Goal: Task Accomplishment & Management: Manage account settings

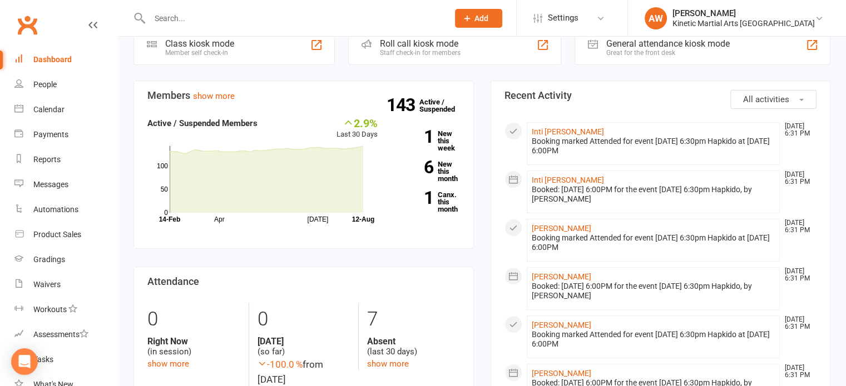
click at [173, 24] on input "text" at bounding box center [293, 19] width 294 height 16
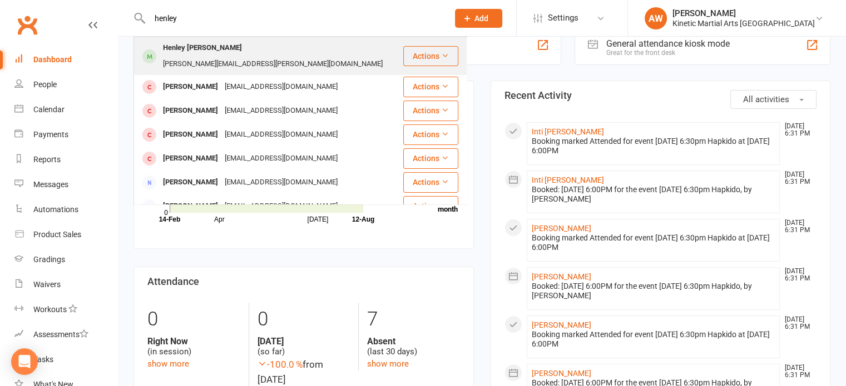
type input "henley"
click at [194, 42] on div "Henley [PERSON_NAME]" at bounding box center [203, 48] width 86 height 16
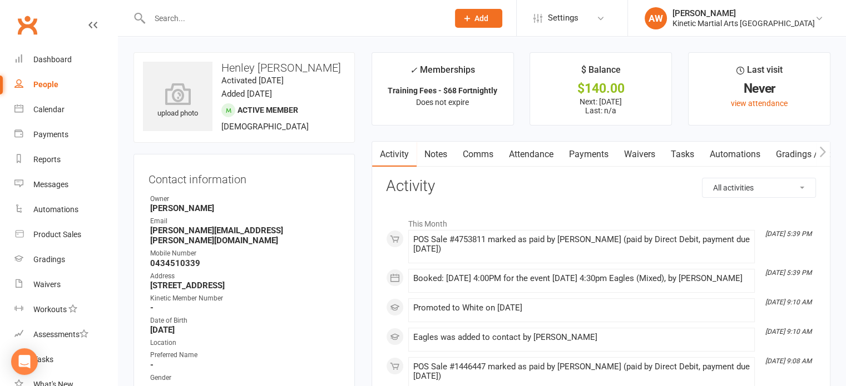
click at [592, 153] on link "Payments" at bounding box center [588, 155] width 55 height 26
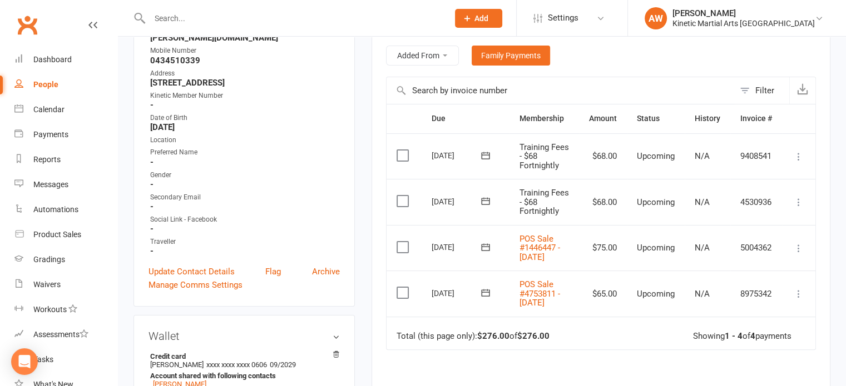
scroll to position [222, 0]
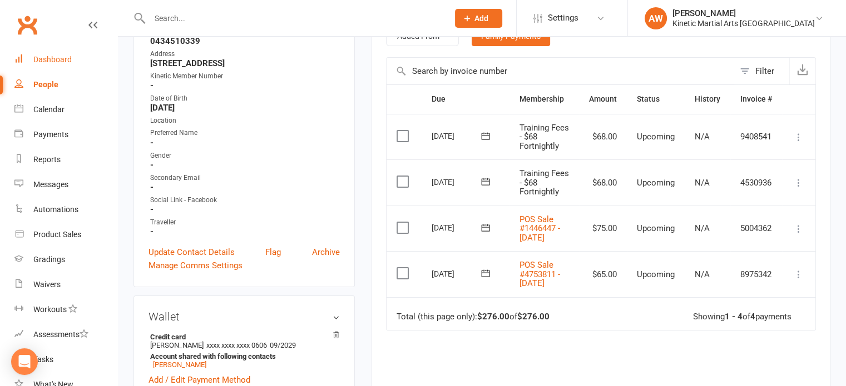
click at [63, 62] on div "Dashboard" at bounding box center [52, 59] width 38 height 9
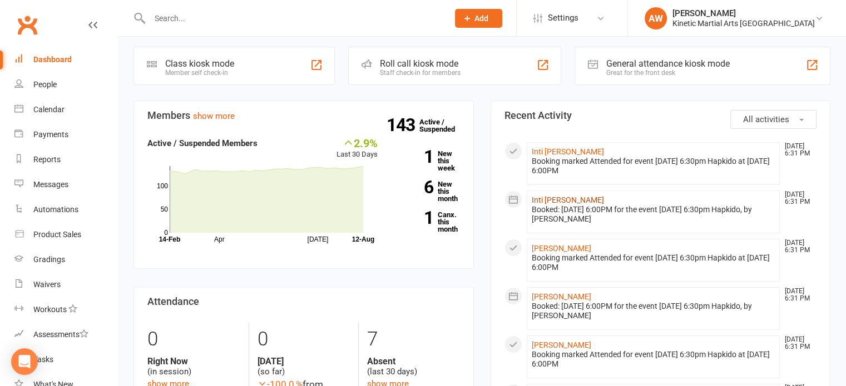
scroll to position [278, 0]
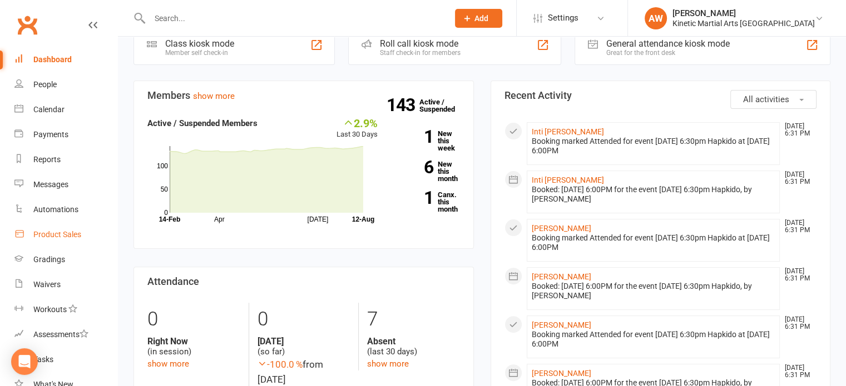
click at [65, 228] on link "Product Sales" at bounding box center [65, 234] width 103 height 25
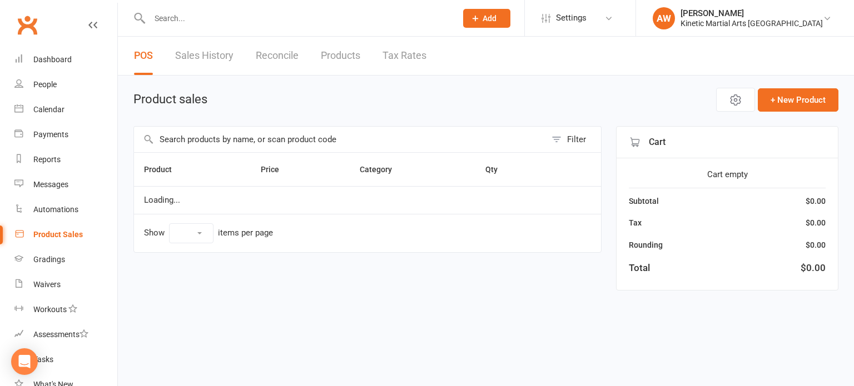
select select "100"
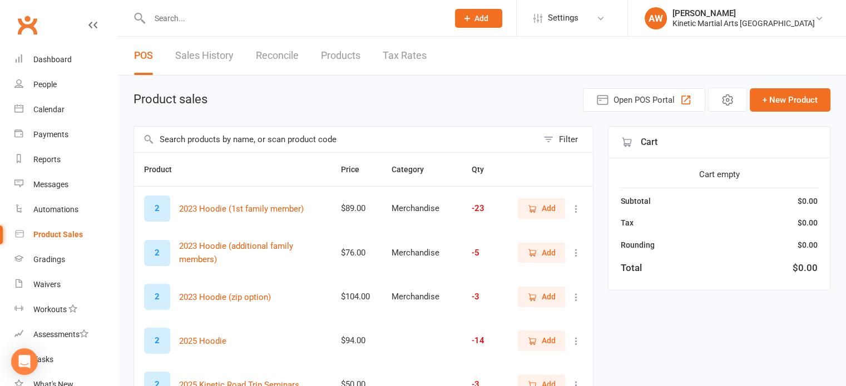
click at [220, 141] on input "text" at bounding box center [336, 140] width 404 height 26
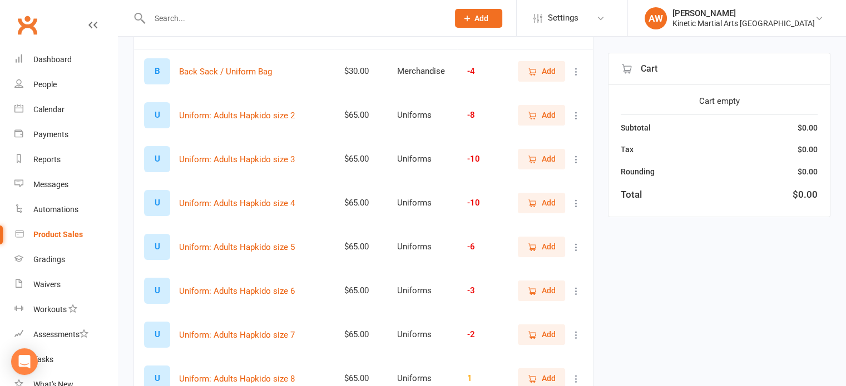
scroll to position [167, 0]
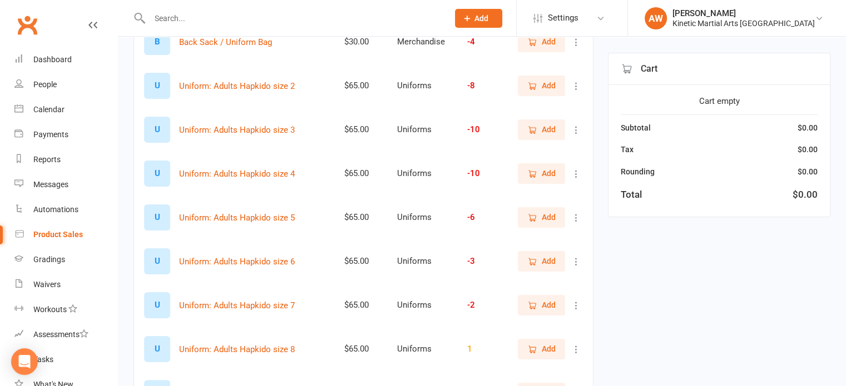
type input "uniform"
click at [207, 14] on input "text" at bounding box center [293, 19] width 294 height 16
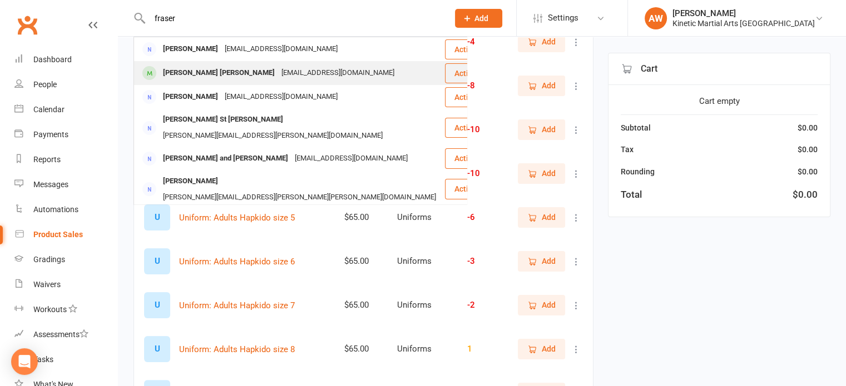
type input "fraser"
click at [199, 73] on div "[PERSON_NAME] [PERSON_NAME]" at bounding box center [219, 73] width 118 height 16
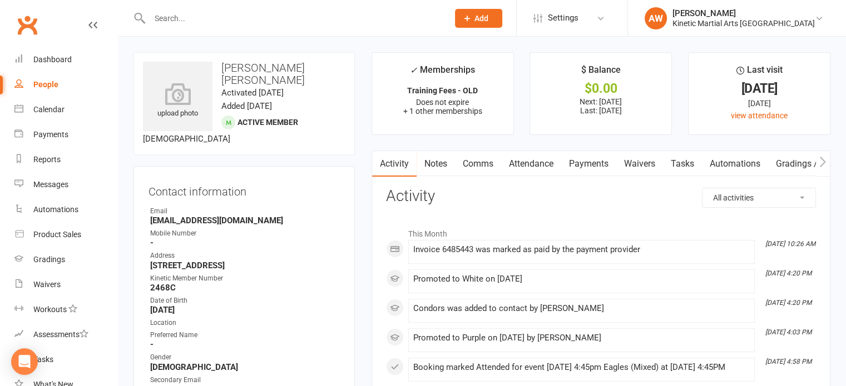
click at [596, 161] on link "Payments" at bounding box center [588, 164] width 55 height 26
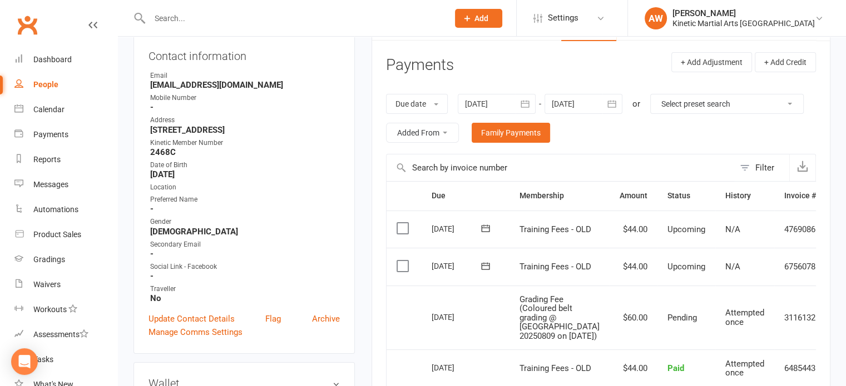
scroll to position [167, 0]
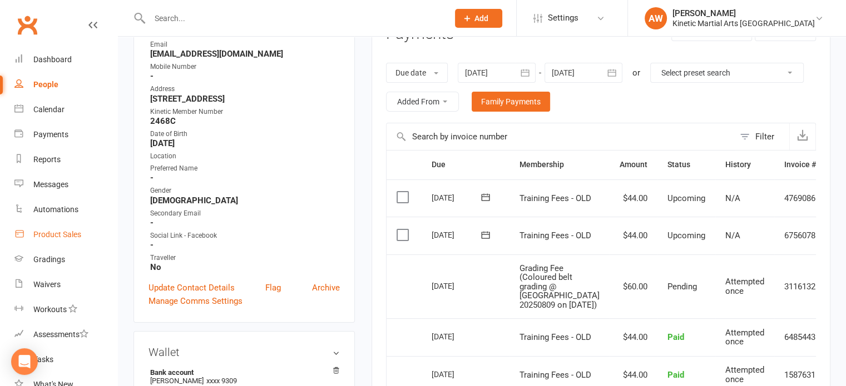
click at [57, 231] on div "Product Sales" at bounding box center [57, 234] width 48 height 9
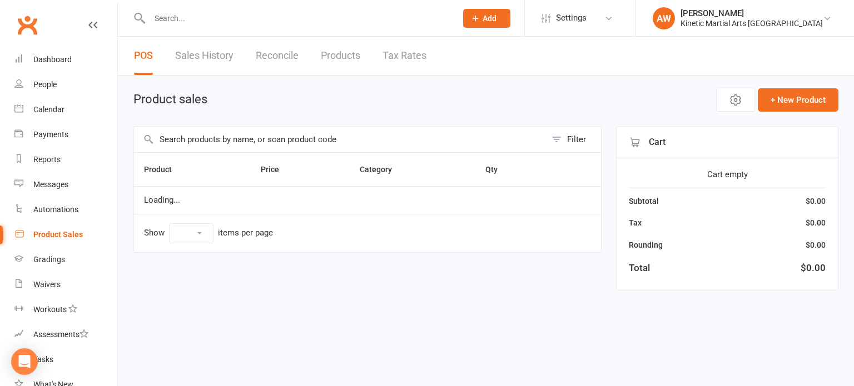
select select "100"
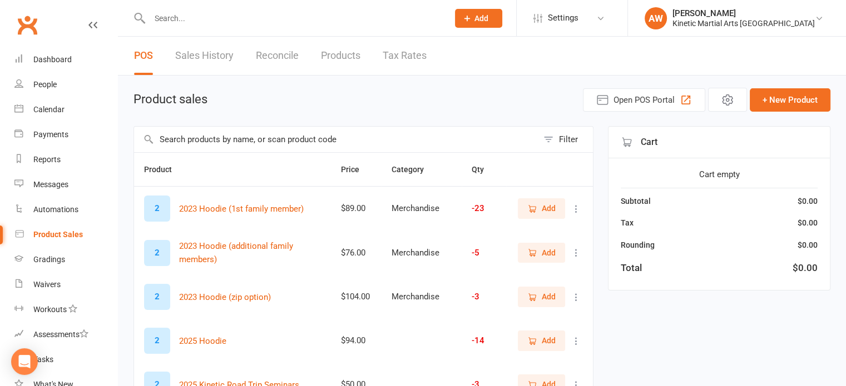
click at [193, 128] on input "text" at bounding box center [336, 140] width 404 height 26
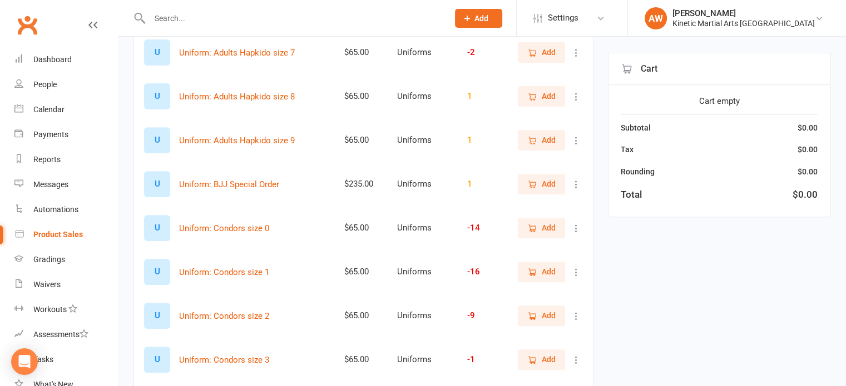
scroll to position [445, 0]
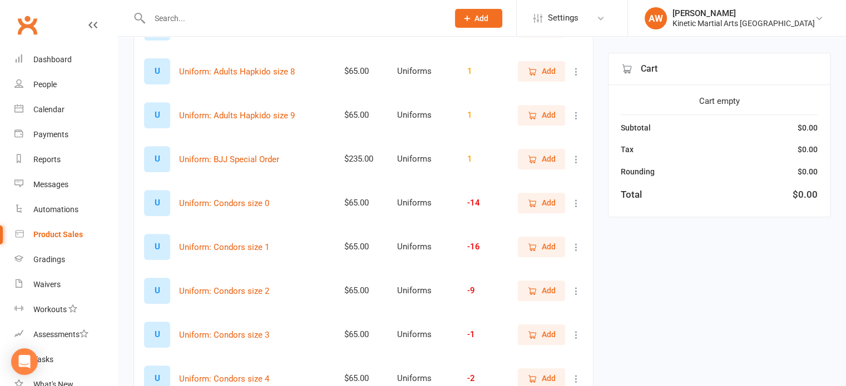
type input "uniform"
click at [545, 200] on span "Add" at bounding box center [549, 203] width 14 height 12
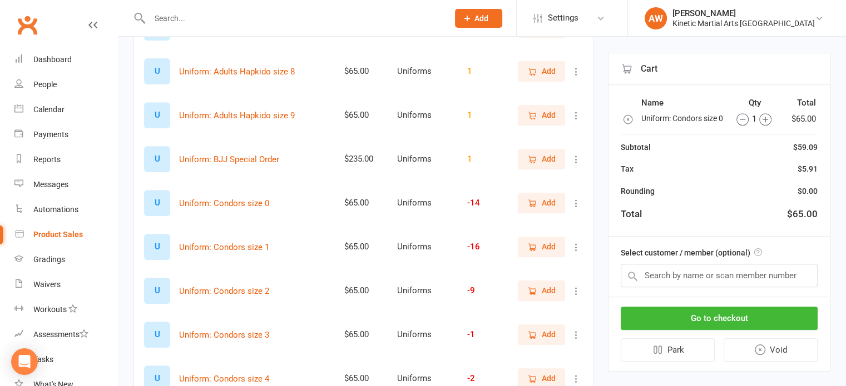
click at [673, 273] on div "Select customer / member (optional)" at bounding box center [718, 267] width 221 height 60
click at [656, 287] on input "text" at bounding box center [719, 275] width 197 height 23
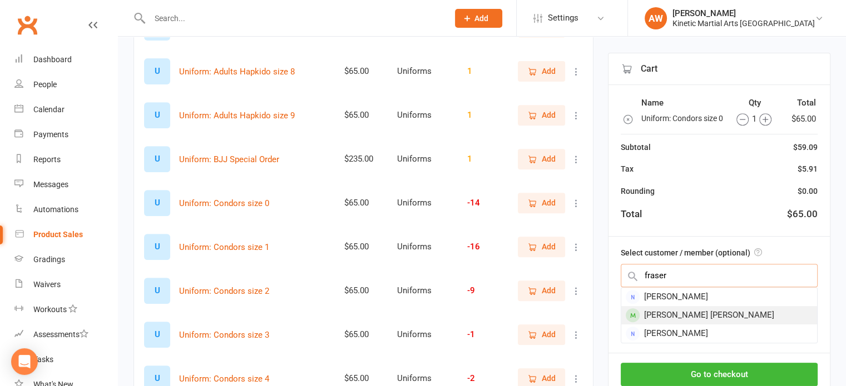
type input "fraser"
click at [661, 323] on div "[PERSON_NAME] [PERSON_NAME]" at bounding box center [719, 315] width 196 height 18
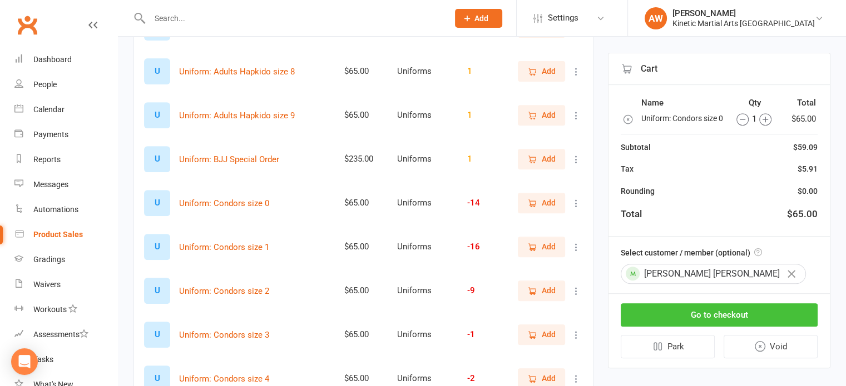
click at [715, 315] on button "Go to checkout" at bounding box center [719, 315] width 197 height 23
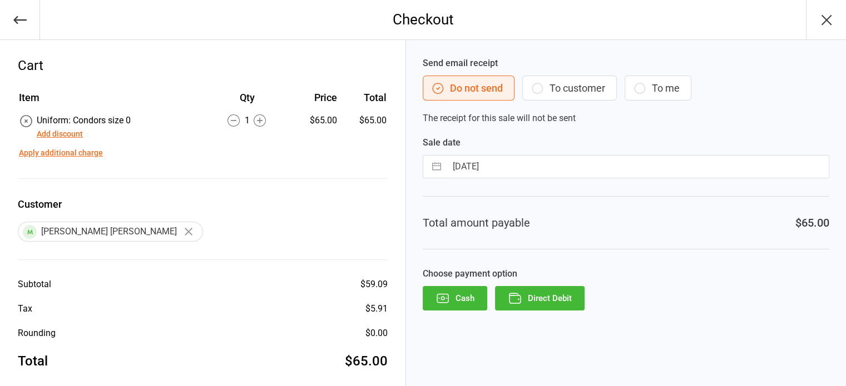
click at [566, 300] on button "Direct Debit" at bounding box center [540, 298] width 90 height 24
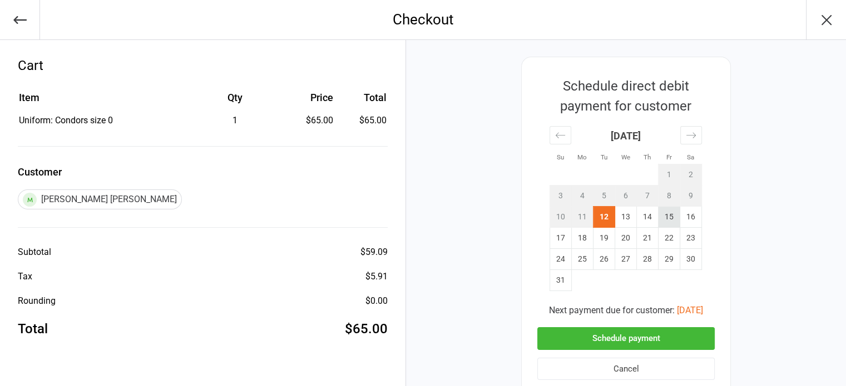
click at [665, 213] on td "15" at bounding box center [669, 217] width 22 height 21
click at [634, 333] on button "Schedule payment" at bounding box center [625, 339] width 177 height 23
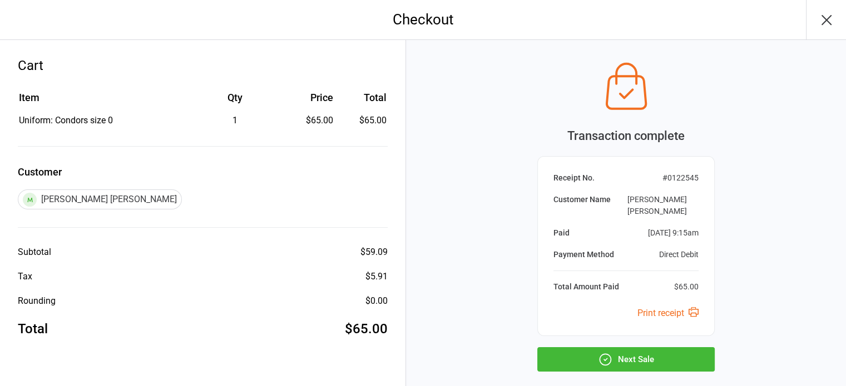
click at [632, 348] on button "Next Sale" at bounding box center [625, 360] width 177 height 24
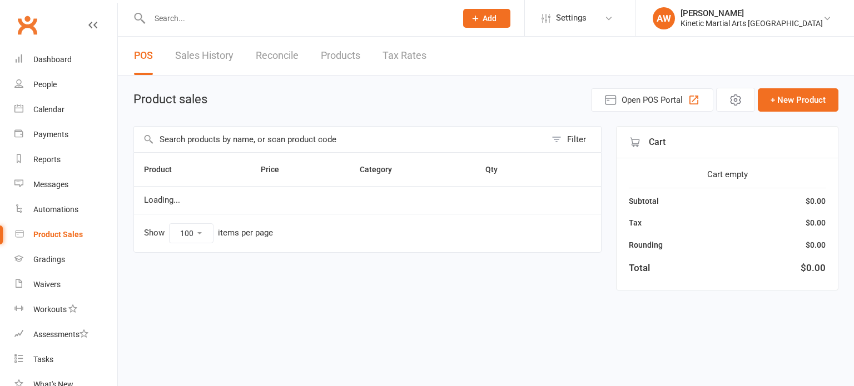
select select "100"
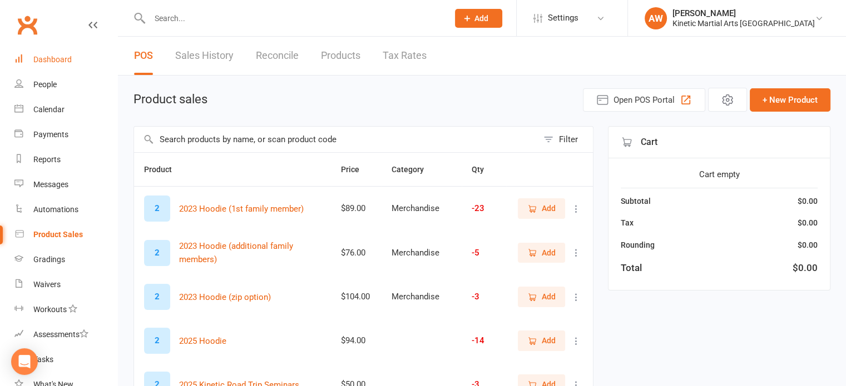
click at [58, 57] on div "Dashboard" at bounding box center [52, 59] width 38 height 9
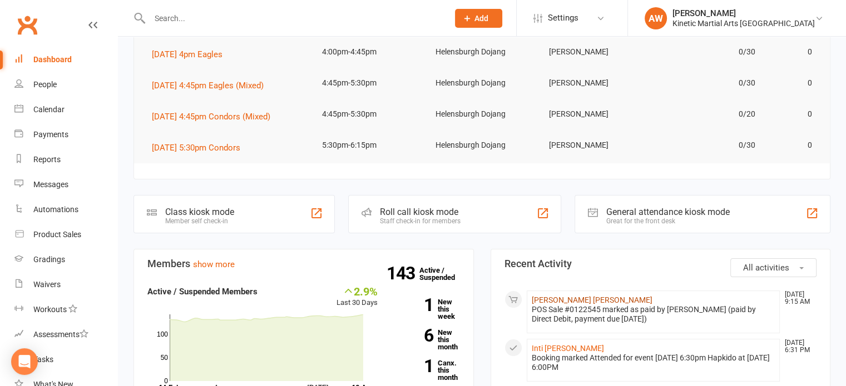
scroll to position [111, 0]
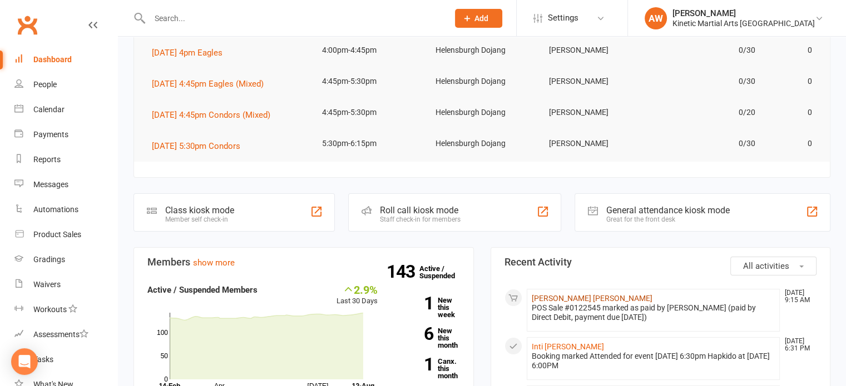
click at [571, 294] on link "[PERSON_NAME] [PERSON_NAME]" at bounding box center [592, 298] width 121 height 9
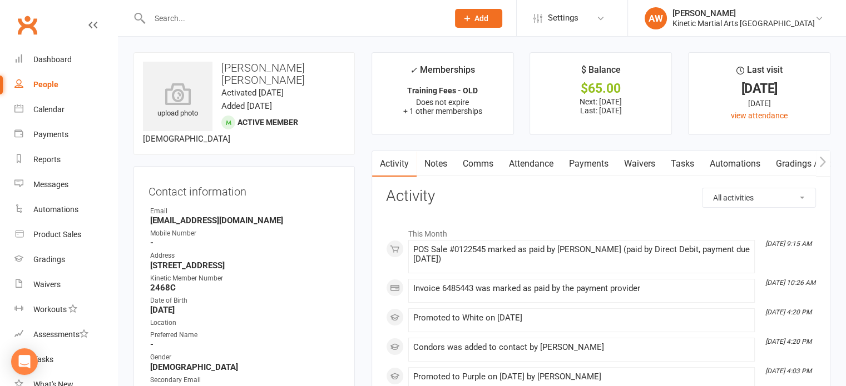
click at [592, 157] on link "Payments" at bounding box center [588, 164] width 55 height 26
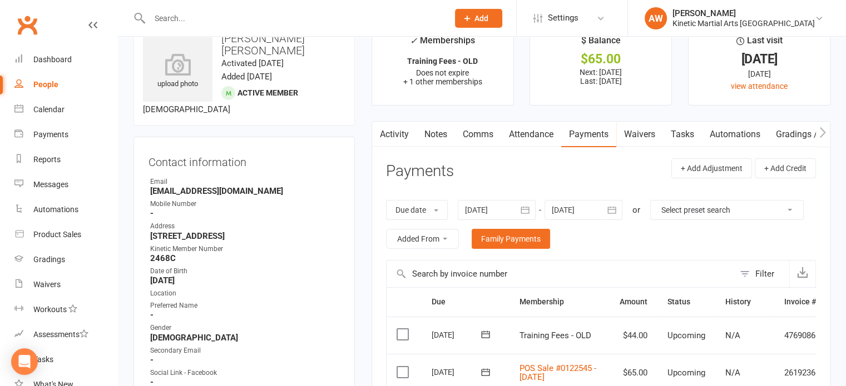
scroll to position [167, 0]
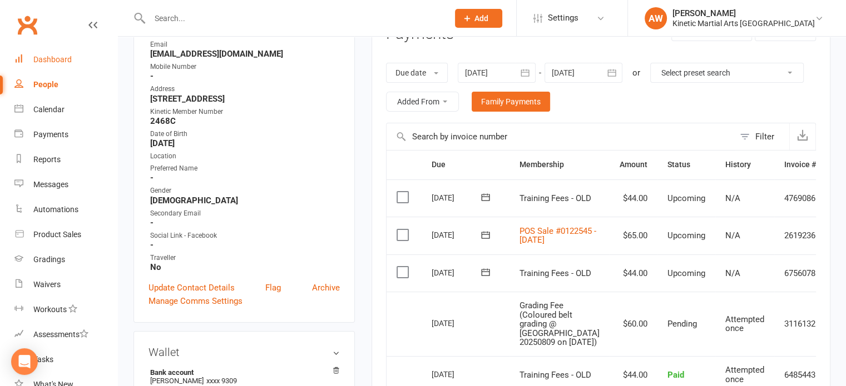
click at [63, 64] on link "Dashboard" at bounding box center [65, 59] width 103 height 25
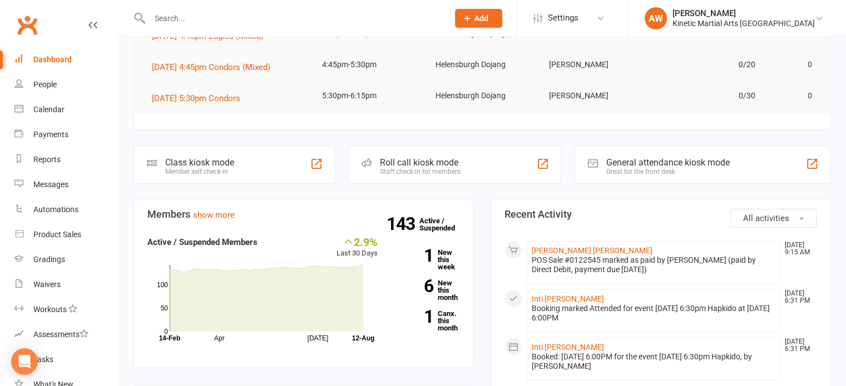
scroll to position [278, 0]
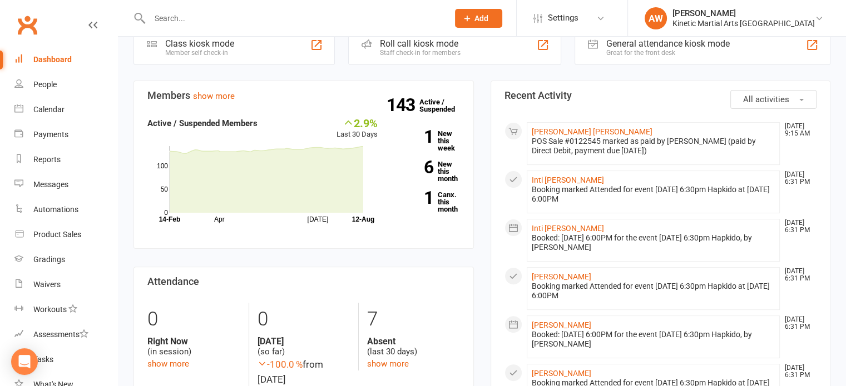
click at [211, 20] on input "text" at bounding box center [293, 19] width 294 height 16
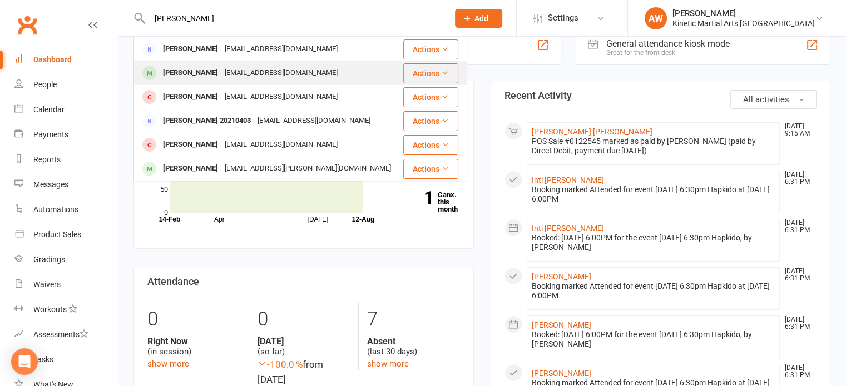
type input "[PERSON_NAME]"
click at [195, 72] on div "[PERSON_NAME]" at bounding box center [191, 73] width 62 height 16
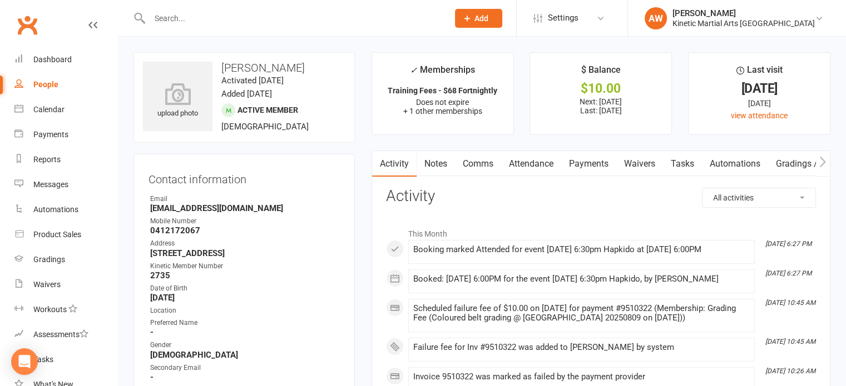
click at [573, 166] on link "Payments" at bounding box center [588, 164] width 55 height 26
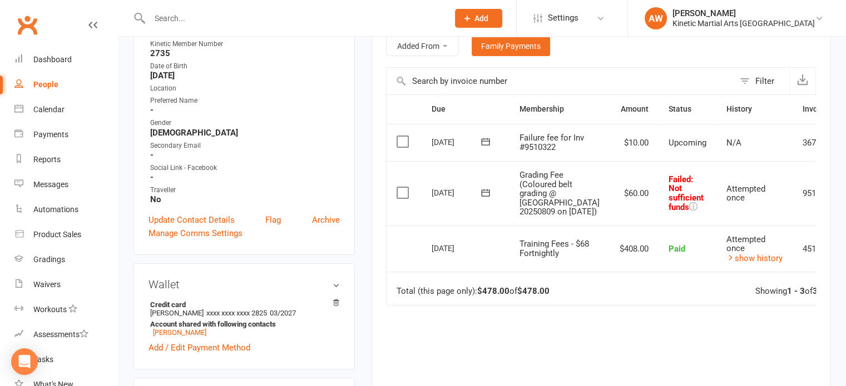
scroll to position [222, 0]
click at [481, 196] on icon at bounding box center [485, 192] width 8 height 7
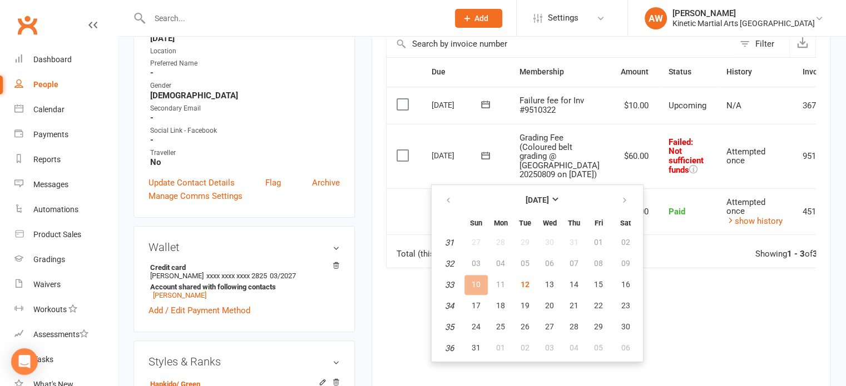
scroll to position [278, 0]
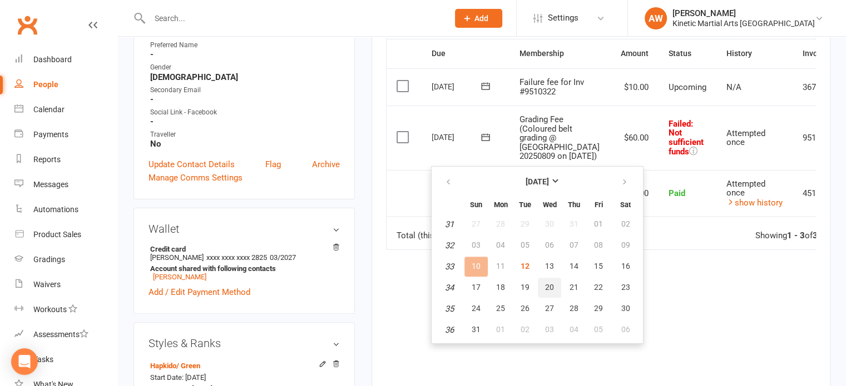
click at [545, 283] on span "20" at bounding box center [549, 287] width 9 height 9
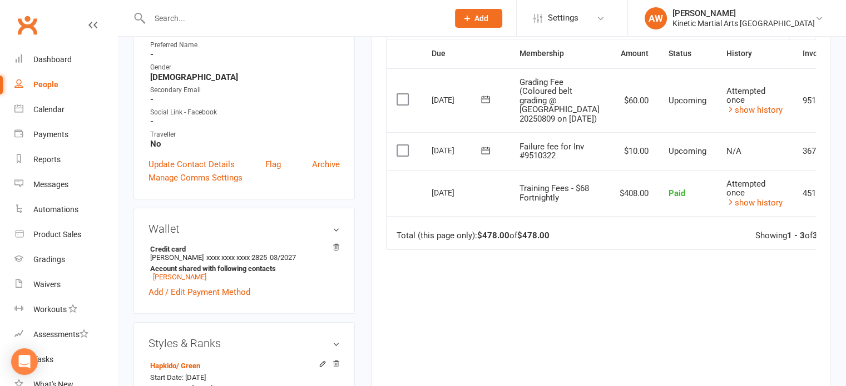
click at [485, 156] on icon at bounding box center [485, 150] width 11 height 11
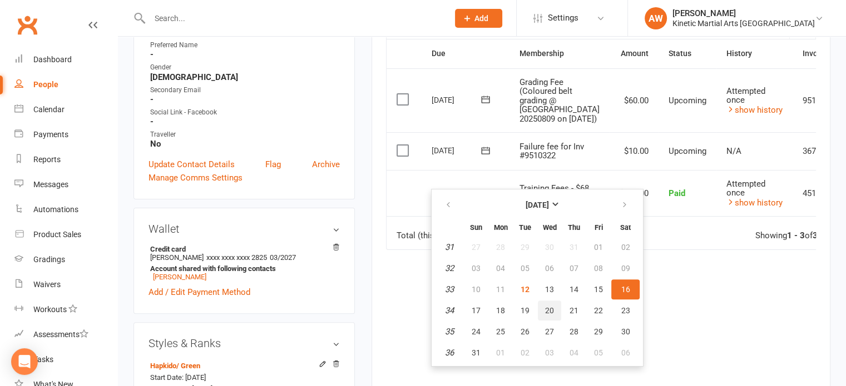
click at [548, 306] on span "20" at bounding box center [549, 310] width 9 height 9
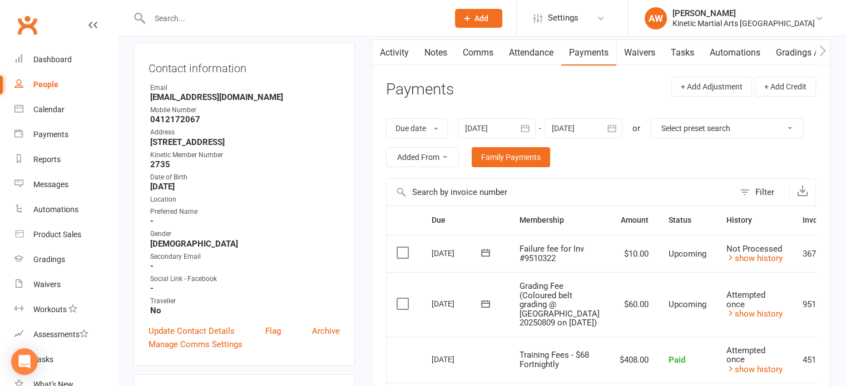
scroll to position [111, 0]
click at [190, 19] on input "text" at bounding box center [293, 19] width 294 height 16
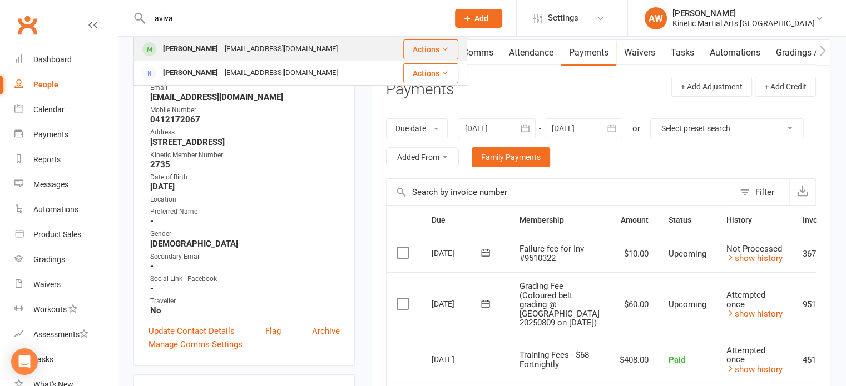
type input "aviva"
click at [186, 54] on div "[PERSON_NAME]" at bounding box center [191, 49] width 62 height 16
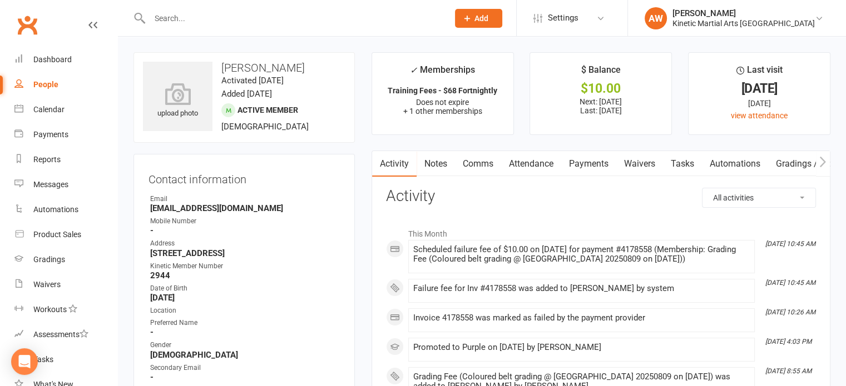
click at [595, 164] on link "Payments" at bounding box center [588, 164] width 55 height 26
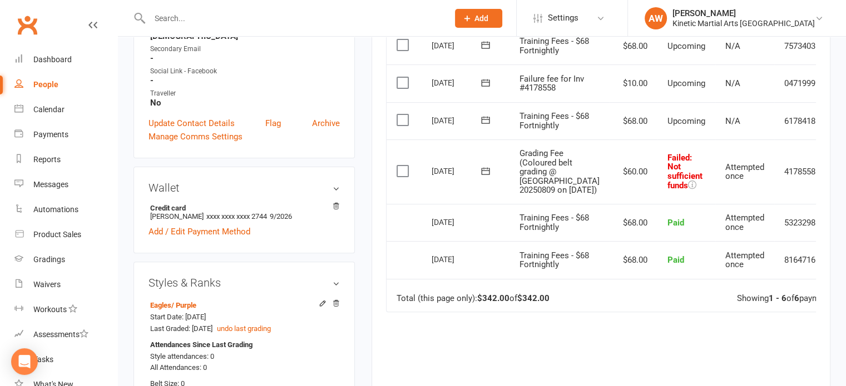
scroll to position [334, 0]
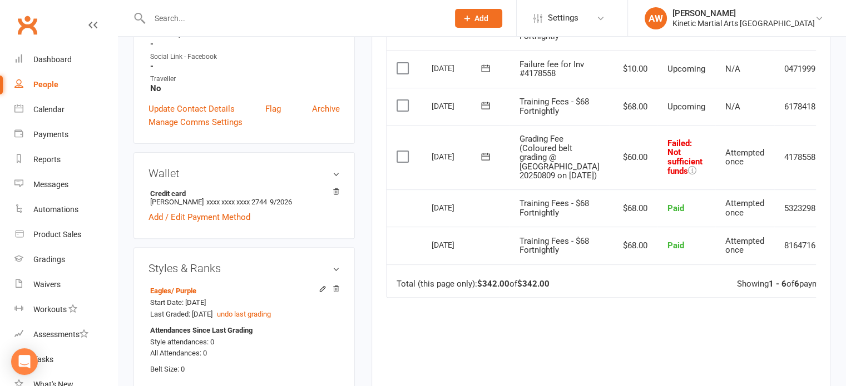
click at [480, 162] on icon at bounding box center [485, 156] width 11 height 11
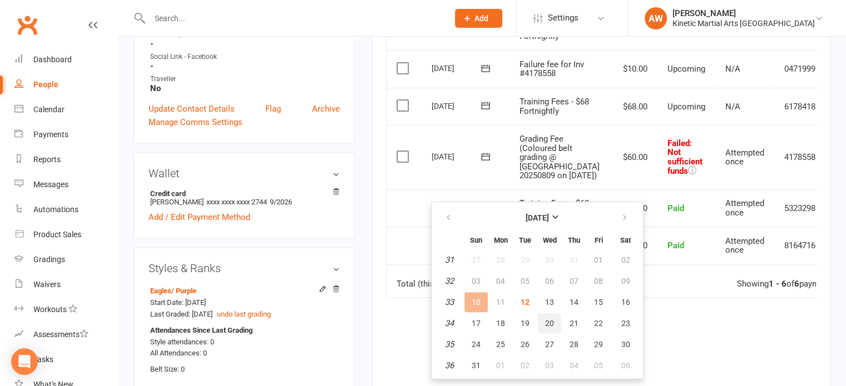
click at [547, 316] on button "20" at bounding box center [549, 324] width 23 height 20
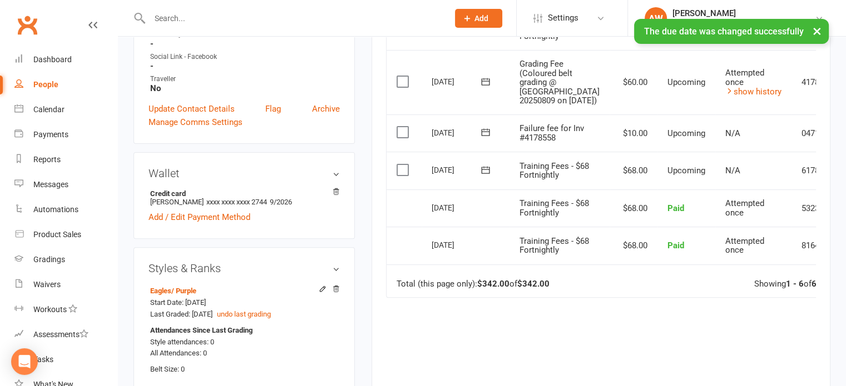
click at [486, 138] on icon at bounding box center [485, 132] width 11 height 11
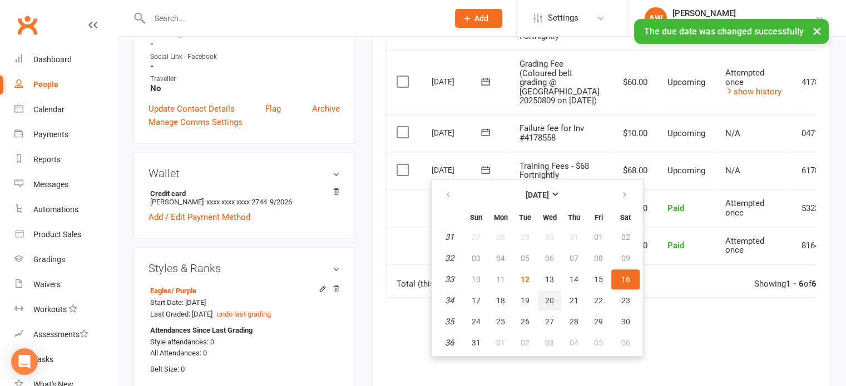
click at [547, 297] on span "20" at bounding box center [549, 300] width 9 height 9
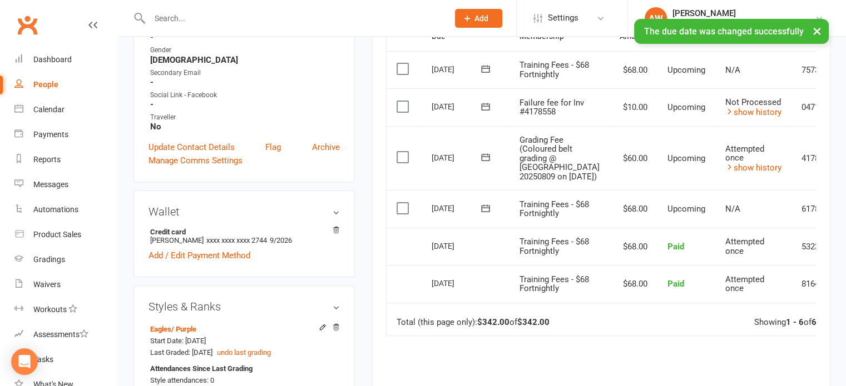
scroll to position [278, 0]
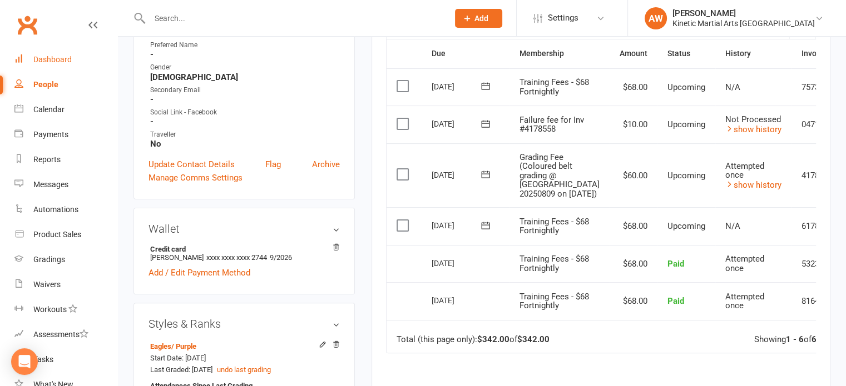
click at [57, 57] on div "Dashboard" at bounding box center [52, 59] width 38 height 9
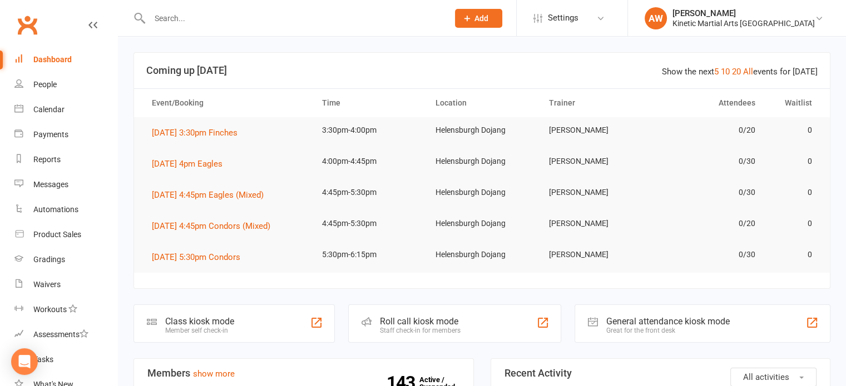
click at [280, 28] on div at bounding box center [286, 18] width 307 height 36
click at [227, 19] on input "text" at bounding box center [293, 19] width 294 height 16
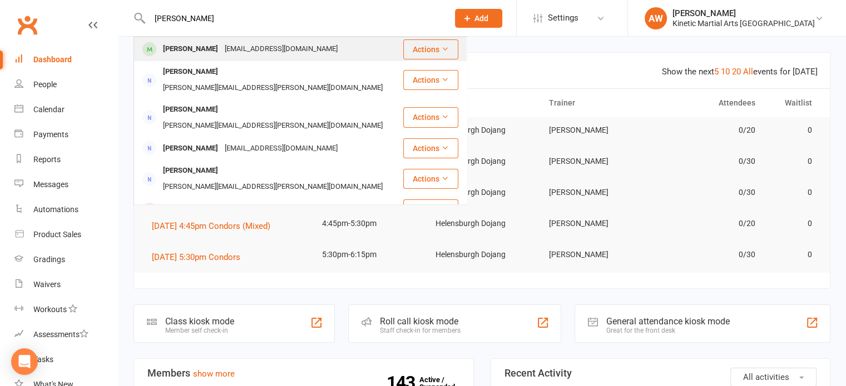
type input "[PERSON_NAME]"
click at [221, 50] on div "[EMAIL_ADDRESS][DOMAIN_NAME]" at bounding box center [281, 49] width 120 height 16
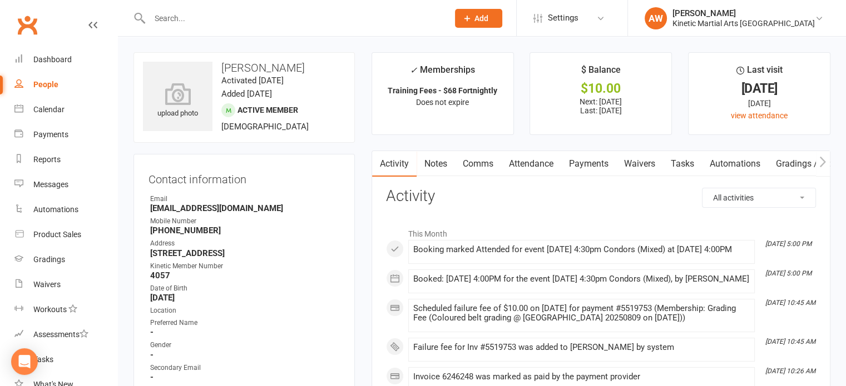
click at [592, 162] on link "Payments" at bounding box center [588, 164] width 55 height 26
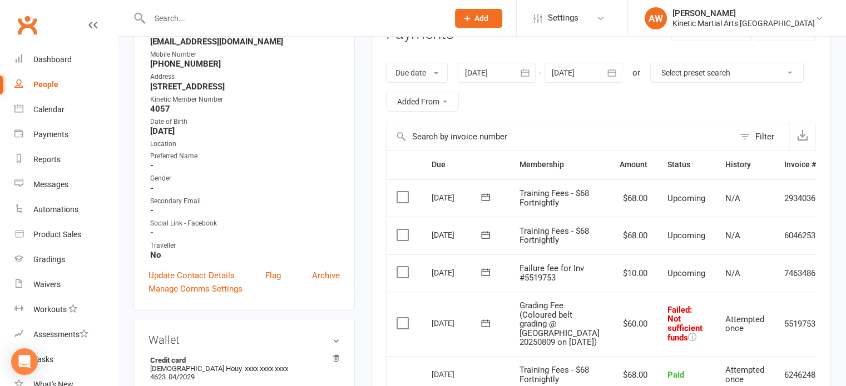
scroll to position [222, 0]
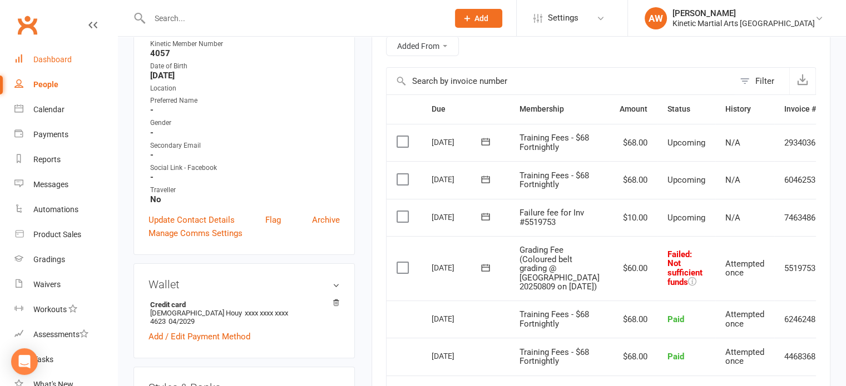
click at [50, 60] on div "Dashboard" at bounding box center [52, 59] width 38 height 9
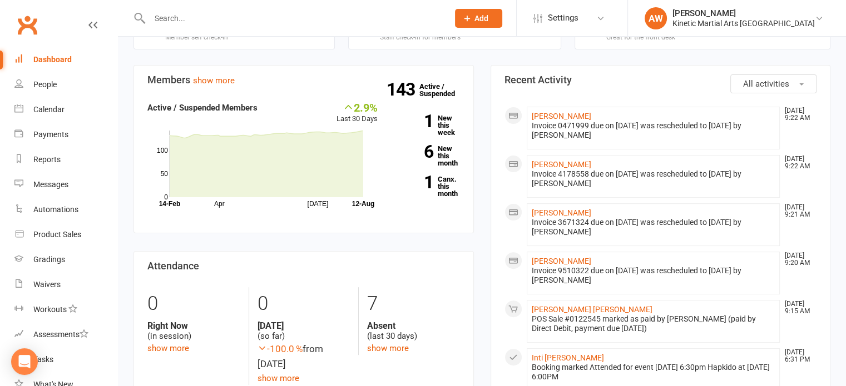
scroll to position [111, 0]
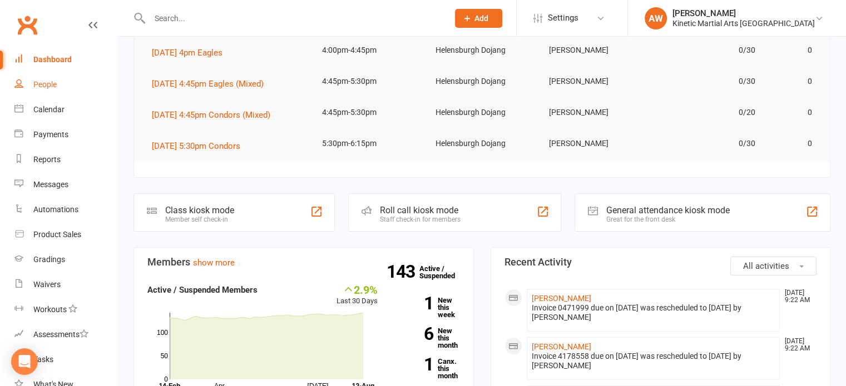
click at [54, 83] on div "People" at bounding box center [44, 84] width 23 height 9
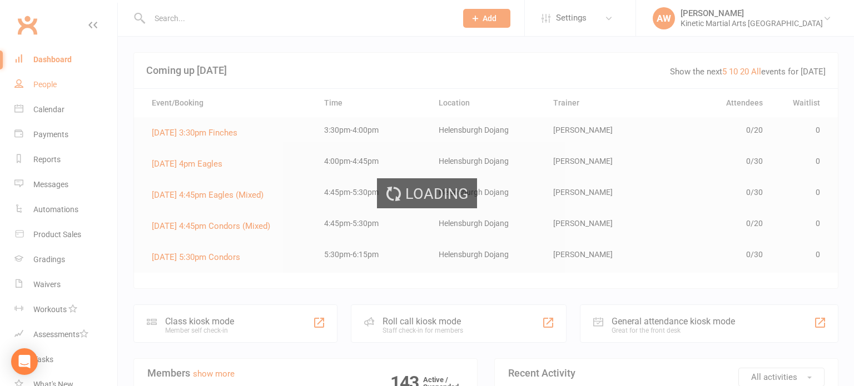
select select "100"
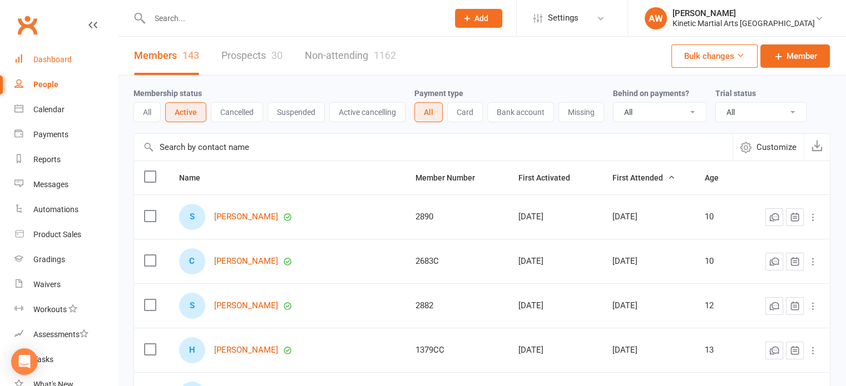
click at [55, 57] on div "Dashboard" at bounding box center [52, 59] width 38 height 9
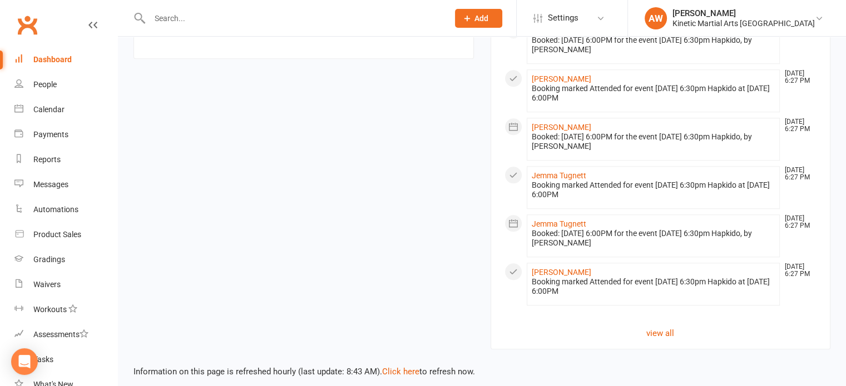
click at [189, 13] on input "text" at bounding box center [293, 19] width 294 height 16
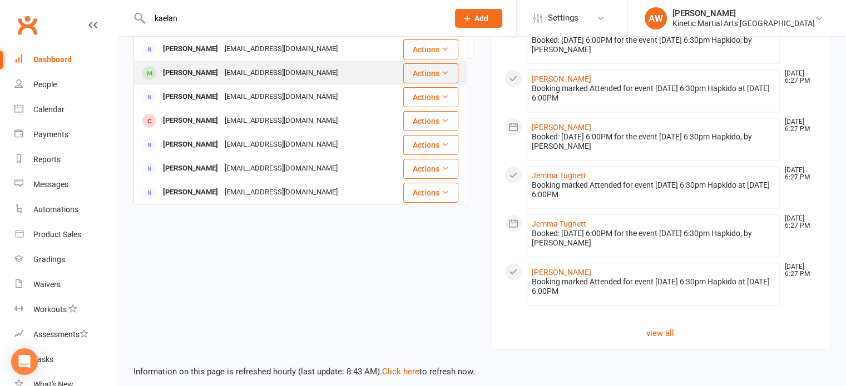
type input "kaelan"
click at [202, 71] on div "[PERSON_NAME]" at bounding box center [191, 73] width 62 height 16
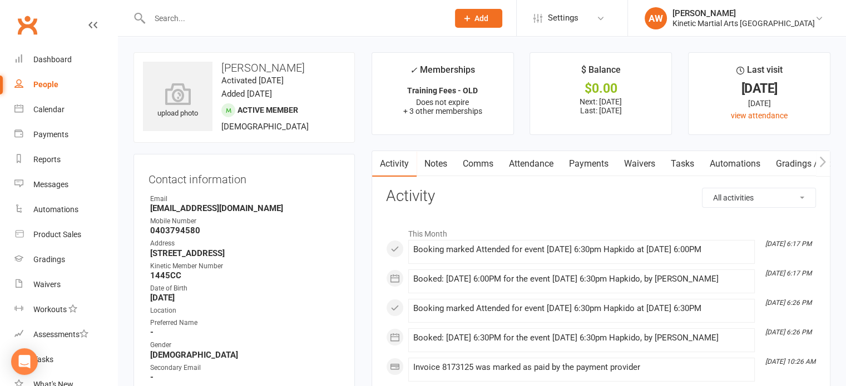
click at [592, 163] on link "Payments" at bounding box center [588, 164] width 55 height 26
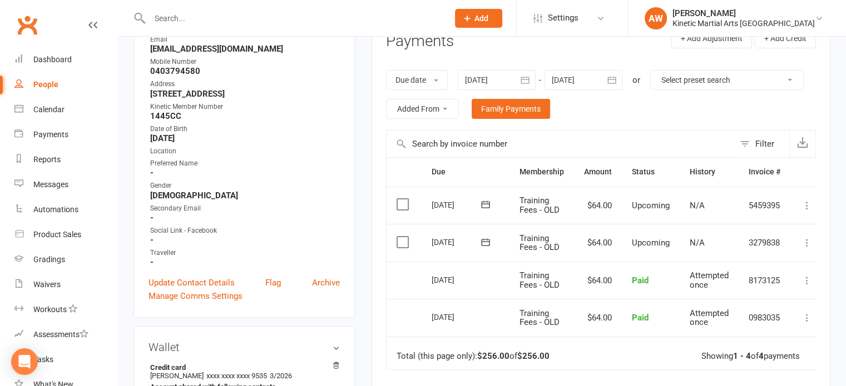
scroll to position [167, 0]
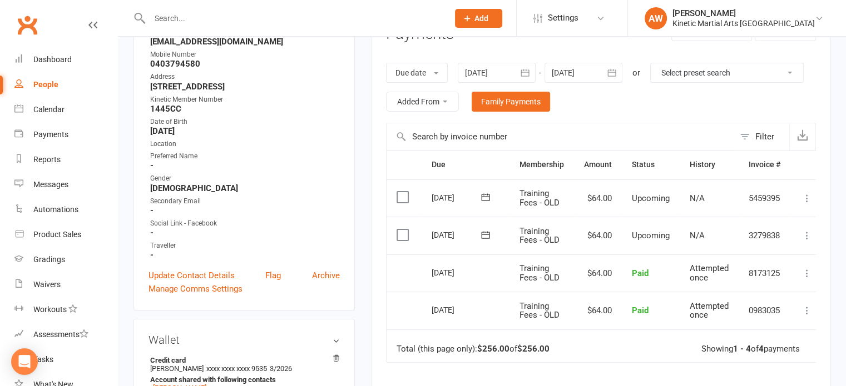
click at [616, 72] on icon "button" at bounding box center [611, 72] width 11 height 11
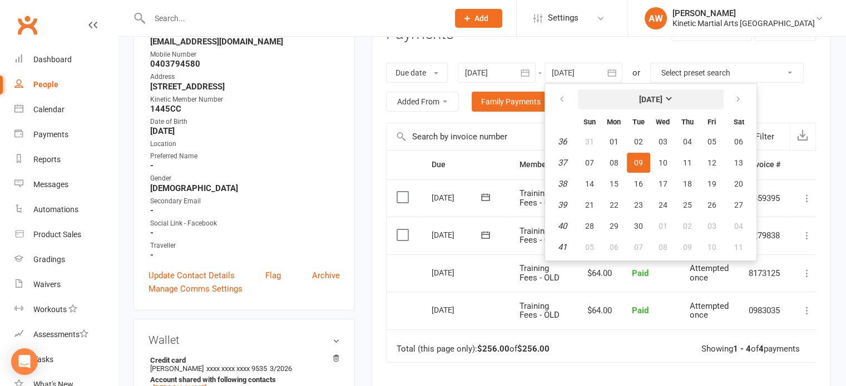
click at [662, 102] on strong "[DATE]" at bounding box center [650, 99] width 23 height 9
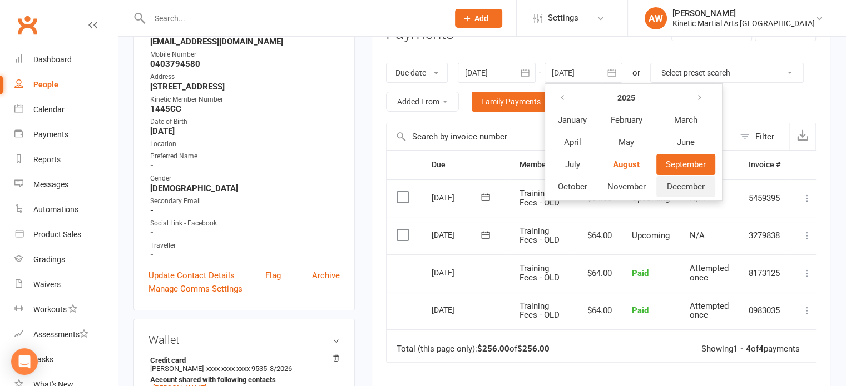
click at [688, 187] on span "December" at bounding box center [686, 187] width 38 height 10
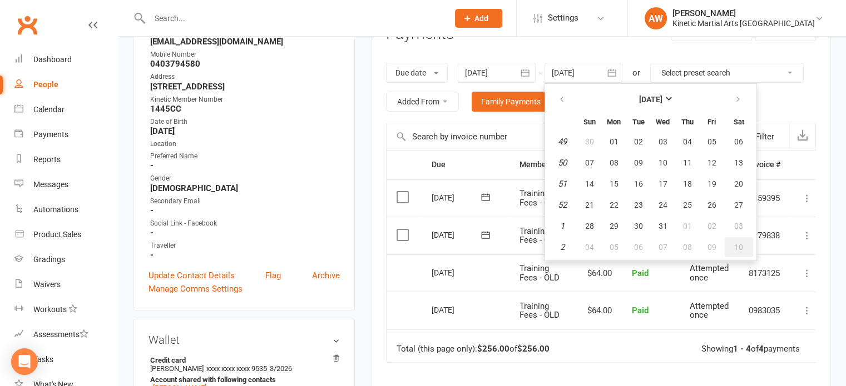
click at [741, 245] on span "10" at bounding box center [738, 247] width 9 height 9
type input "[DATE]"
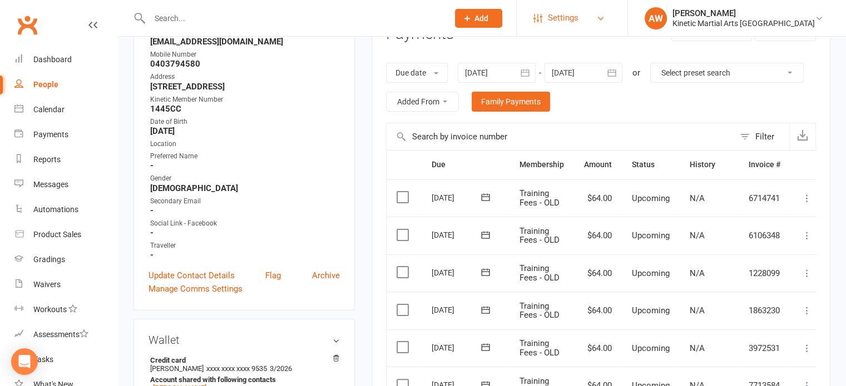
click at [611, 23] on link "Settings" at bounding box center [571, 18] width 77 height 25
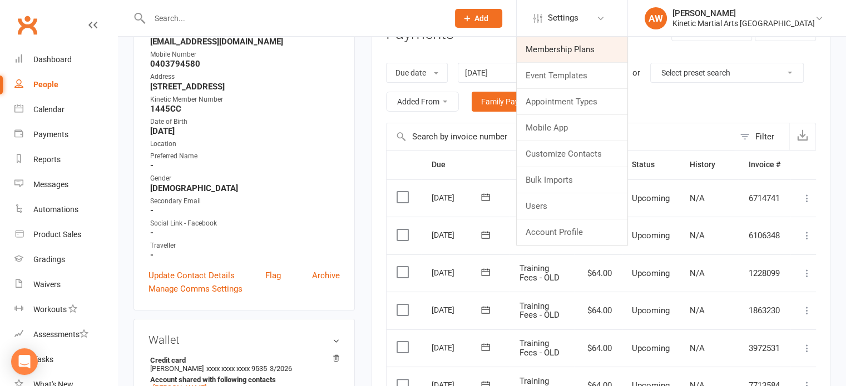
click at [597, 57] on link "Membership Plans" at bounding box center [572, 50] width 111 height 26
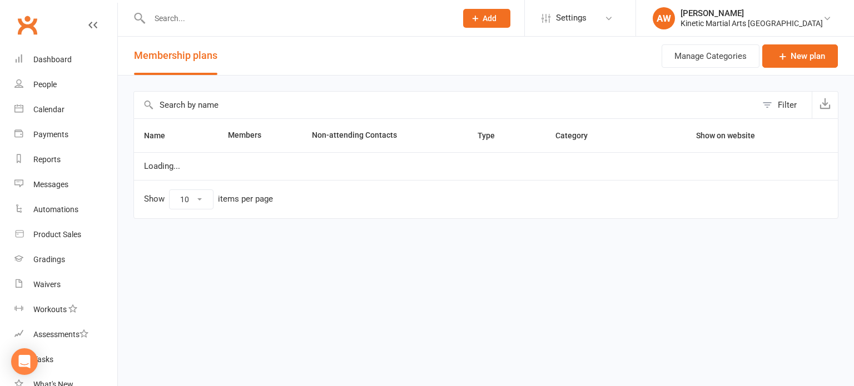
select select "25"
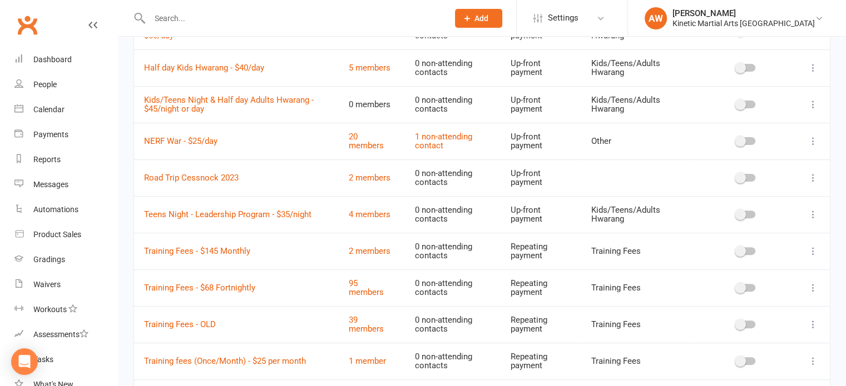
scroll to position [162, 0]
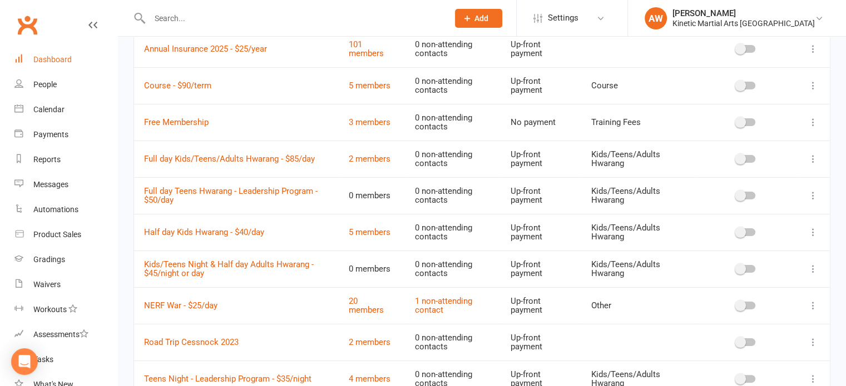
click at [61, 56] on div "Dashboard" at bounding box center [52, 59] width 38 height 9
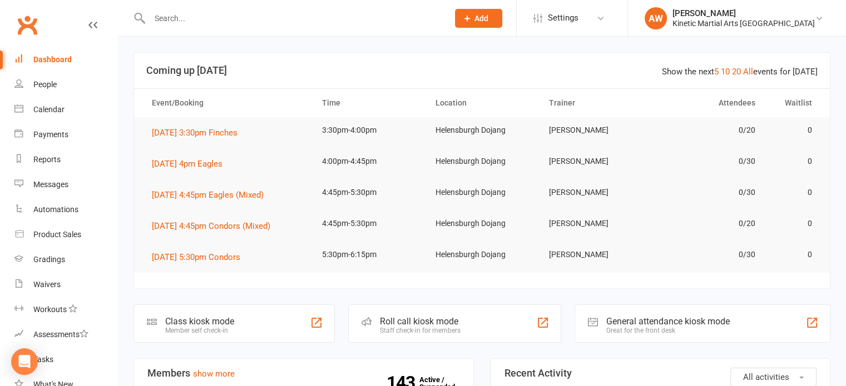
click at [187, 29] on div at bounding box center [286, 18] width 307 height 36
click at [176, 18] on input "text" at bounding box center [293, 19] width 294 height 16
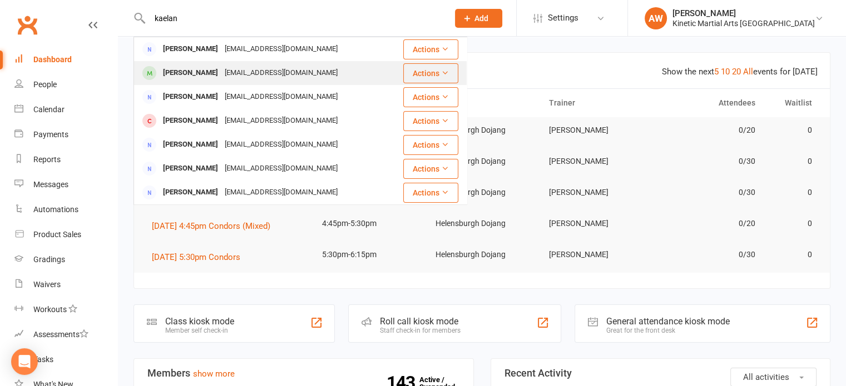
type input "kaelan"
click at [184, 69] on div "[PERSON_NAME]" at bounding box center [191, 73] width 62 height 16
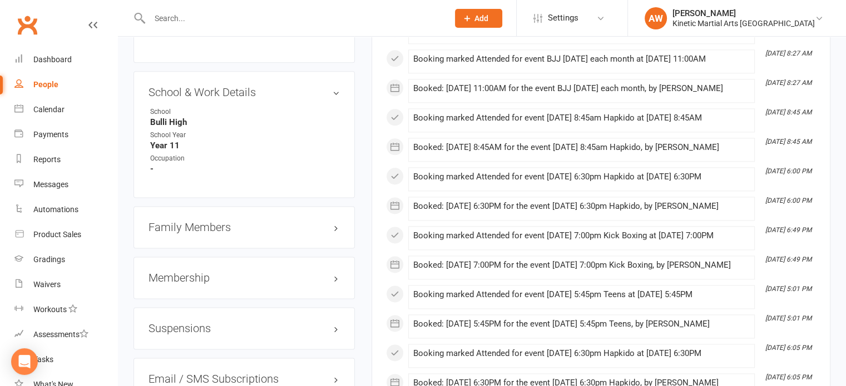
scroll to position [1446, 0]
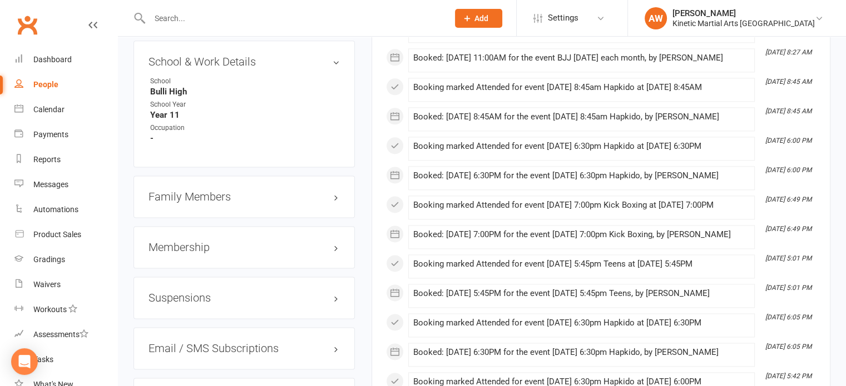
click at [197, 261] on div "Membership" at bounding box center [243, 247] width 221 height 42
click at [199, 254] on h3 "Membership" at bounding box center [243, 247] width 191 height 12
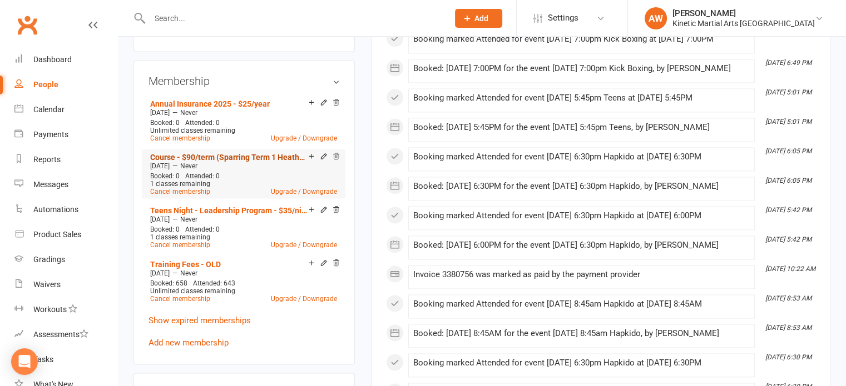
scroll to position [1613, 0]
click at [170, 15] on input "text" at bounding box center [293, 19] width 294 height 16
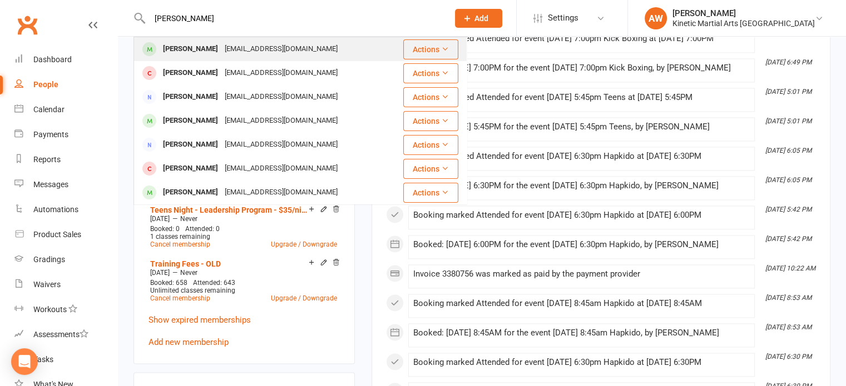
type input "[PERSON_NAME]"
click at [181, 46] on div "[PERSON_NAME]" at bounding box center [191, 49] width 62 height 16
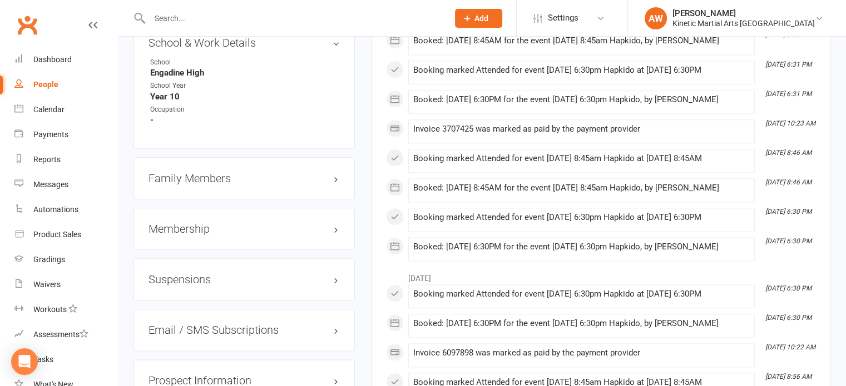
scroll to position [1279, 0]
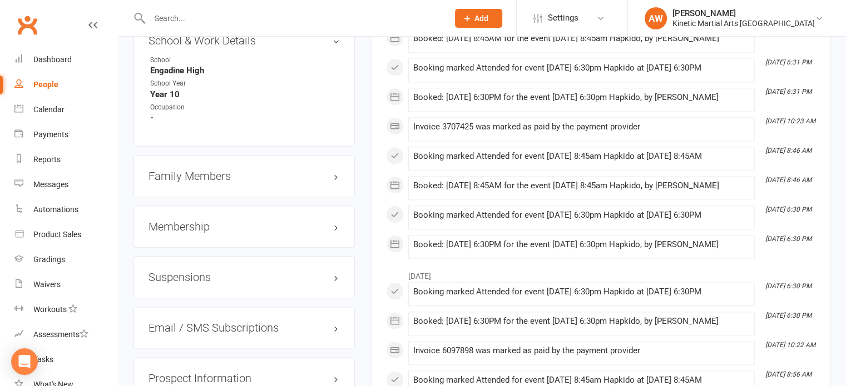
click at [194, 233] on h3 "Membership" at bounding box center [243, 227] width 191 height 12
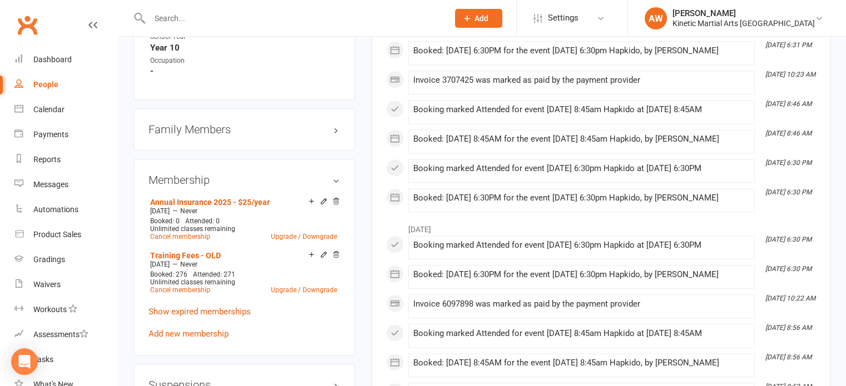
scroll to position [1390, 0]
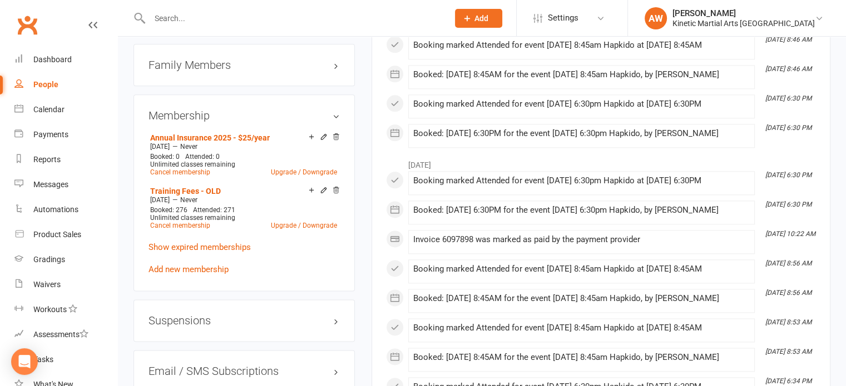
click at [194, 272] on link "Add new membership" at bounding box center [188, 270] width 80 height 10
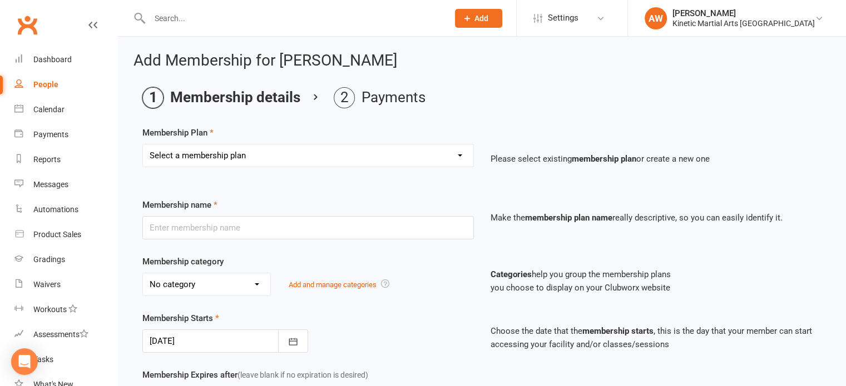
click at [459, 151] on select "Select a membership plan Create new Membership Plan Training Fees - $68 Fortnig…" at bounding box center [308, 156] width 330 height 22
click at [539, 94] on ol "Membership details Payments" at bounding box center [481, 97] width 679 height 21
click at [44, 52] on link "Dashboard" at bounding box center [65, 59] width 103 height 25
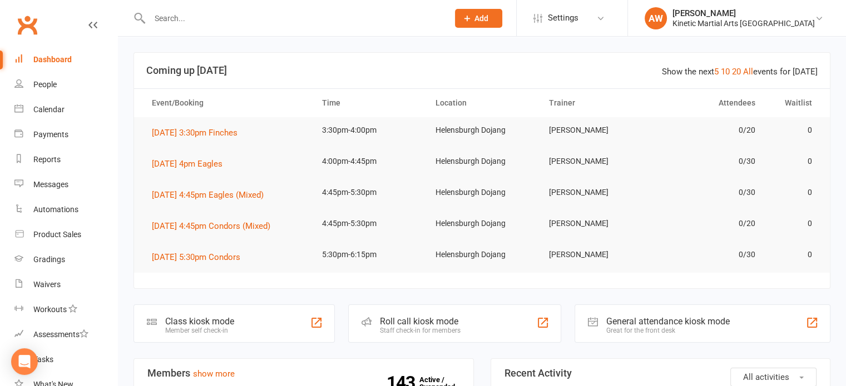
click at [177, 13] on input "text" at bounding box center [293, 19] width 294 height 16
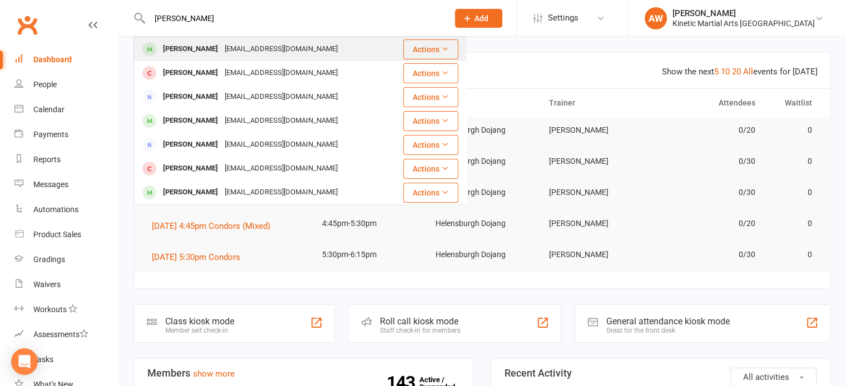
type input "[PERSON_NAME]"
click at [215, 46] on div "[PERSON_NAME]" at bounding box center [191, 49] width 62 height 16
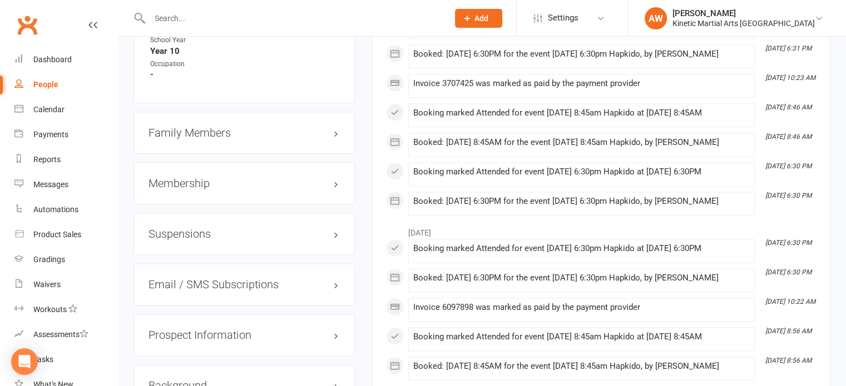
scroll to position [1335, 0]
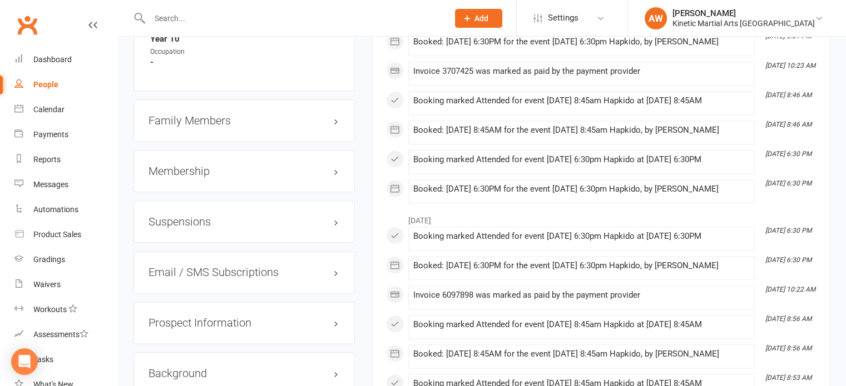
click at [205, 177] on h3 "Membership" at bounding box center [243, 171] width 191 height 12
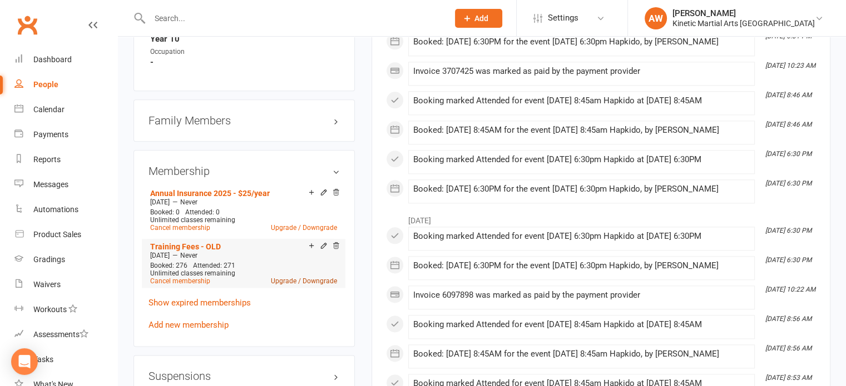
click at [285, 284] on link "Upgrade / Downgrade" at bounding box center [304, 281] width 66 height 8
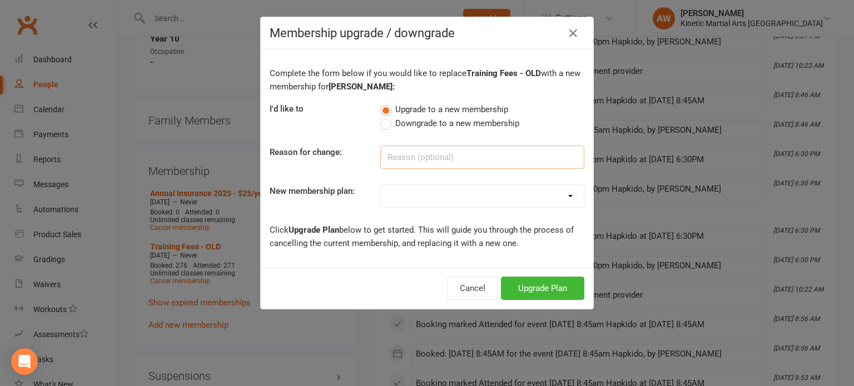
click at [444, 158] on input at bounding box center [482, 157] width 204 height 23
type input "Leadership program entry date [DATE]"
click at [520, 186] on select "Training Fees - $68 Fortnightly Training Fees (Once/Week) - $49 Fortnightly Fre…" at bounding box center [482, 196] width 203 height 22
select select "3"
click at [381, 185] on select "Training Fees - $68 Fortnightly Training Fees (Once/Week) - $49 Fortnightly Fre…" at bounding box center [482, 196] width 203 height 22
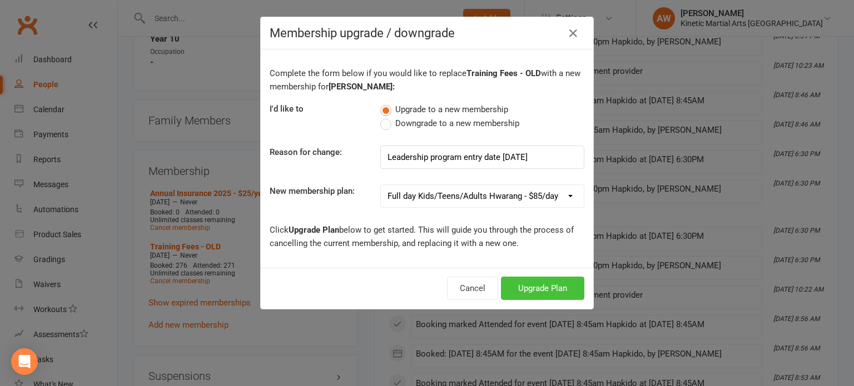
click at [542, 284] on button "Upgrade Plan" at bounding box center [542, 288] width 83 height 23
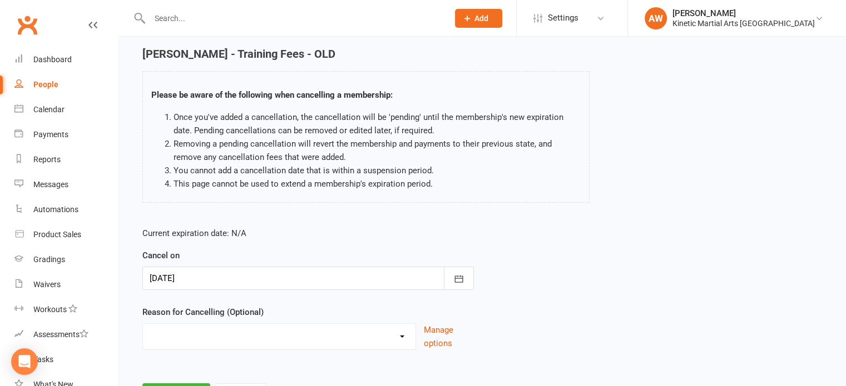
scroll to position [93, 0]
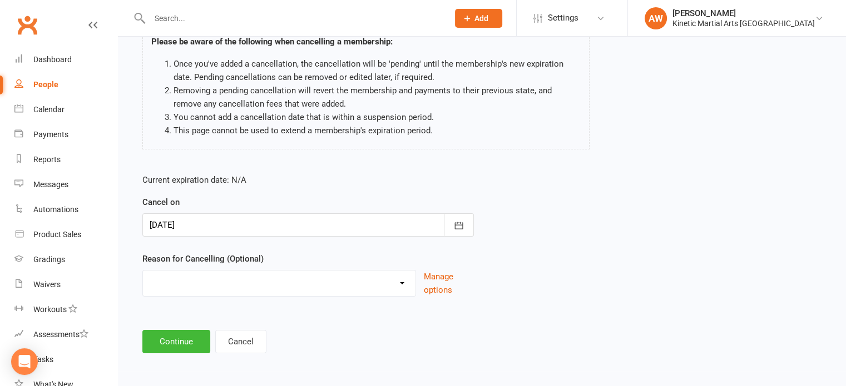
click at [409, 280] on select "Holiday Injury Other reason" at bounding box center [279, 282] width 272 height 22
select select "2"
click at [143, 271] on select "Holiday Injury Other reason" at bounding box center [279, 282] width 272 height 22
click at [201, 335] on input at bounding box center [307, 341] width 331 height 23
type input "T"
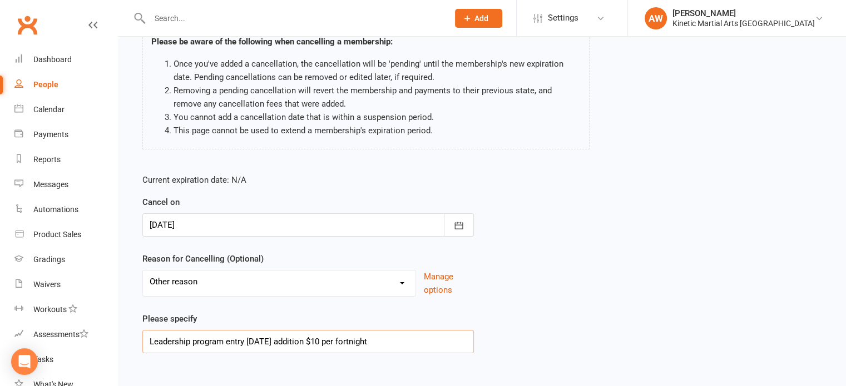
scroll to position [149, 0]
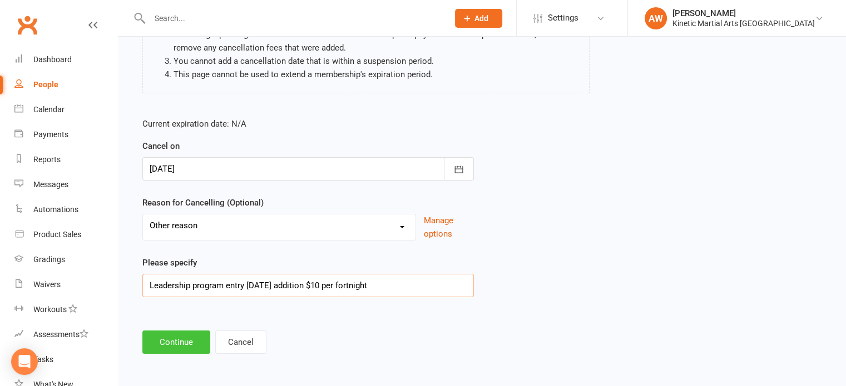
type input "Leadership program entry [DATE] addition $10 per fortnight"
click at [173, 344] on button "Continue" at bounding box center [176, 342] width 68 height 23
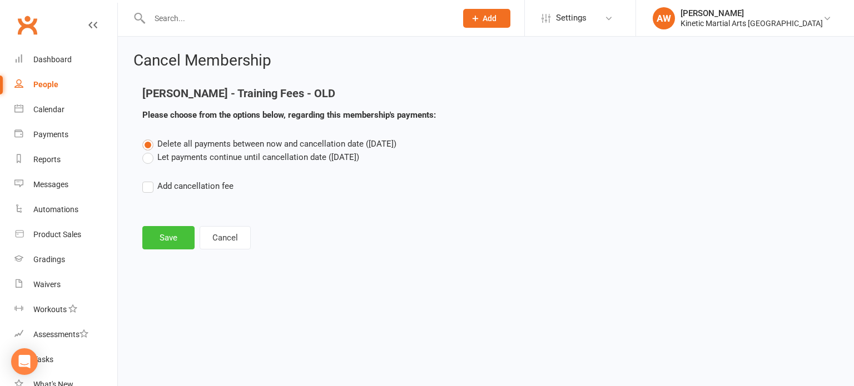
click at [173, 235] on button "Save" at bounding box center [168, 237] width 52 height 23
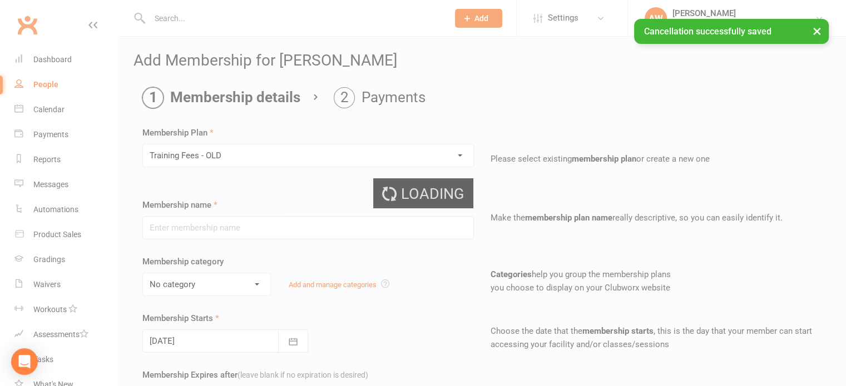
type input "Training Fees - OLD"
select select "5"
type input "0"
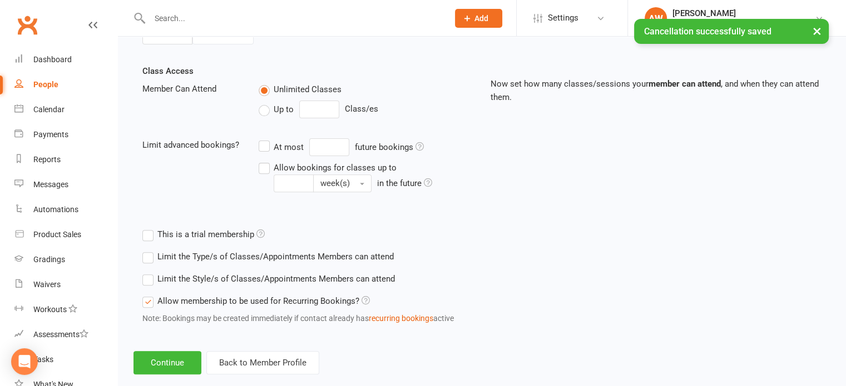
scroll to position [383, 0]
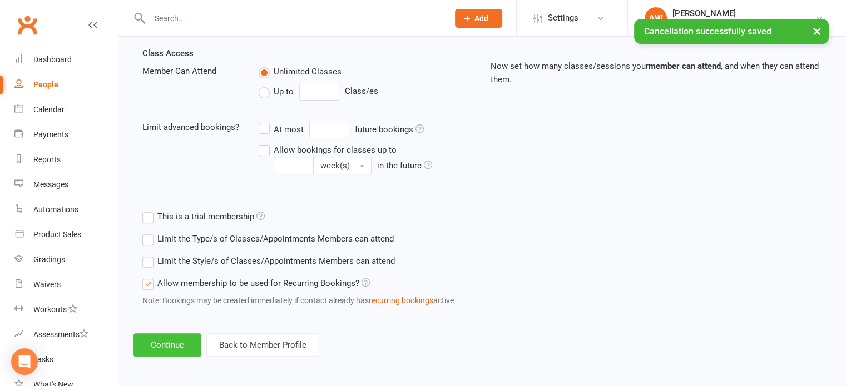
click at [169, 339] on button "Continue" at bounding box center [167, 345] width 68 height 23
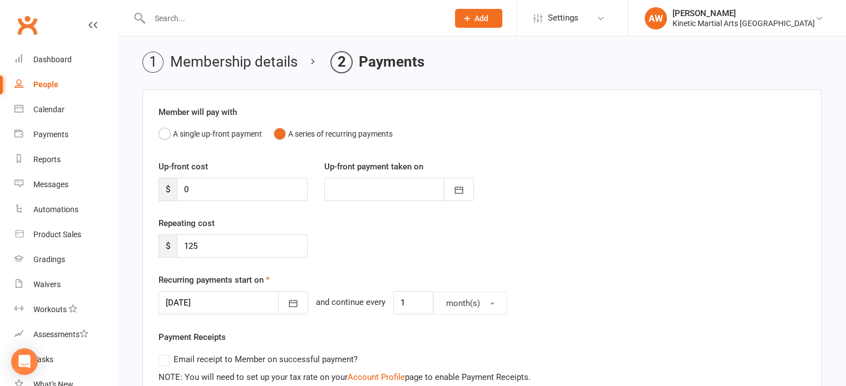
scroll to position [56, 0]
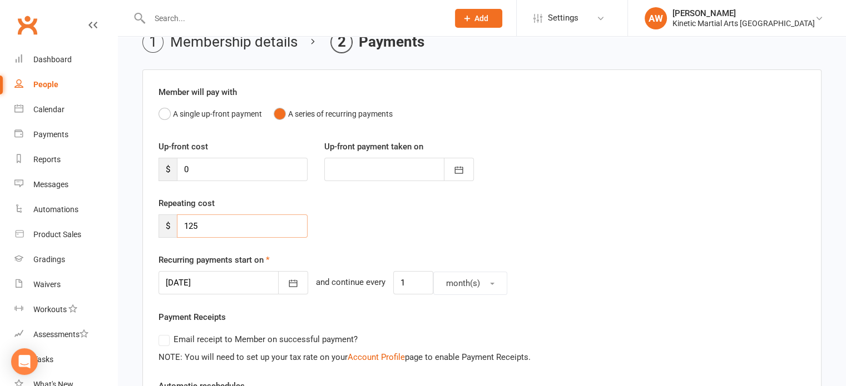
drag, startPoint x: 220, startPoint y: 224, endPoint x: 147, endPoint y: 226, distance: 72.9
click at [147, 226] on div "Member will pay with A single up-front payment A series of recurring payments U…" at bounding box center [481, 334] width 679 height 528
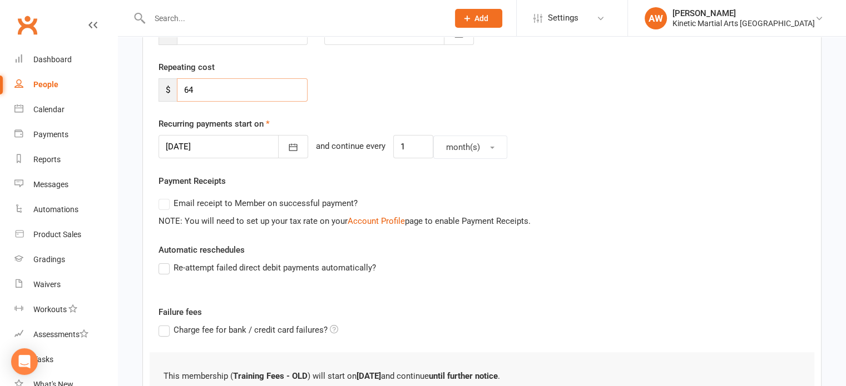
scroll to position [278, 0]
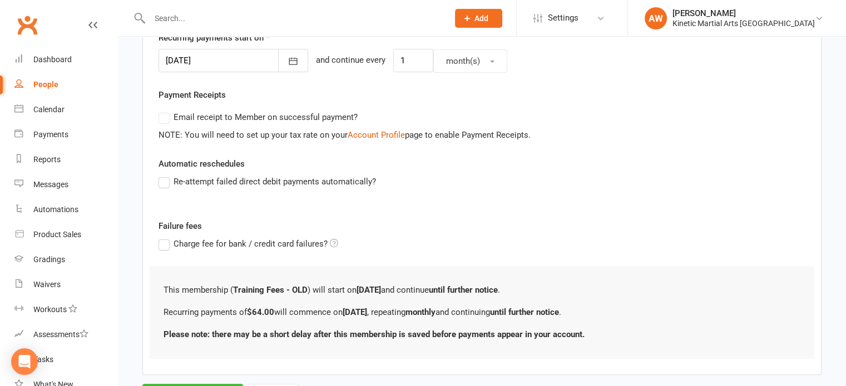
type input "64"
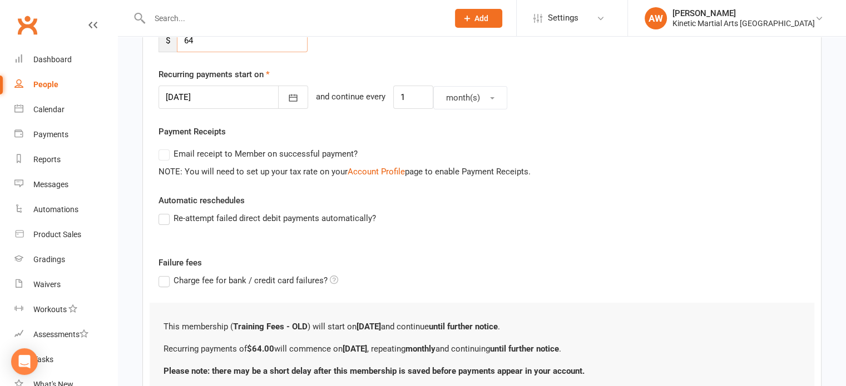
scroll to position [222, 0]
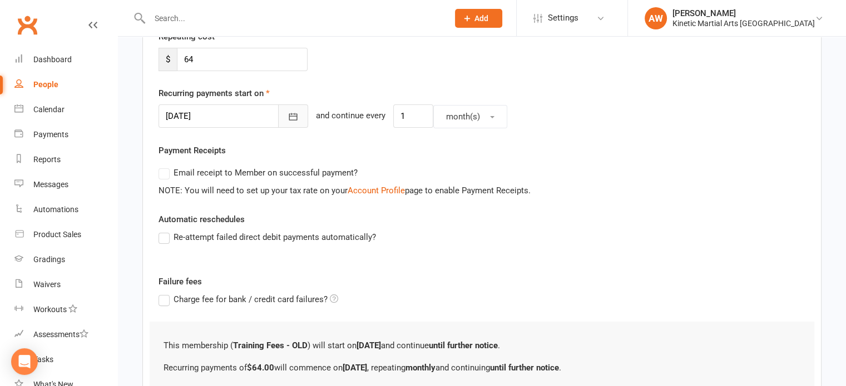
click at [278, 112] on button "button" at bounding box center [293, 116] width 30 height 23
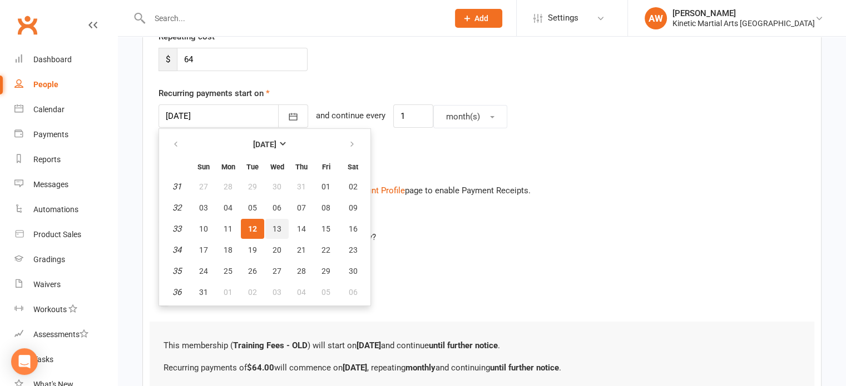
click at [272, 226] on span "13" at bounding box center [276, 229] width 9 height 9
type input "[DATE]"
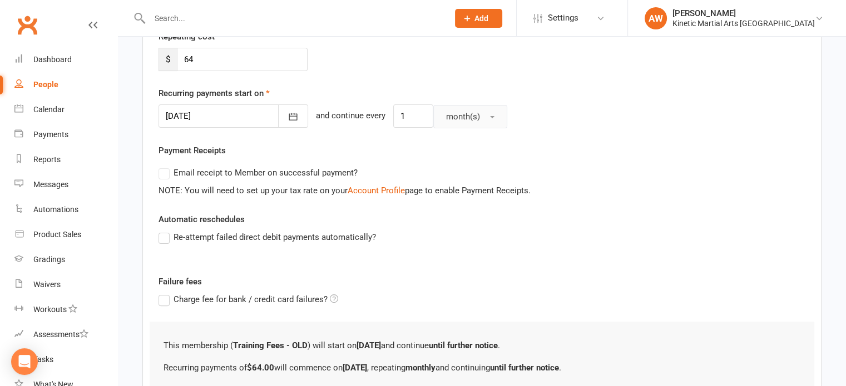
click at [468, 116] on button "month(s)" at bounding box center [470, 116] width 74 height 23
drag, startPoint x: 414, startPoint y: 115, endPoint x: 371, endPoint y: 120, distance: 42.5
click at [374, 117] on div "[DATE] [DATE] Sun Mon Tue Wed Thu Fri Sat 31 27 28 29 30 31 01 02 32 03 04 05 0…" at bounding box center [481, 117] width 647 height 24
click at [478, 113] on button "month(s)" at bounding box center [470, 116] width 74 height 23
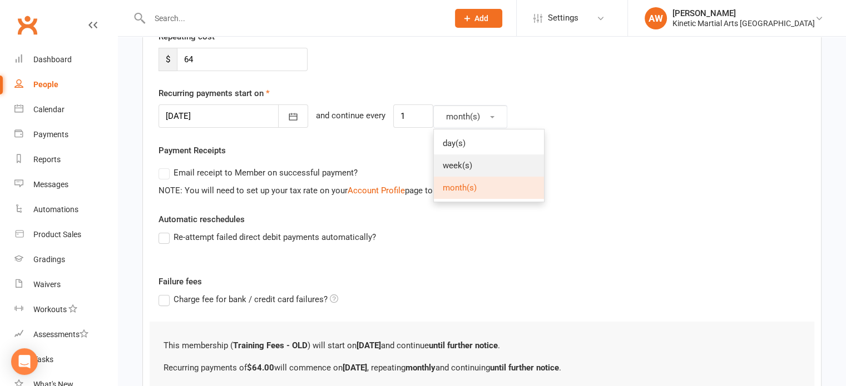
click at [443, 166] on span "week(s)" at bounding box center [457, 166] width 29 height 10
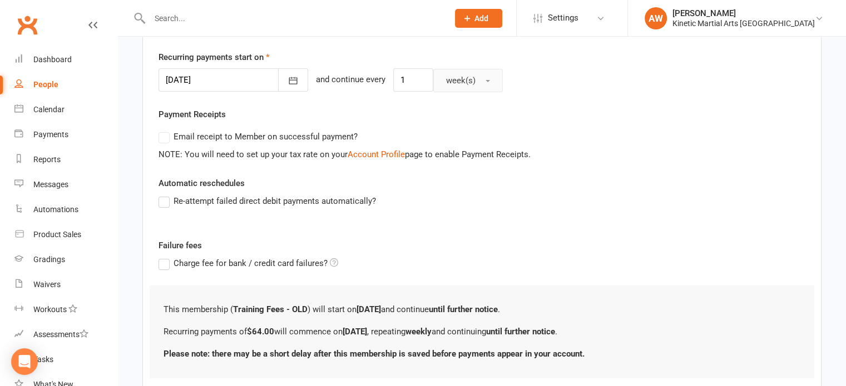
scroll to position [331, 0]
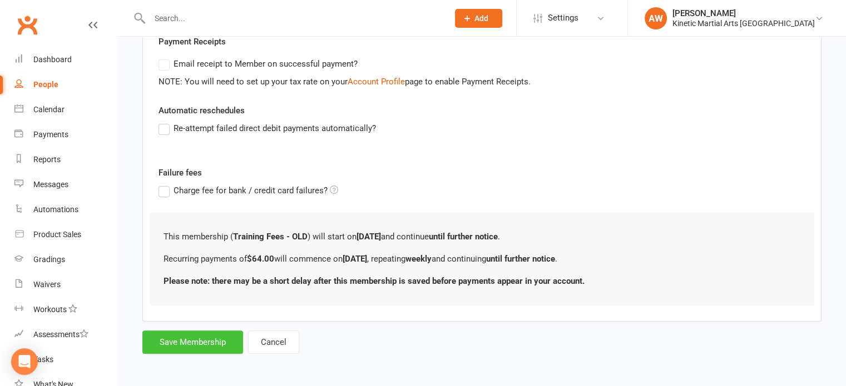
click at [200, 339] on button "Save Membership" at bounding box center [192, 342] width 101 height 23
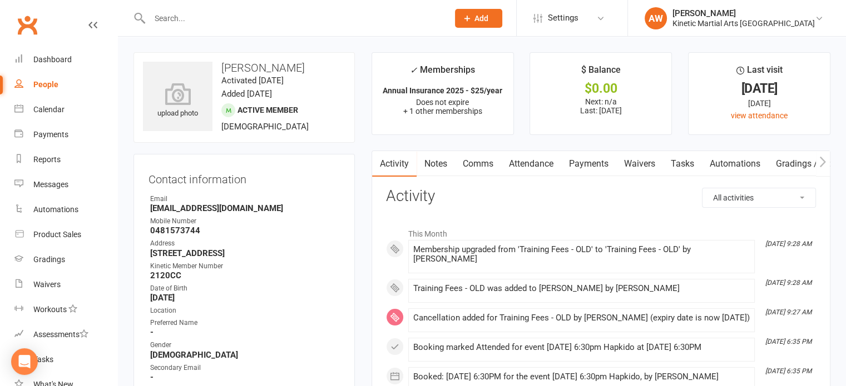
click at [581, 164] on link "Payments" at bounding box center [588, 164] width 55 height 26
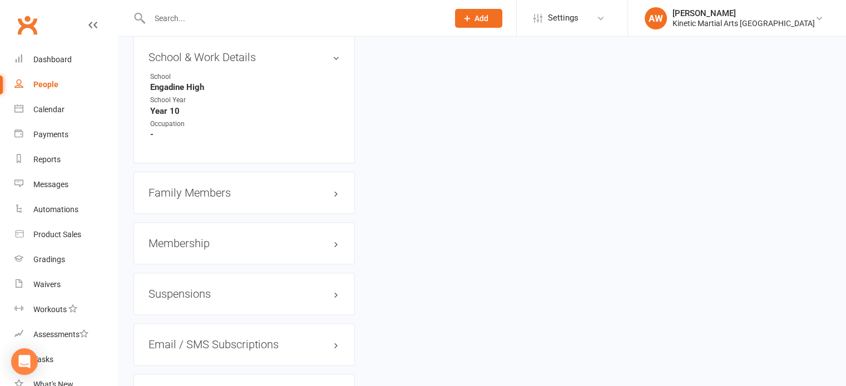
scroll to position [1335, 0]
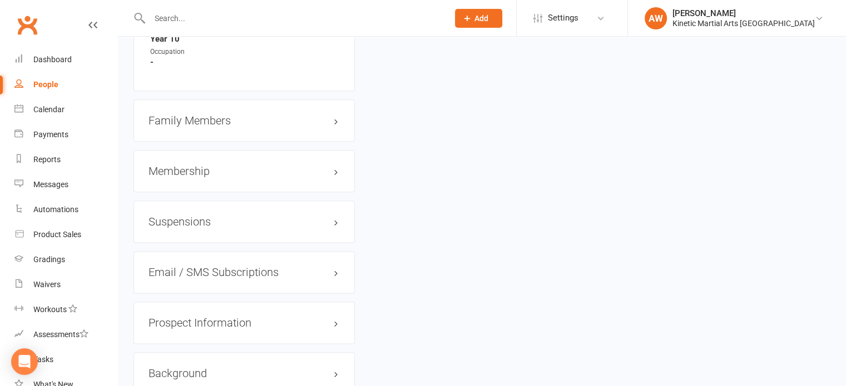
click at [187, 177] on h3 "Membership" at bounding box center [243, 171] width 191 height 12
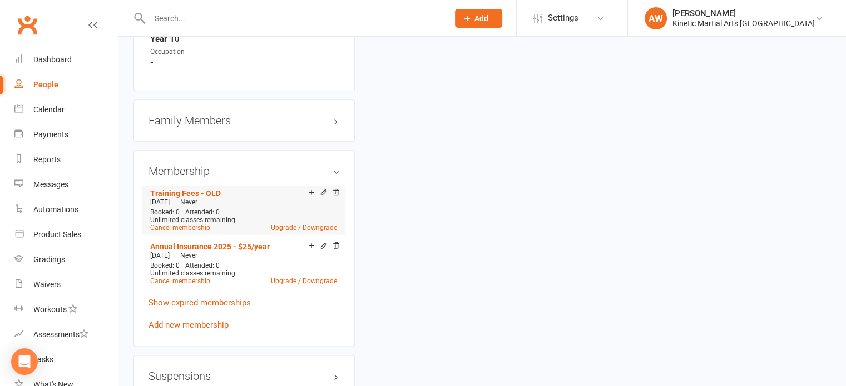
click at [296, 232] on link "Upgrade / Downgrade" at bounding box center [304, 228] width 66 height 8
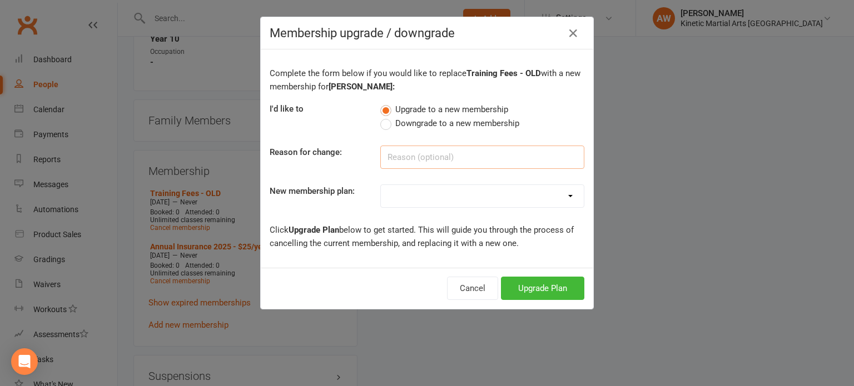
click at [391, 157] on input at bounding box center [482, 157] width 204 height 23
type input "Mistake made when changing to leadership"
click at [483, 189] on select "Training Fees - $68 Fortnightly Training Fees (Once/Week) - $49 Fortnightly Fre…" at bounding box center [482, 196] width 203 height 22
select select "3"
click at [381, 185] on select "Training Fees - $68 Fortnightly Training Fees (Once/Week) - $49 Fortnightly Fre…" at bounding box center [482, 196] width 203 height 22
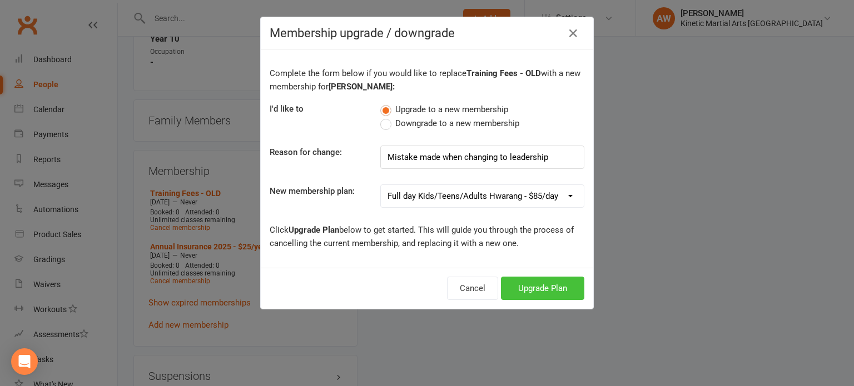
click at [552, 284] on button "Upgrade Plan" at bounding box center [542, 288] width 83 height 23
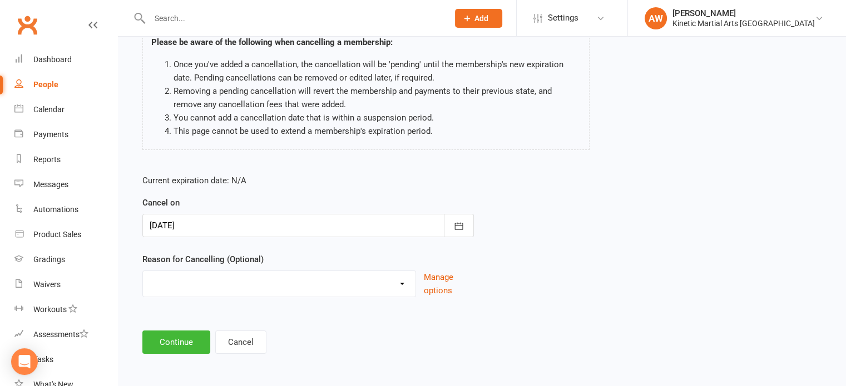
scroll to position [93, 0]
drag, startPoint x: 403, startPoint y: 284, endPoint x: 390, endPoint y: 284, distance: 13.3
click at [405, 284] on select "Holiday Injury Other reason" at bounding box center [279, 282] width 272 height 22
select select "2"
click at [143, 271] on select "Holiday Injury Other reason" at bounding box center [279, 282] width 272 height 22
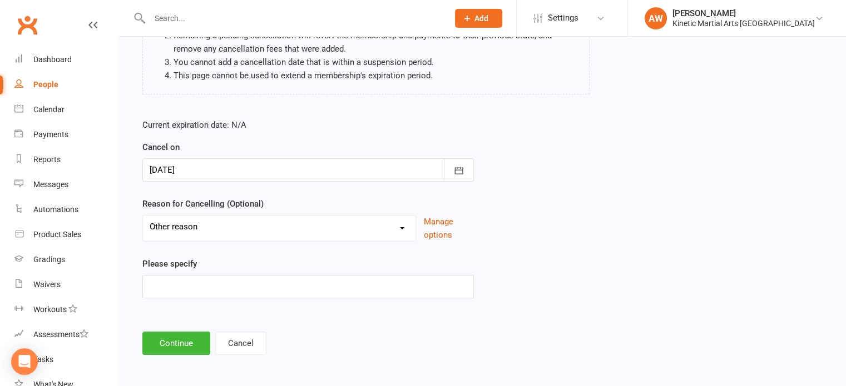
scroll to position [149, 0]
click at [190, 340] on button "Continue" at bounding box center [176, 342] width 68 height 23
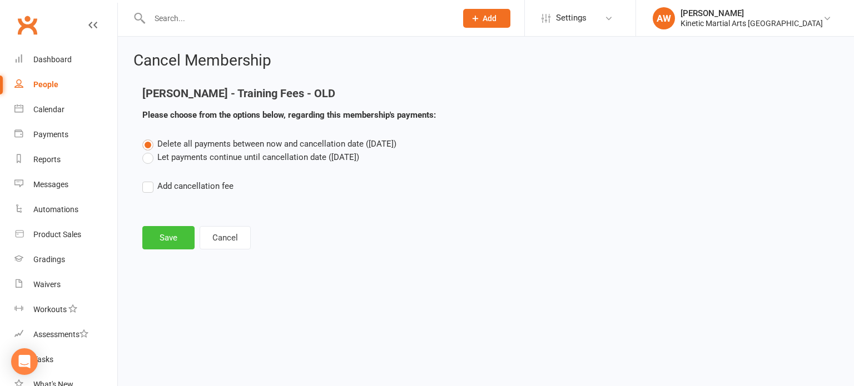
click at [155, 231] on button "Save" at bounding box center [168, 237] width 52 height 23
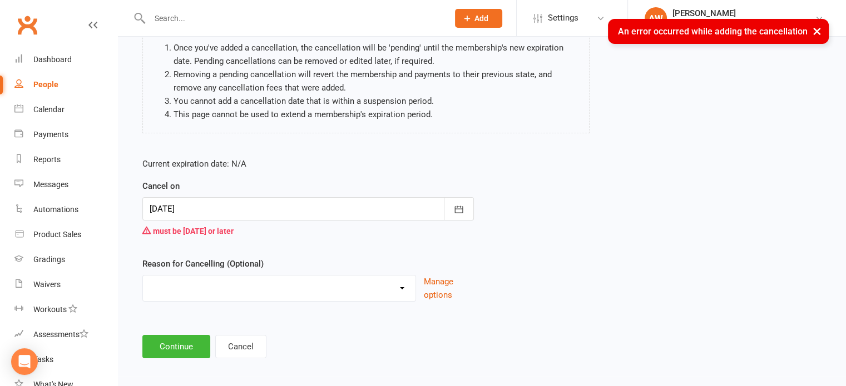
scroll to position [114, 0]
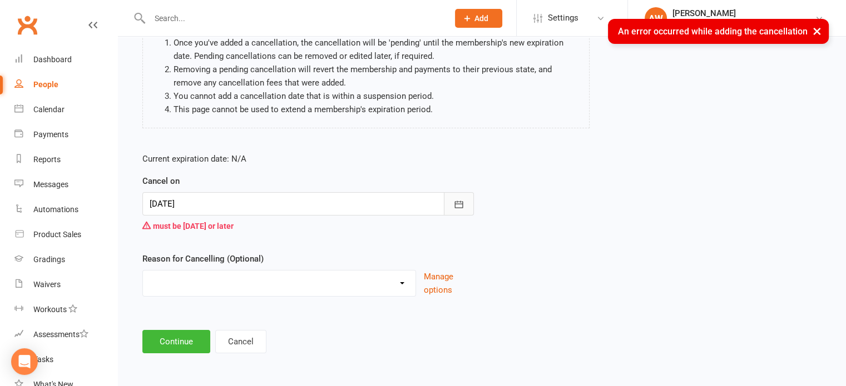
click at [457, 202] on icon "button" at bounding box center [458, 204] width 11 height 11
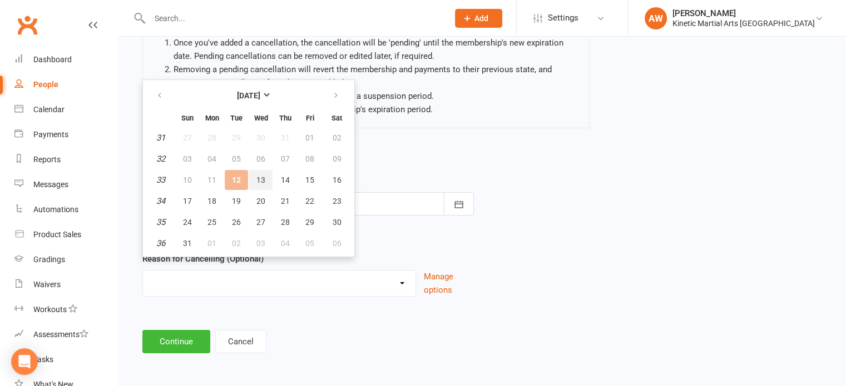
click at [263, 176] on span "13" at bounding box center [260, 180] width 9 height 9
type input "[DATE]"
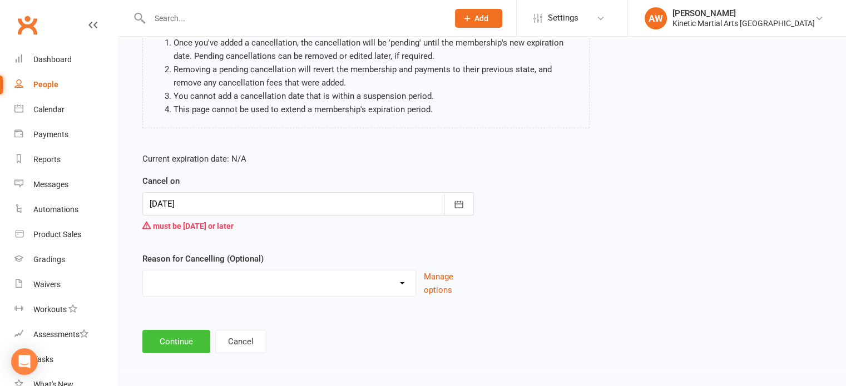
click at [181, 338] on button "Continue" at bounding box center [176, 341] width 68 height 23
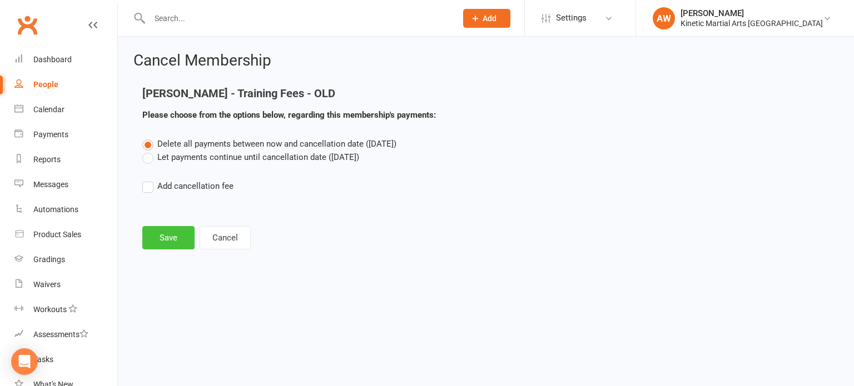
click at [162, 240] on button "Save" at bounding box center [168, 237] width 52 height 23
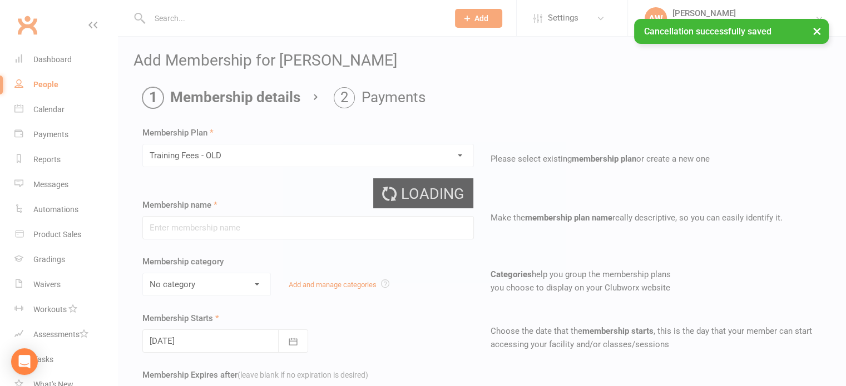
type input "Training Fees - OLD"
select select "5"
type input "0"
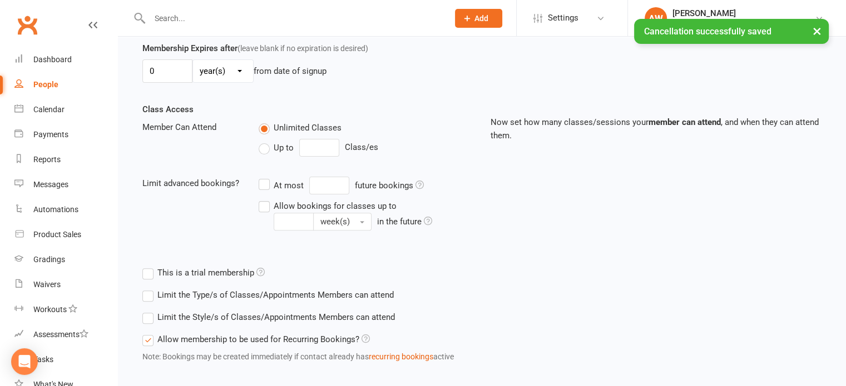
scroll to position [383, 0]
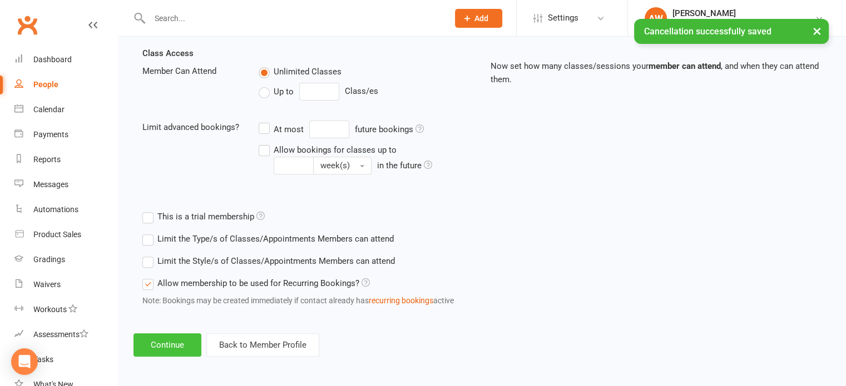
click at [168, 343] on button "Continue" at bounding box center [167, 345] width 68 height 23
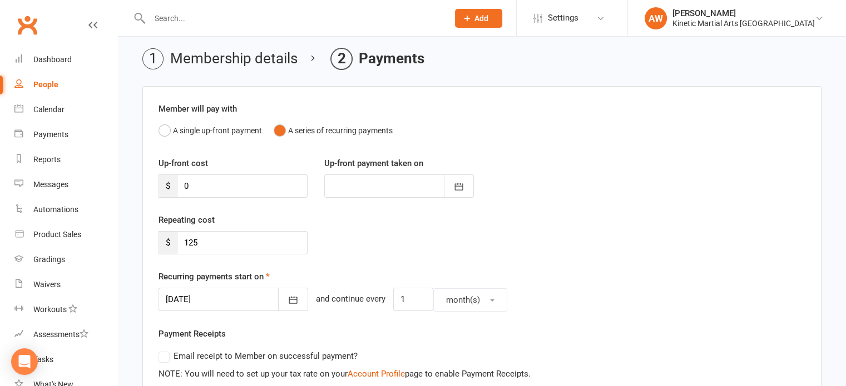
scroll to position [56, 0]
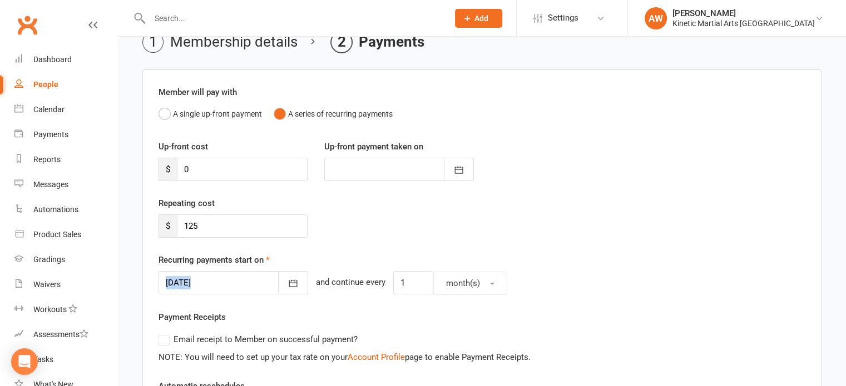
drag, startPoint x: 231, startPoint y: 274, endPoint x: 187, endPoint y: 267, distance: 44.4
click at [187, 267] on div "Recurring payments start on [DATE] [DATE] Sun Mon Tue Wed Thu Fri Sat 31 27 28 …" at bounding box center [481, 275] width 647 height 42
drag, startPoint x: 209, startPoint y: 224, endPoint x: 81, endPoint y: 223, distance: 127.9
click at [78, 224] on ui-view "Prospect Member Non-attending contact Class / event Appointment Grading event T…" at bounding box center [423, 297] width 846 height 701
type input "64"
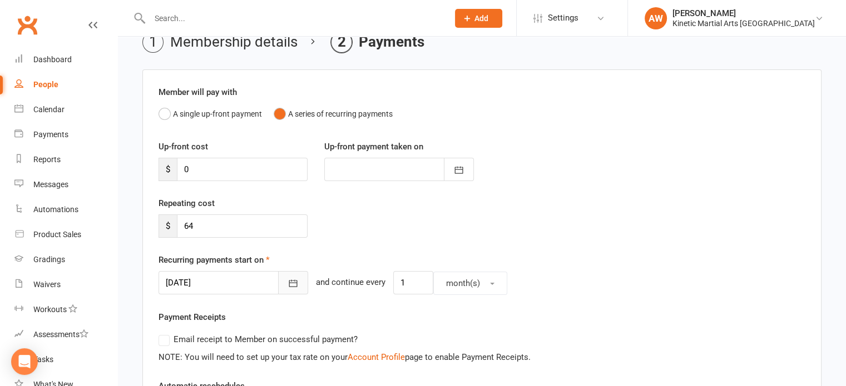
click at [278, 282] on button "button" at bounding box center [293, 282] width 30 height 23
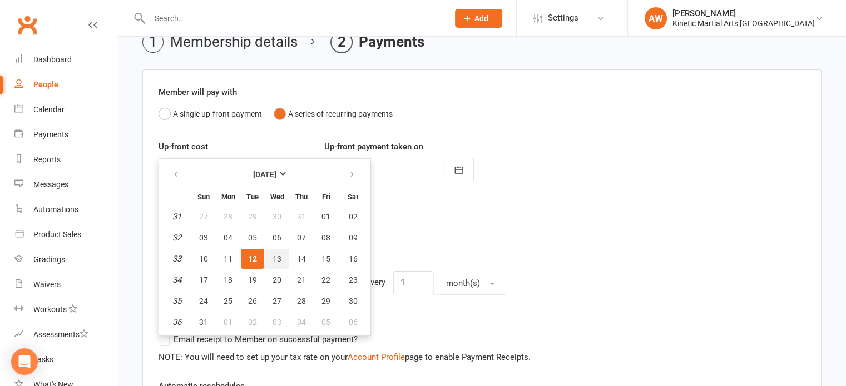
click at [274, 255] on span "13" at bounding box center [276, 259] width 9 height 9
type input "[DATE]"
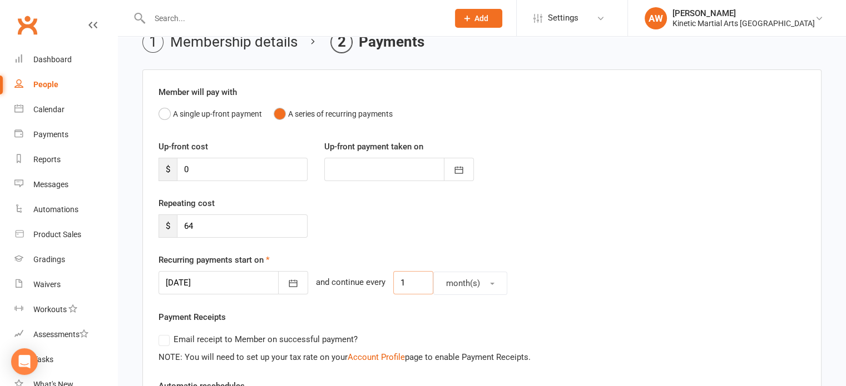
drag, startPoint x: 404, startPoint y: 280, endPoint x: 359, endPoint y: 282, distance: 45.7
click at [359, 285] on div "[DATE] [DATE] Sun Mon Tue Wed Thu Fri Sat 31 27 28 29 30 31 01 02 32 03 04 05 0…" at bounding box center [481, 283] width 647 height 24
type input "2"
click at [490, 283] on span "button" at bounding box center [492, 284] width 4 height 2
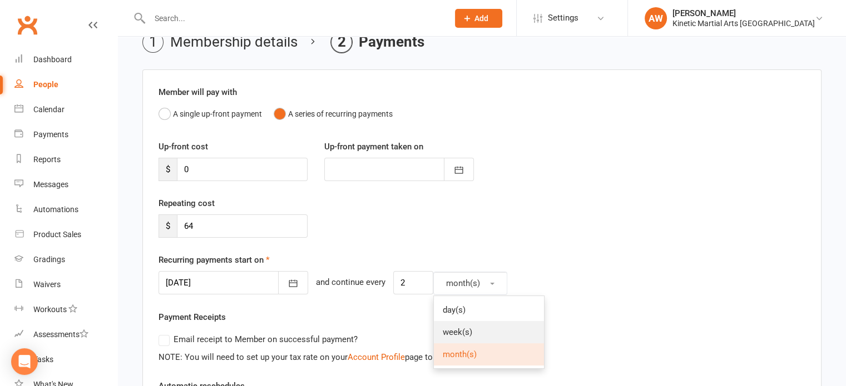
click at [443, 331] on span "week(s)" at bounding box center [457, 333] width 29 height 10
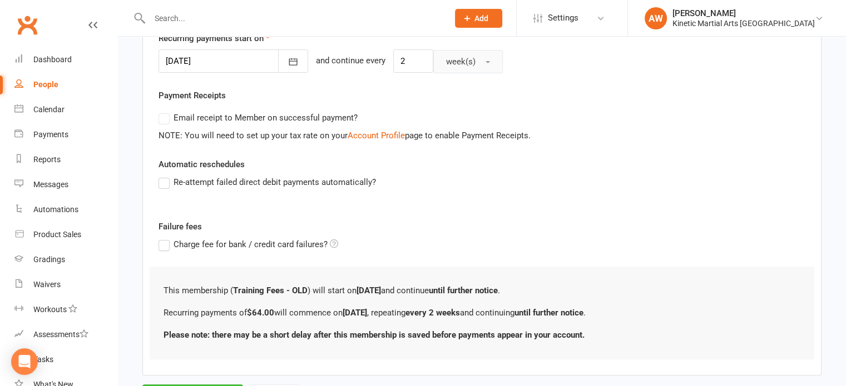
scroll to position [331, 0]
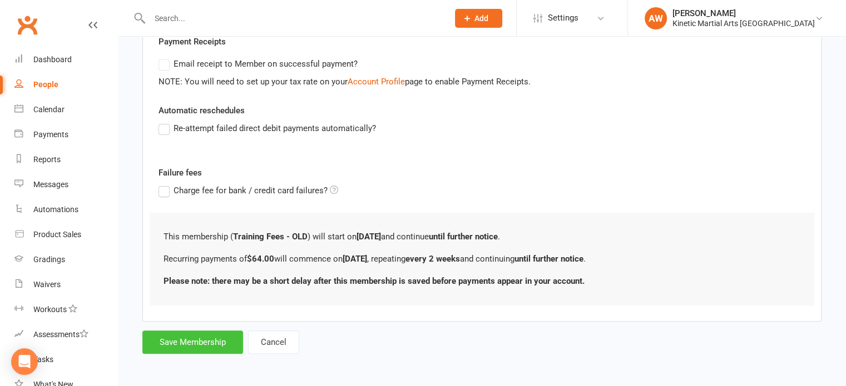
click at [211, 339] on button "Save Membership" at bounding box center [192, 342] width 101 height 23
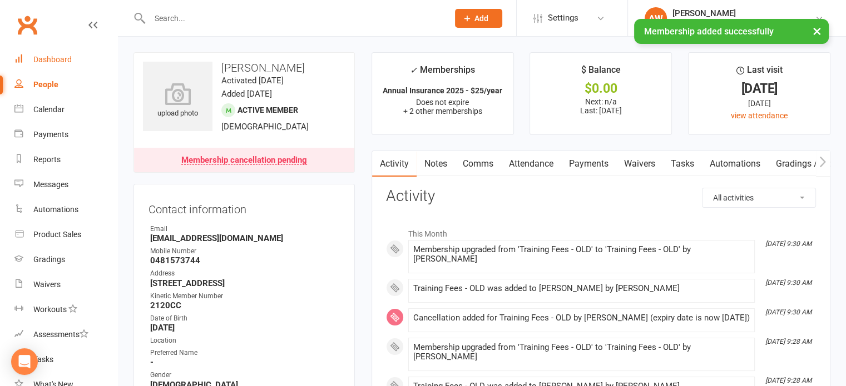
click at [55, 56] on div "Dashboard" at bounding box center [52, 59] width 38 height 9
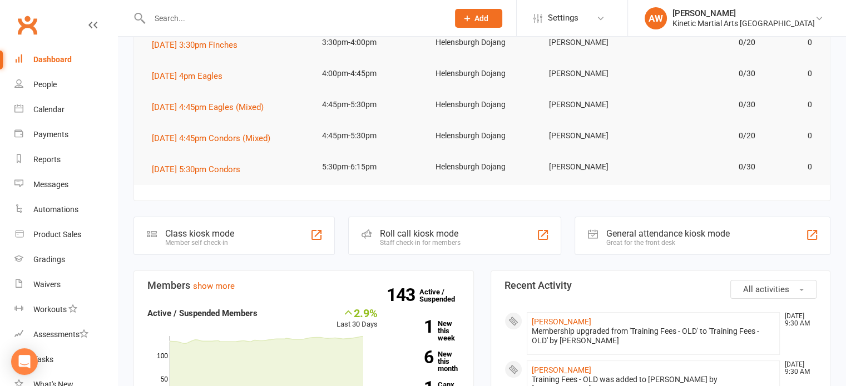
scroll to position [278, 0]
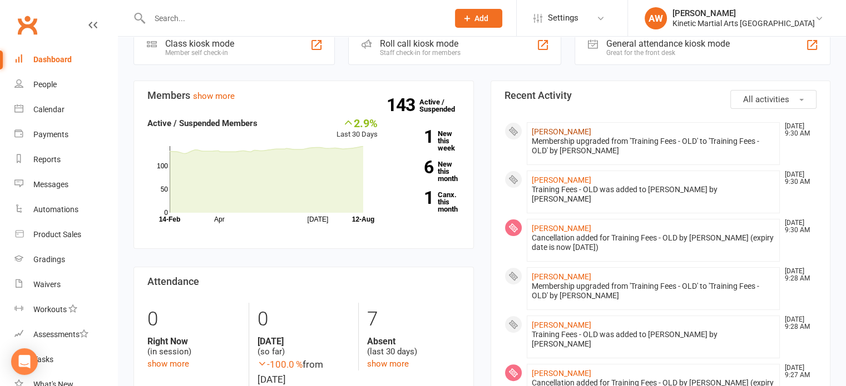
click at [567, 130] on link "[PERSON_NAME]" at bounding box center [561, 131] width 59 height 9
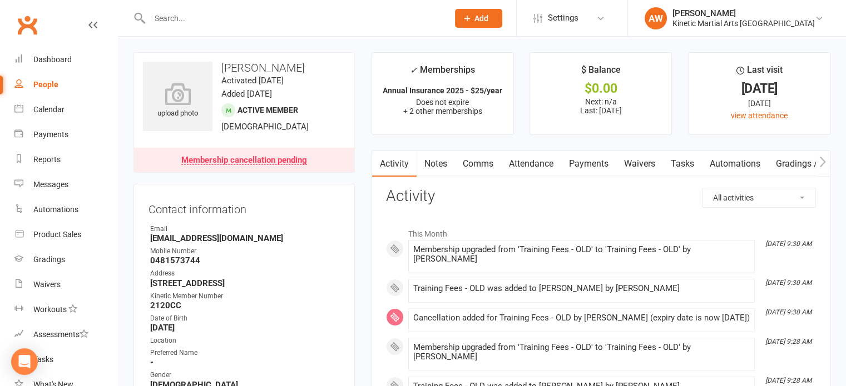
click at [591, 161] on link "Payments" at bounding box center [588, 164] width 55 height 26
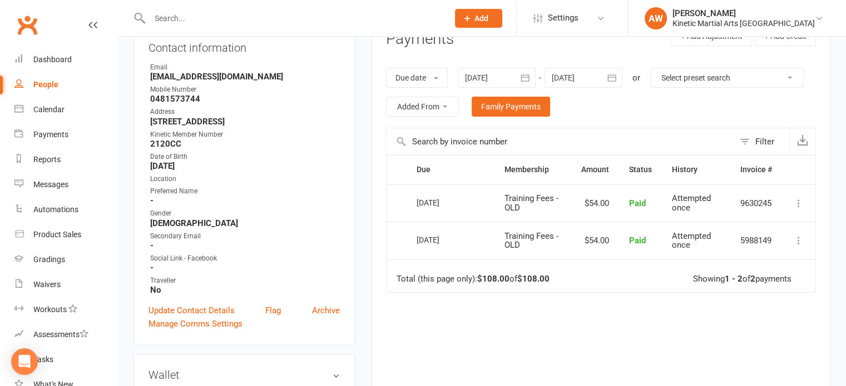
scroll to position [167, 0]
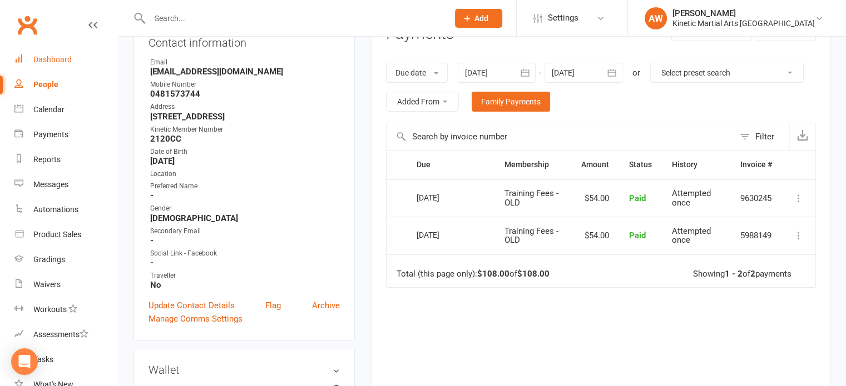
click at [48, 56] on div "Dashboard" at bounding box center [52, 59] width 38 height 9
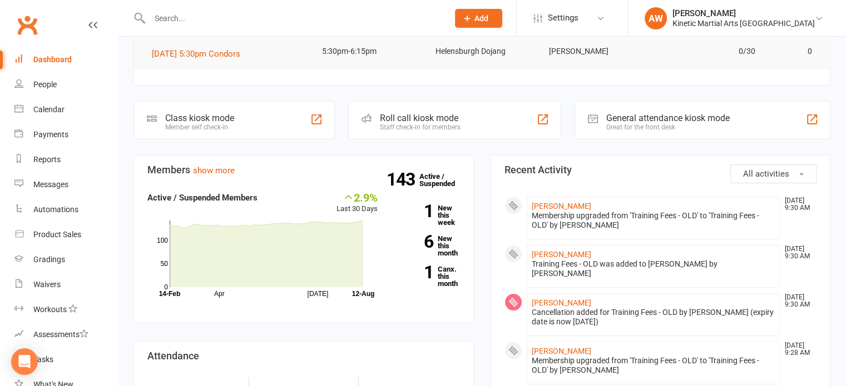
scroll to position [222, 0]
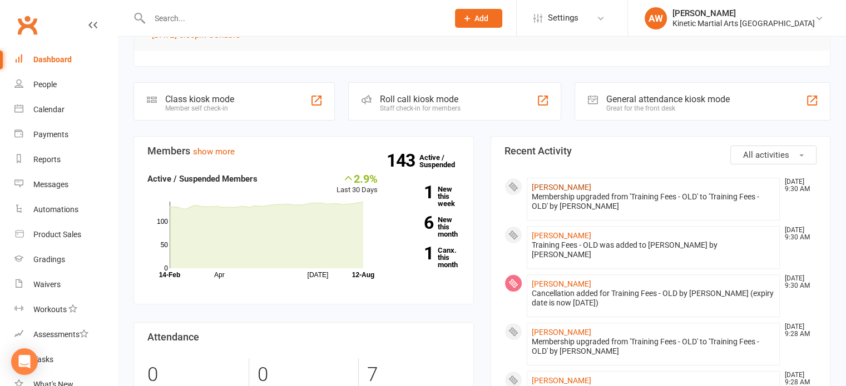
click at [562, 184] on link "[PERSON_NAME]" at bounding box center [561, 187] width 59 height 9
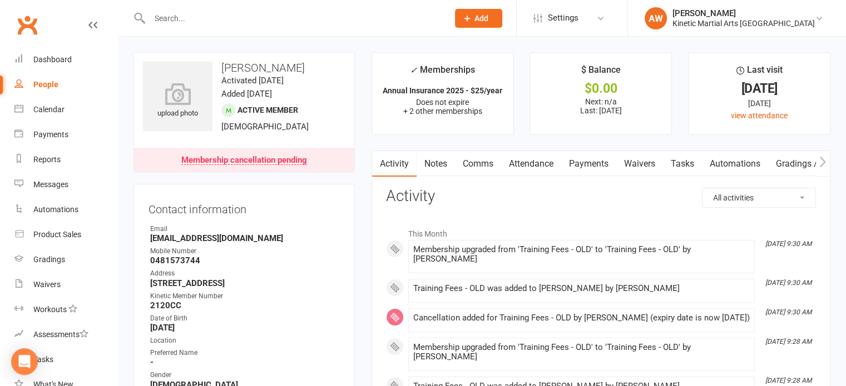
click at [578, 160] on link "Payments" at bounding box center [588, 164] width 55 height 26
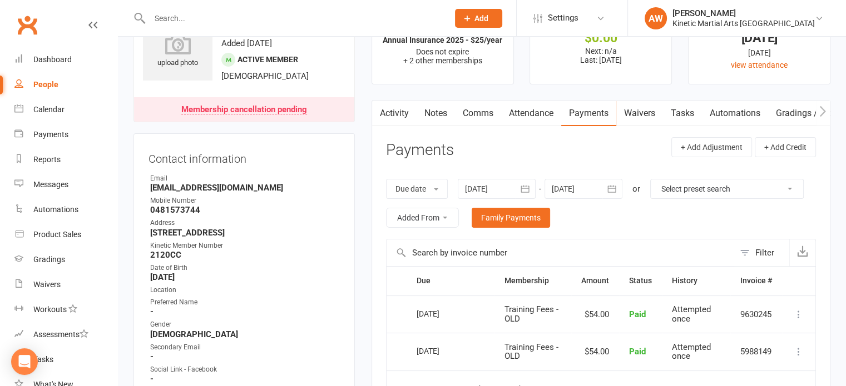
scroll to position [111, 0]
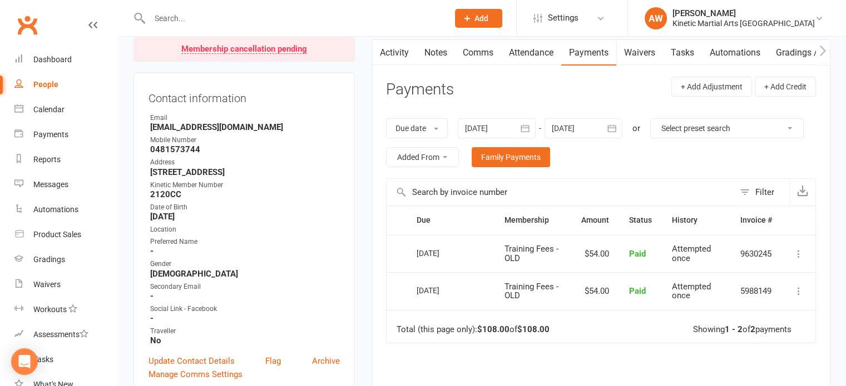
click at [527, 52] on link "Attendance" at bounding box center [531, 53] width 60 height 26
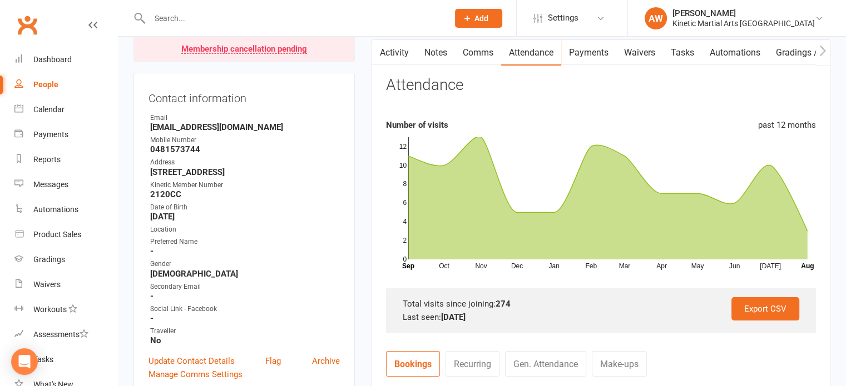
click at [583, 53] on link "Payments" at bounding box center [588, 53] width 55 height 26
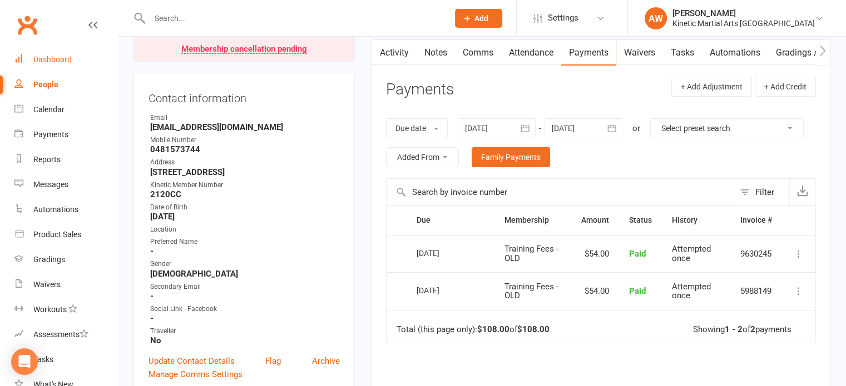
click at [58, 58] on div "Dashboard" at bounding box center [52, 59] width 38 height 9
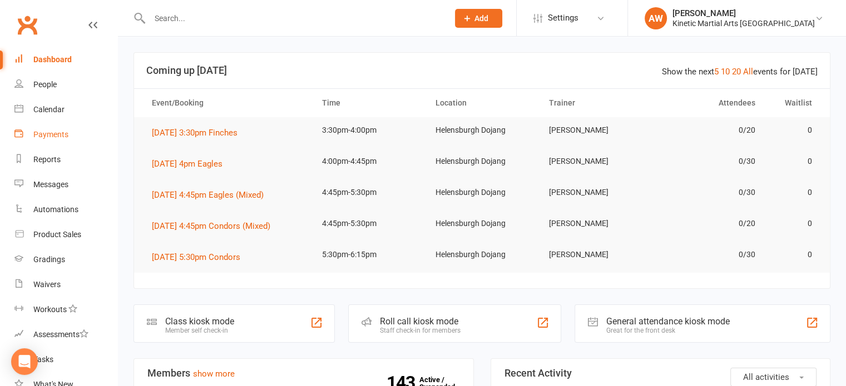
click at [41, 136] on div "Payments" at bounding box center [50, 134] width 35 height 9
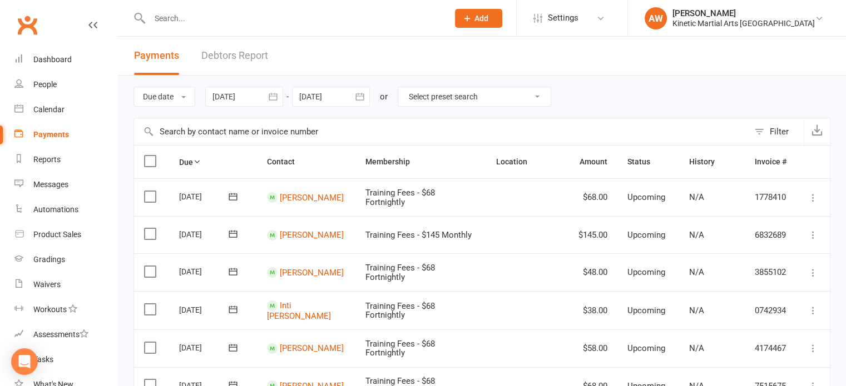
click at [271, 91] on icon "button" at bounding box center [272, 96] width 11 height 11
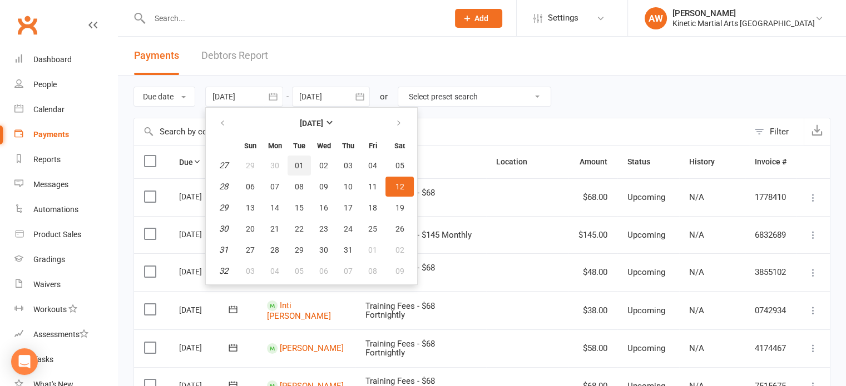
click at [295, 162] on span "01" at bounding box center [299, 165] width 9 height 9
type input "[DATE]"
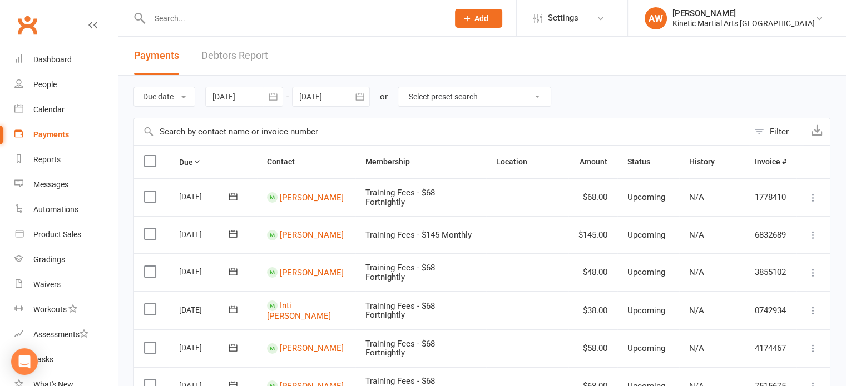
click at [361, 95] on icon "button" at bounding box center [359, 96] width 11 height 11
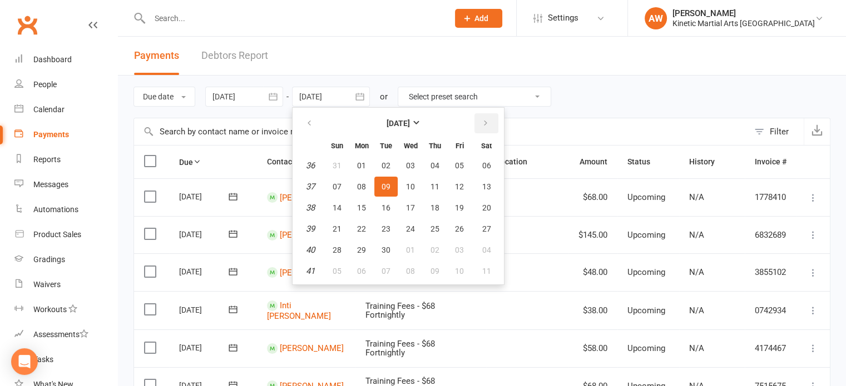
click at [486, 120] on icon "button" at bounding box center [486, 123] width 8 height 9
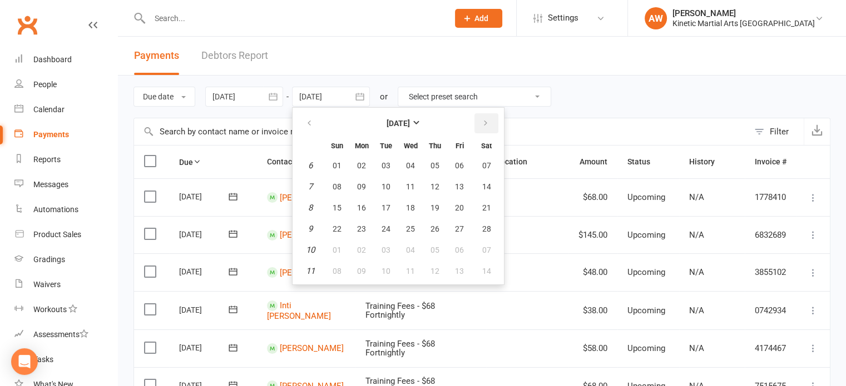
click at [486, 120] on icon "button" at bounding box center [486, 123] width 8 height 9
click at [485, 120] on icon "button" at bounding box center [486, 123] width 8 height 9
click at [388, 253] on button "30" at bounding box center [385, 250] width 23 height 20
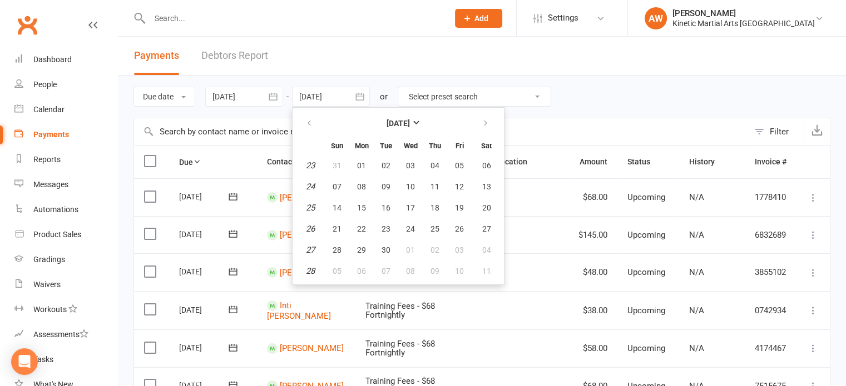
type input "[DATE]"
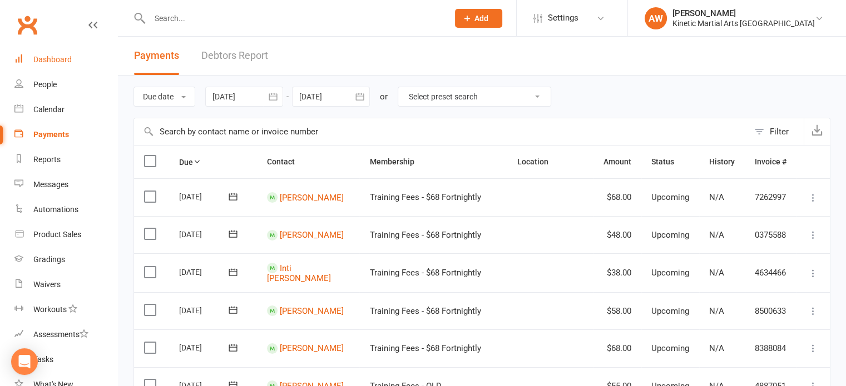
click at [63, 52] on link "Dashboard" at bounding box center [65, 59] width 103 height 25
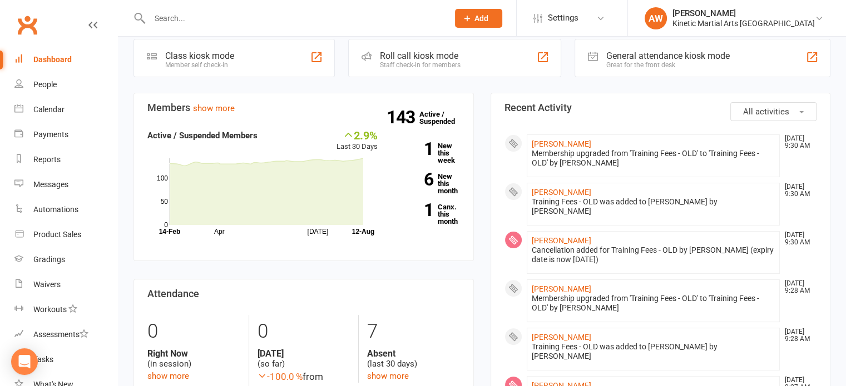
scroll to position [170, 0]
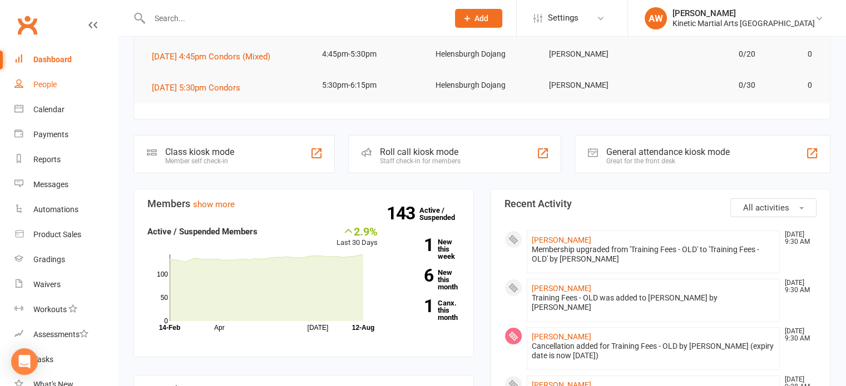
click at [57, 83] on div "People" at bounding box center [44, 84] width 23 height 9
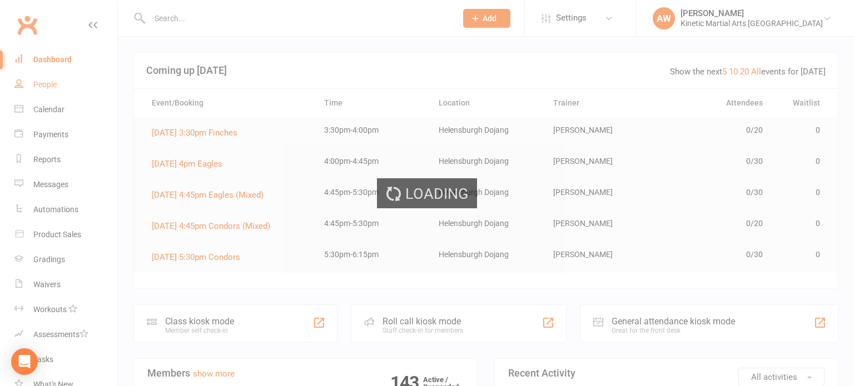
select select "100"
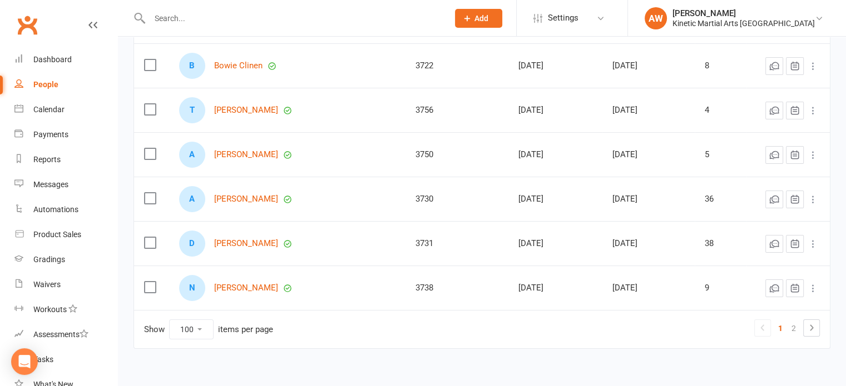
scroll to position [4337, 0]
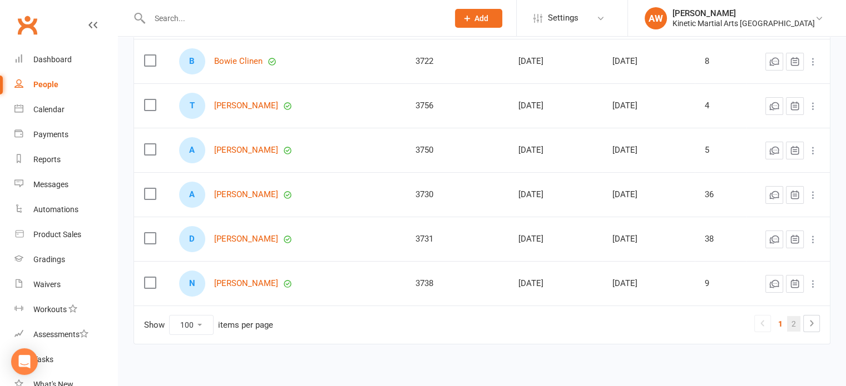
click at [792, 316] on link "2" at bounding box center [793, 324] width 13 height 16
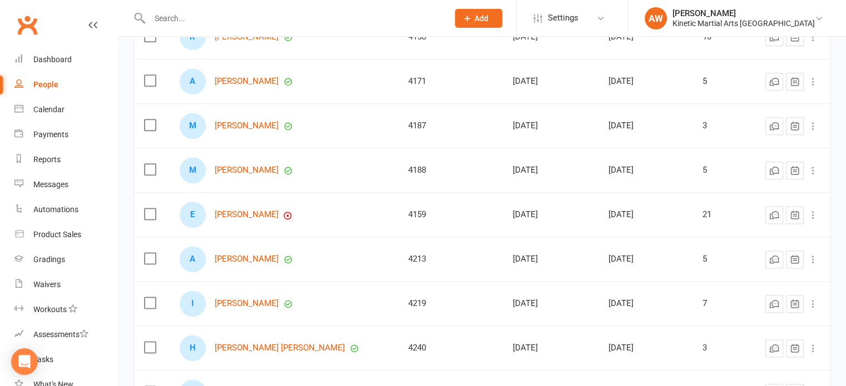
scroll to position [1390, 0]
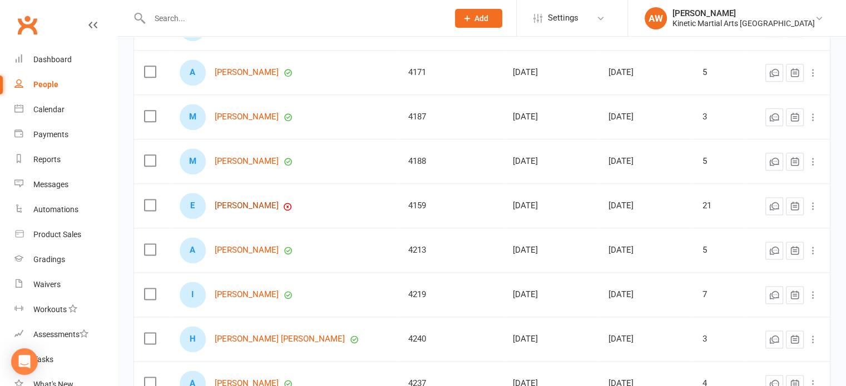
click at [245, 201] on link "[PERSON_NAME]" at bounding box center [247, 205] width 64 height 9
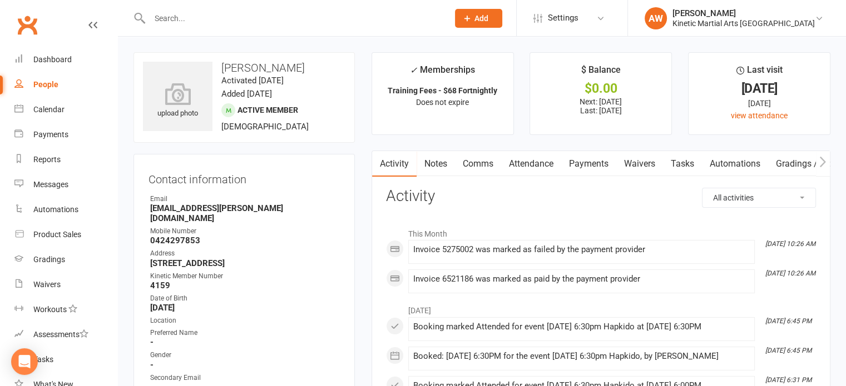
click at [606, 157] on link "Payments" at bounding box center [588, 164] width 55 height 26
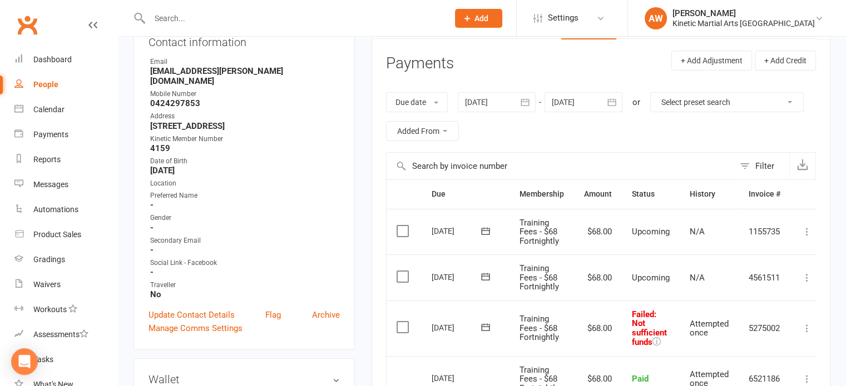
scroll to position [167, 0]
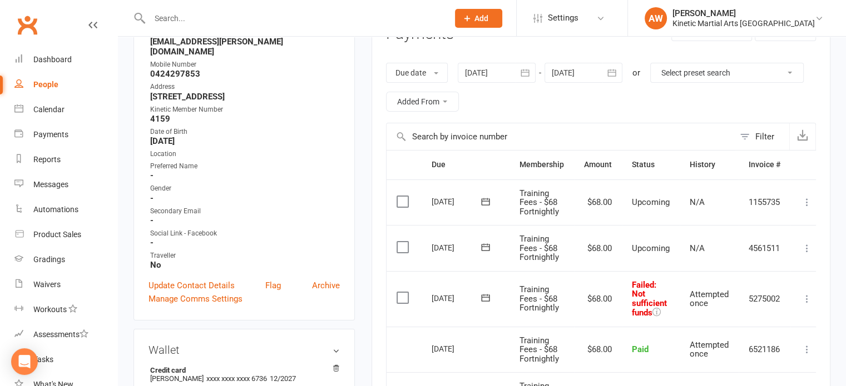
click at [174, 22] on input "text" at bounding box center [293, 19] width 294 height 16
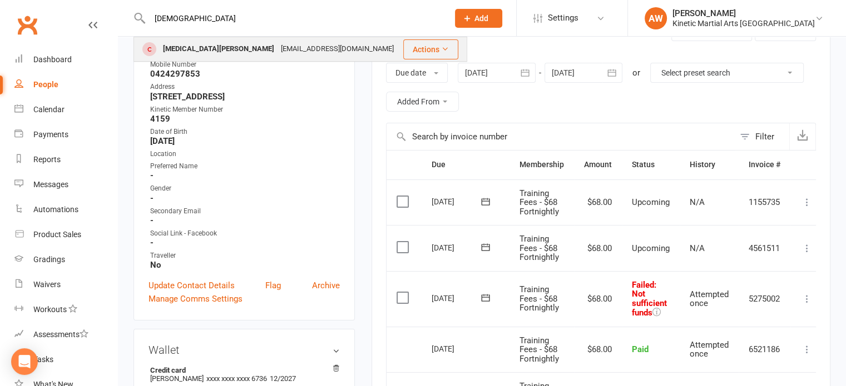
type input "[DEMOGRAPHIC_DATA]"
click at [277, 46] on div "[EMAIL_ADDRESS][DOMAIN_NAME]" at bounding box center [337, 49] width 120 height 16
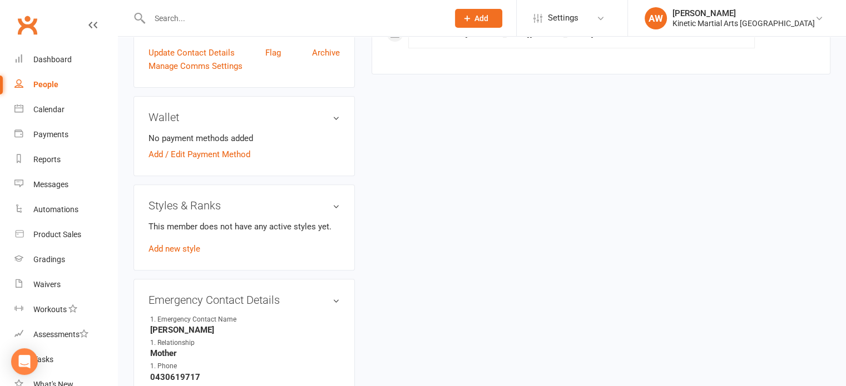
scroll to position [389, 0]
click at [231, 160] on link "Add / Edit Payment Method" at bounding box center [199, 152] width 102 height 13
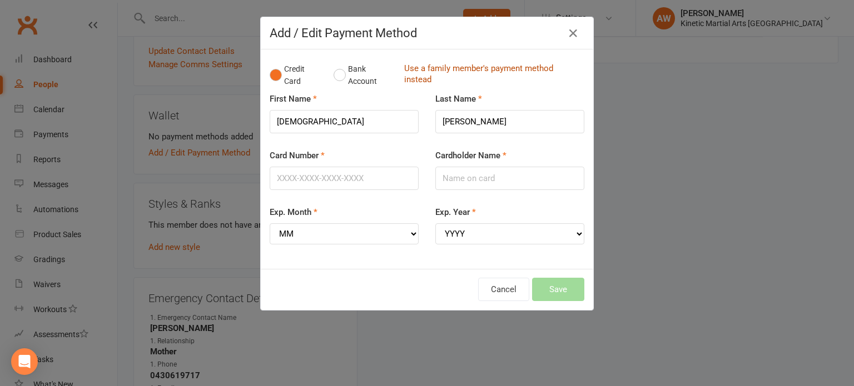
click at [423, 75] on link "Use a family member's payment method instead" at bounding box center [491, 75] width 175 height 25
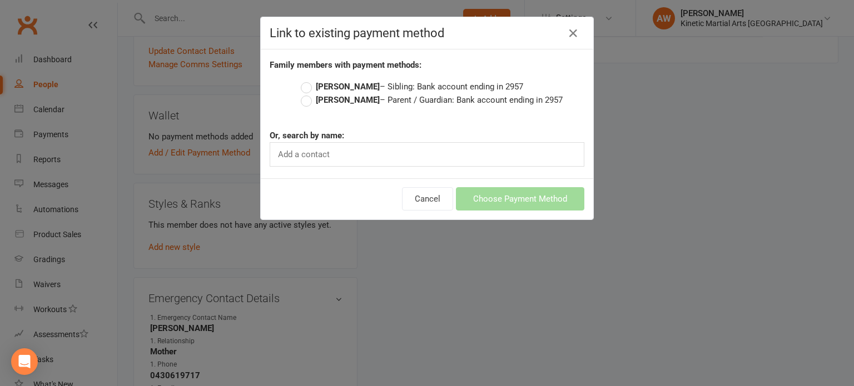
click at [305, 97] on label "[PERSON_NAME] – Parent / Guardian: Bank account ending in 2957" at bounding box center [432, 99] width 262 height 13
click at [305, 93] on input "[PERSON_NAME] – Parent / Guardian: Bank account ending in 2957" at bounding box center [304, 93] width 7 height 0
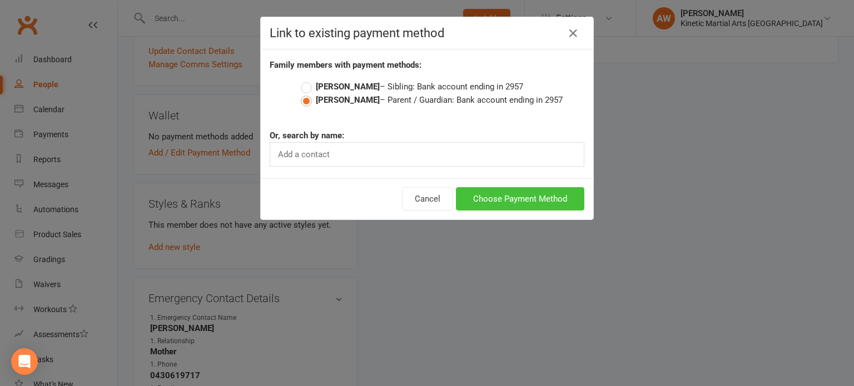
click at [512, 197] on button "Choose Payment Method" at bounding box center [520, 198] width 128 height 23
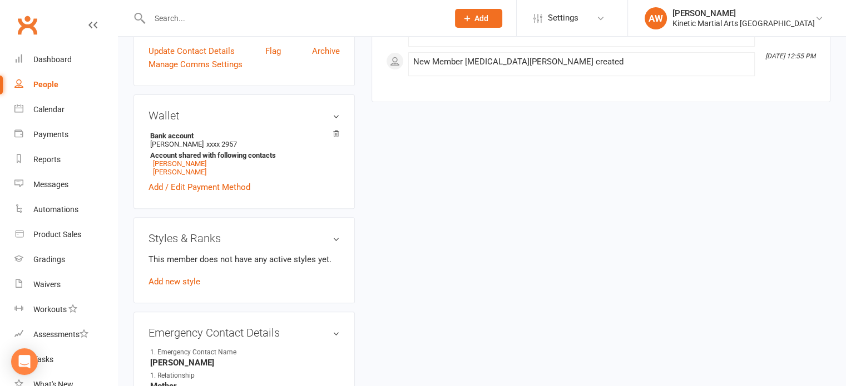
click at [179, 302] on div "Styles & Ranks This member does not have any active styles yet. Add new style" at bounding box center [243, 260] width 221 height 86
click at [181, 287] on link "Add new style" at bounding box center [174, 282] width 52 height 10
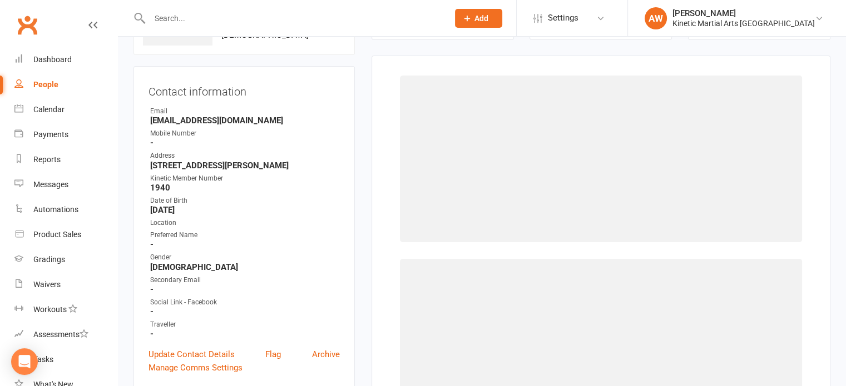
scroll to position [85, 0]
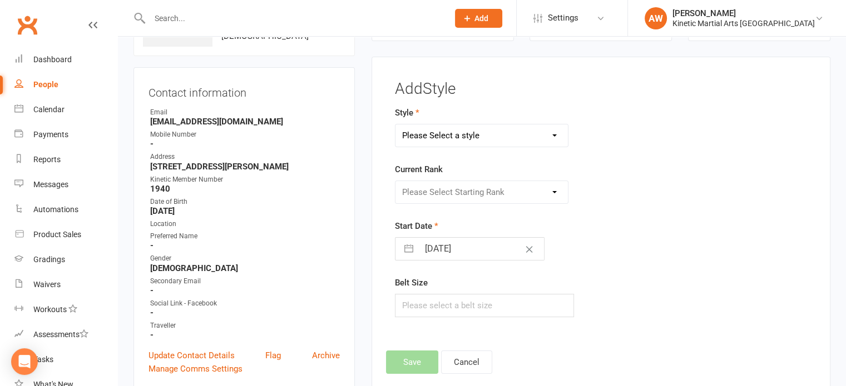
drag, startPoint x: 494, startPoint y: 137, endPoint x: 487, endPoint y: 145, distance: 10.6
click at [494, 137] on select "Please Select a style BJJ Condors Eagles Finches Hapkido Kumdo Leadership Progam" at bounding box center [481, 136] width 173 height 22
select select "2571"
click at [395, 125] on select "Please Select a style BJJ Condors Eagles Finches Hapkido Kumdo Leadership Progam" at bounding box center [481, 136] width 173 height 22
click at [451, 197] on select "Please Select Starting Rank White Yellow Orange Green Blue Purple Brown Red Com…" at bounding box center [481, 192] width 173 height 22
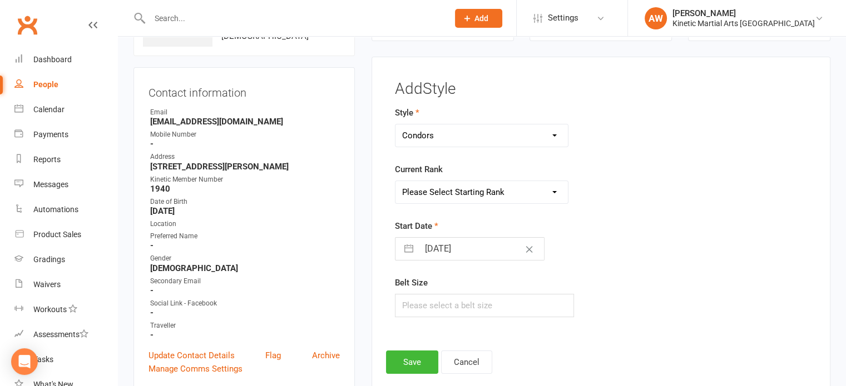
select select "26309"
click at [395, 181] on select "Please Select Starting Rank White Yellow Orange Green Blue Purple Brown Red Com…" at bounding box center [481, 192] width 173 height 22
click at [438, 305] on input "text" at bounding box center [485, 305] width 180 height 23
type input "0"
click at [418, 358] on button "Save" at bounding box center [412, 362] width 52 height 23
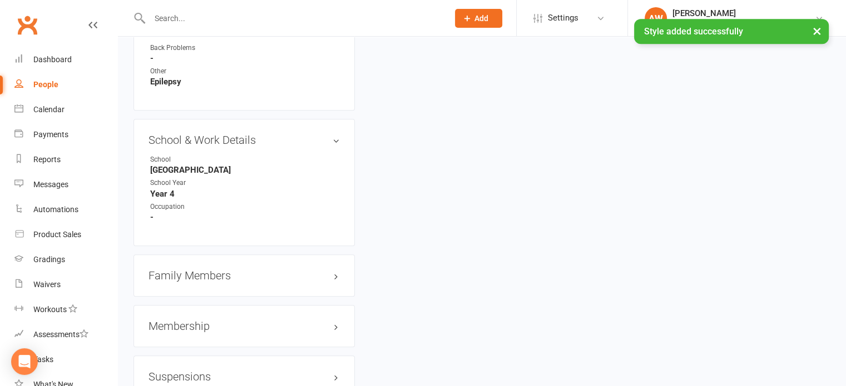
scroll to position [1197, 0]
click at [195, 331] on h3 "Membership" at bounding box center [243, 325] width 191 height 12
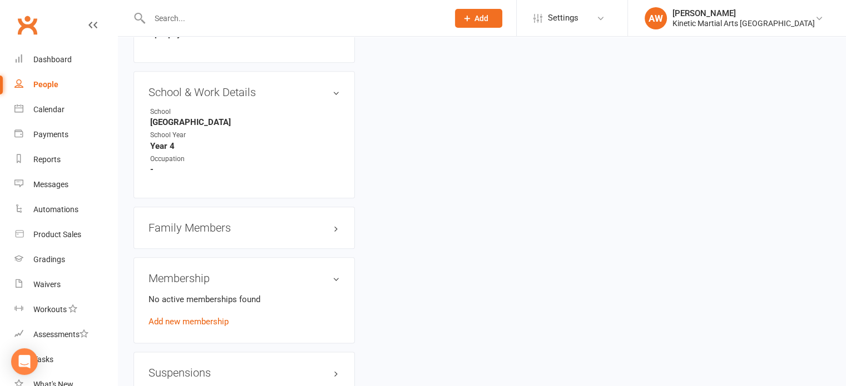
scroll to position [1308, 0]
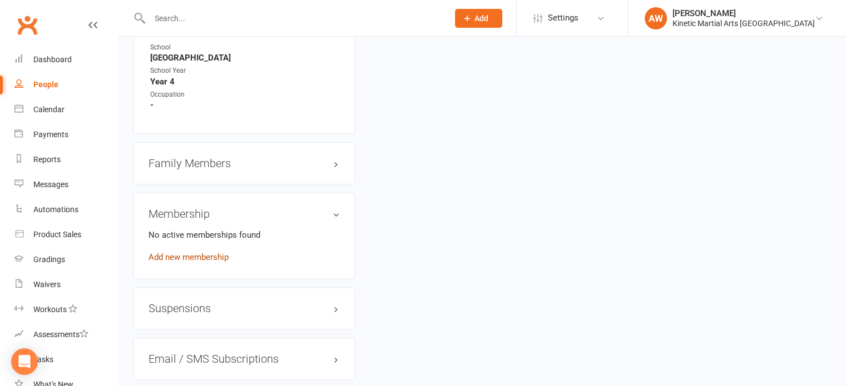
click at [209, 260] on link "Add new membership" at bounding box center [188, 257] width 80 height 10
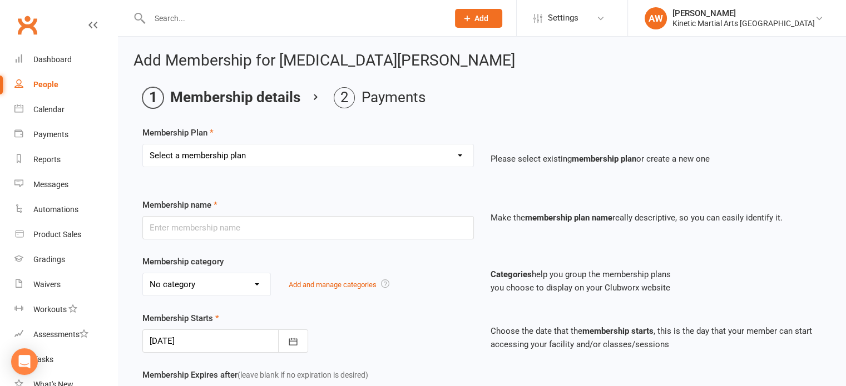
click at [242, 149] on select "Select a membership plan Create new Membership Plan Training Fees - $68 Fortnig…" at bounding box center [308, 156] width 330 height 22
select select "1"
click at [143, 145] on select "Select a membership plan Create new Membership Plan Training Fees - $68 Fortnig…" at bounding box center [308, 156] width 330 height 22
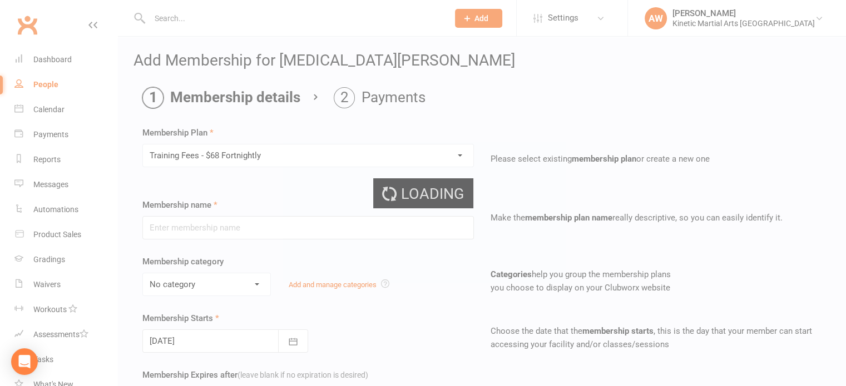
type input "Training Fees - $68 Fortnightly"
select select "5"
type input "0"
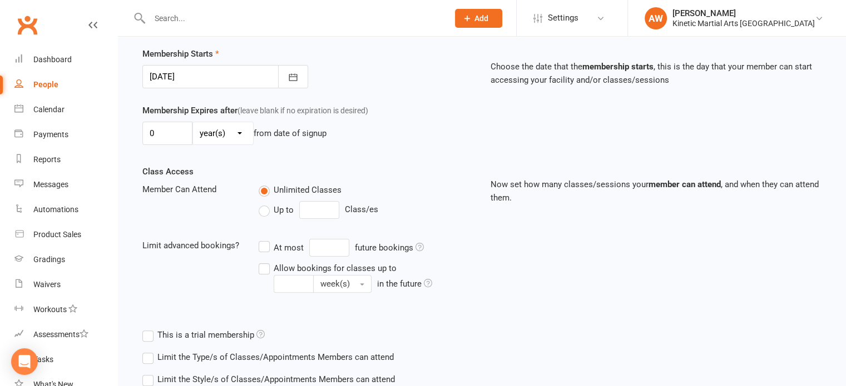
scroll to position [383, 0]
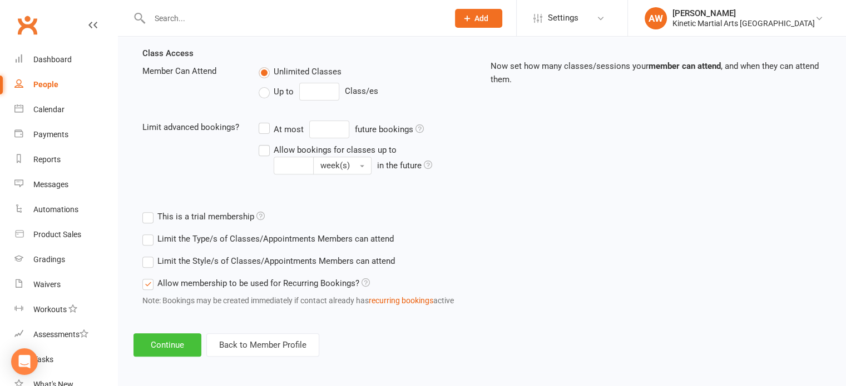
click at [160, 341] on button "Continue" at bounding box center [167, 345] width 68 height 23
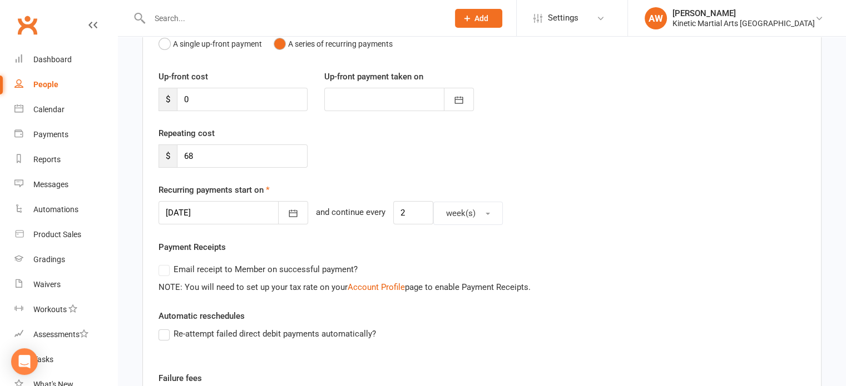
scroll to position [167, 0]
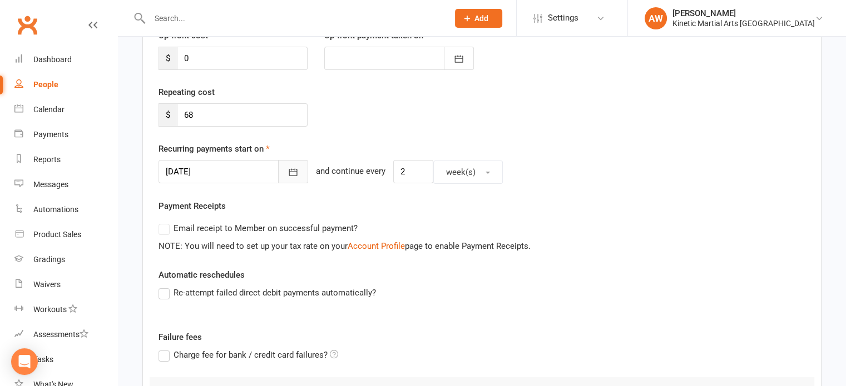
click at [287, 167] on icon "button" at bounding box center [292, 172] width 11 height 11
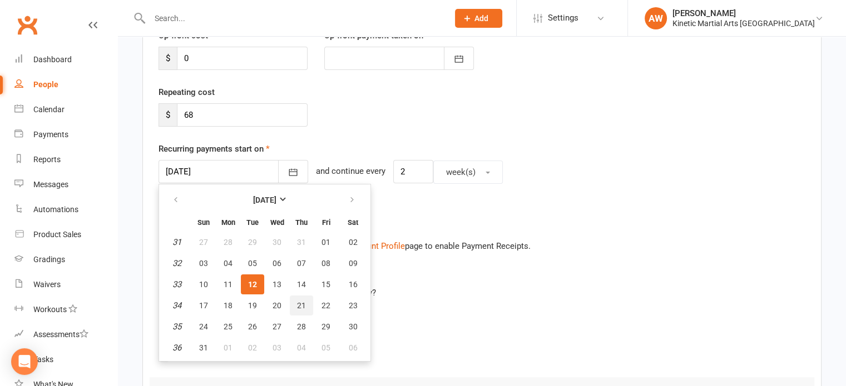
click at [303, 298] on button "21" at bounding box center [301, 306] width 23 height 20
type input "[DATE]"
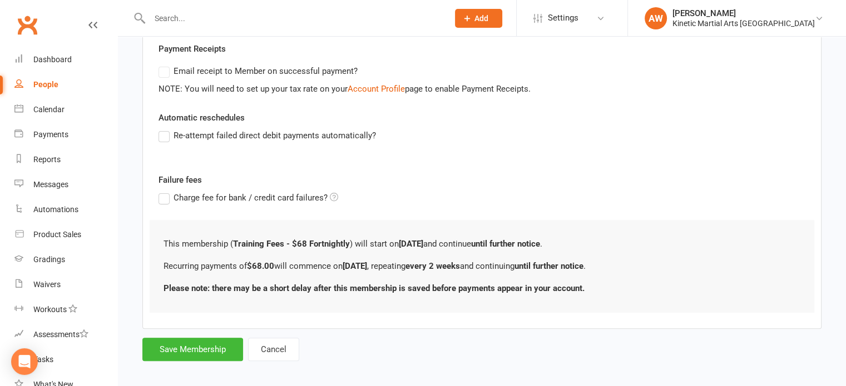
scroll to position [331, 0]
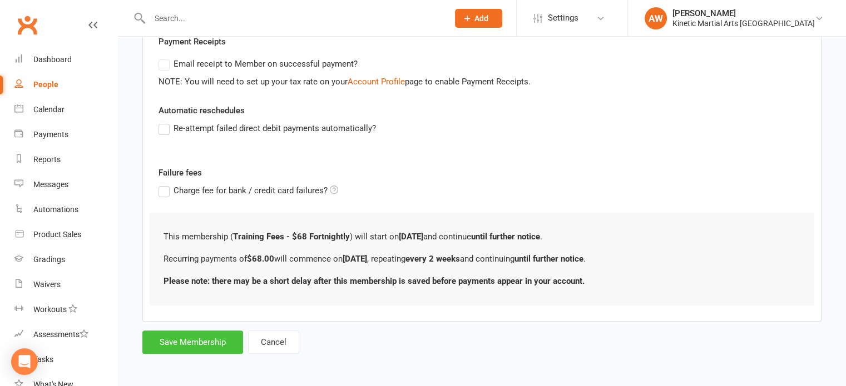
click at [182, 337] on button "Save Membership" at bounding box center [192, 342] width 101 height 23
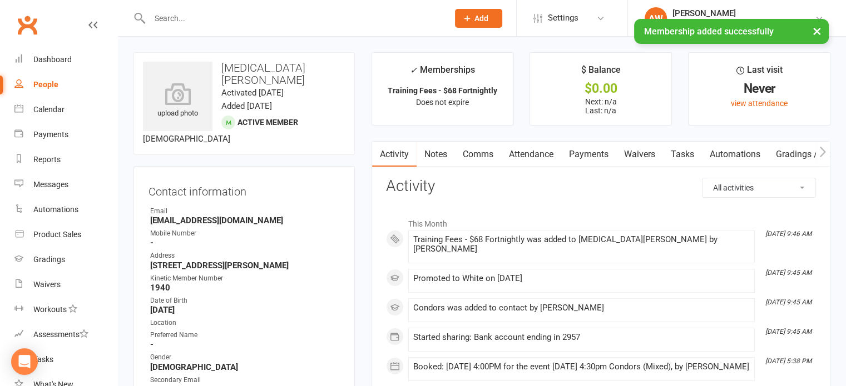
click at [588, 147] on link "Payments" at bounding box center [588, 155] width 55 height 26
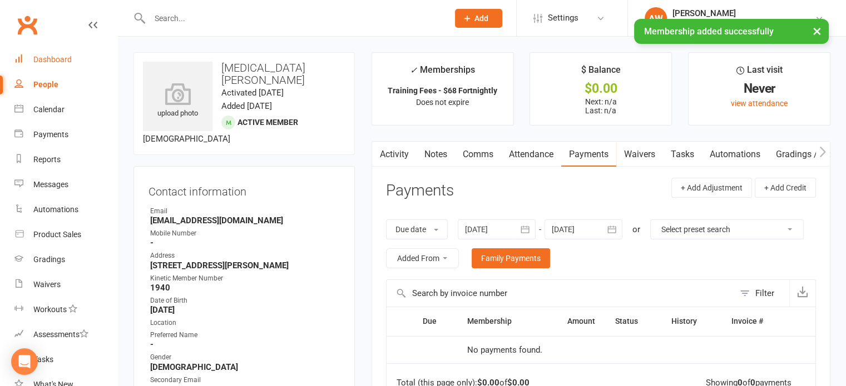
click at [55, 51] on link "Dashboard" at bounding box center [65, 59] width 103 height 25
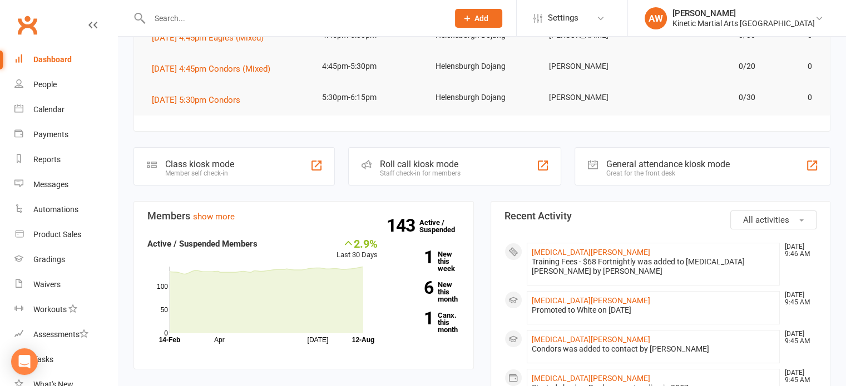
scroll to position [222, 0]
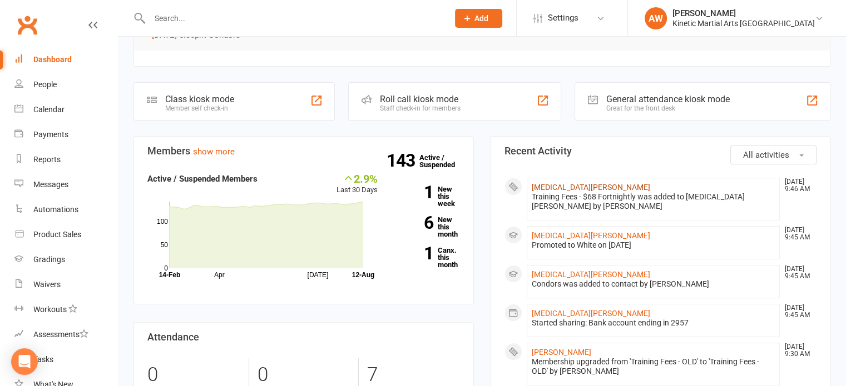
click at [556, 186] on link "[MEDICAL_DATA][PERSON_NAME]" at bounding box center [591, 187] width 118 height 9
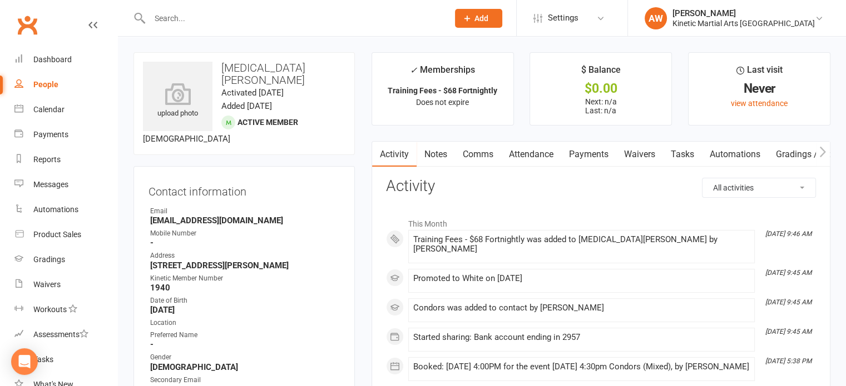
drag, startPoint x: 587, startPoint y: 156, endPoint x: 586, endPoint y: 161, distance: 5.7
click at [588, 156] on link "Payments" at bounding box center [588, 155] width 55 height 26
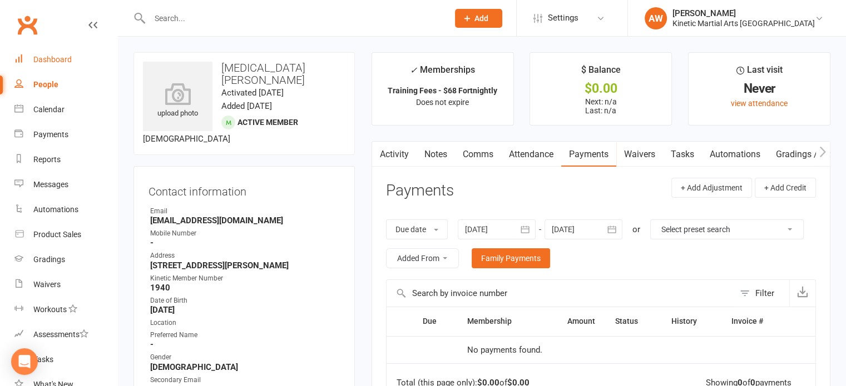
click at [62, 58] on div "Dashboard" at bounding box center [52, 59] width 38 height 9
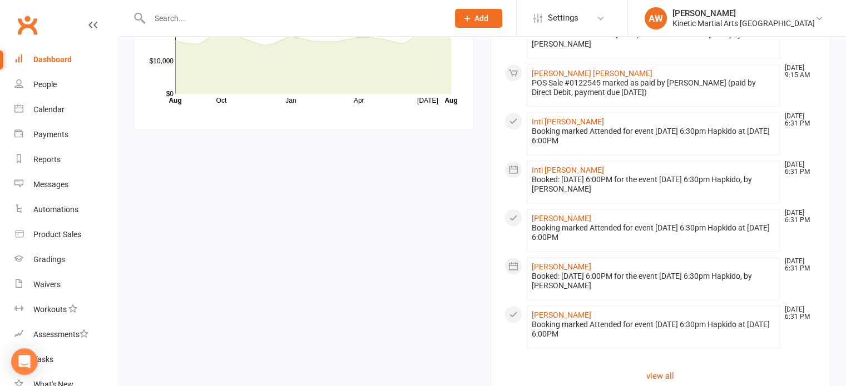
scroll to position [1031, 0]
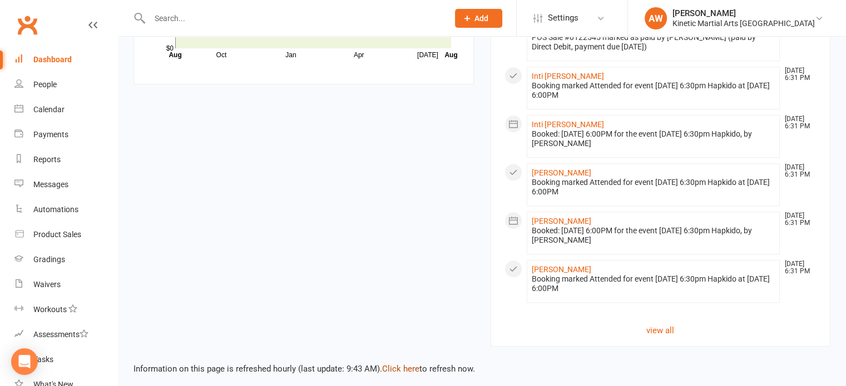
click at [404, 364] on link "Click here" at bounding box center [400, 369] width 37 height 10
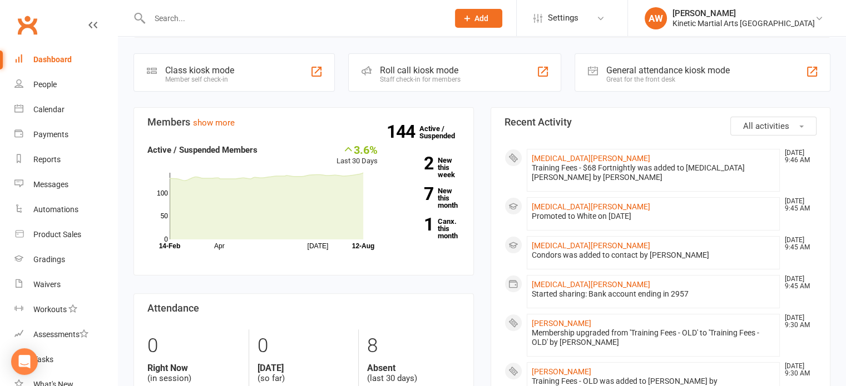
scroll to position [86, 0]
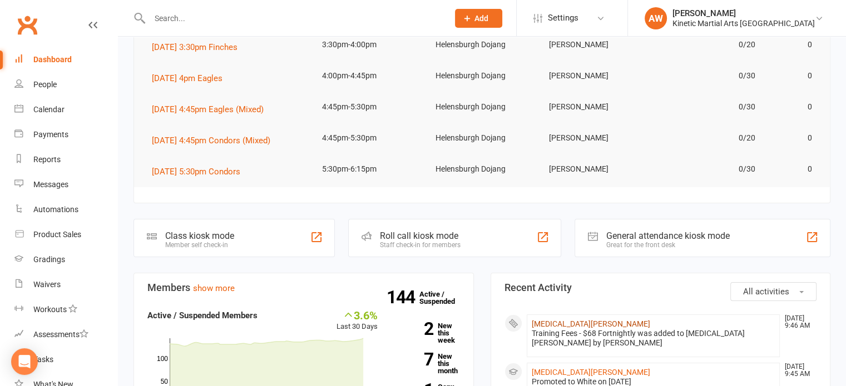
click at [556, 322] on link "[MEDICAL_DATA][PERSON_NAME]" at bounding box center [591, 324] width 118 height 9
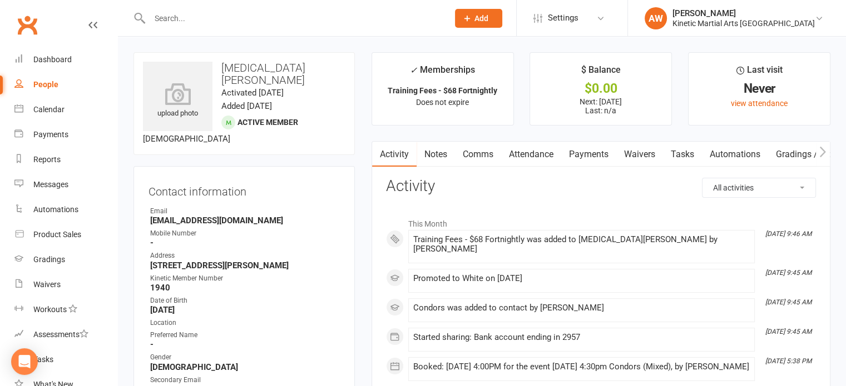
click at [591, 151] on link "Payments" at bounding box center [588, 155] width 55 height 26
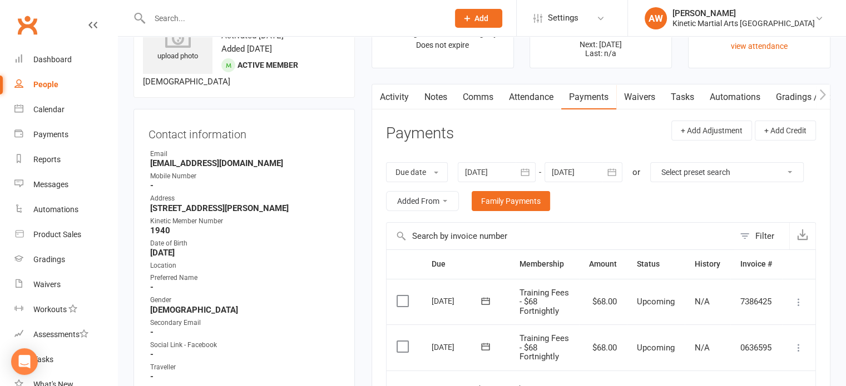
scroll to position [111, 0]
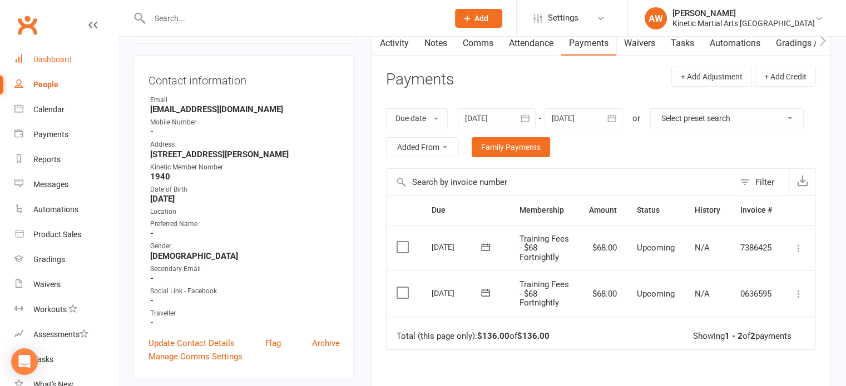
click at [58, 61] on div "Dashboard" at bounding box center [52, 59] width 38 height 9
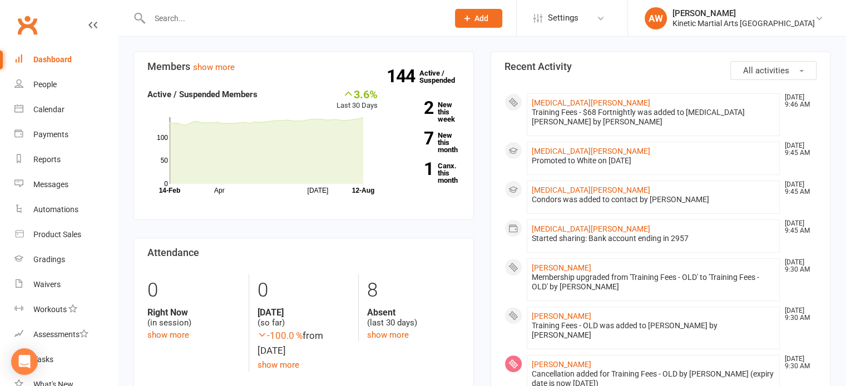
scroll to position [167, 0]
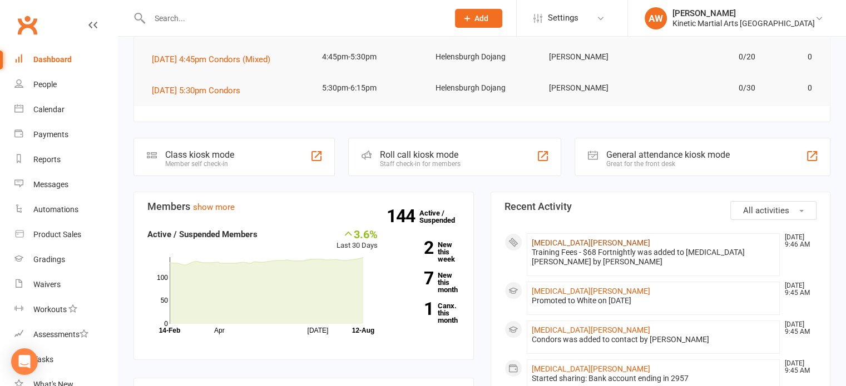
click at [569, 239] on link "[MEDICAL_DATA][PERSON_NAME]" at bounding box center [591, 243] width 118 height 9
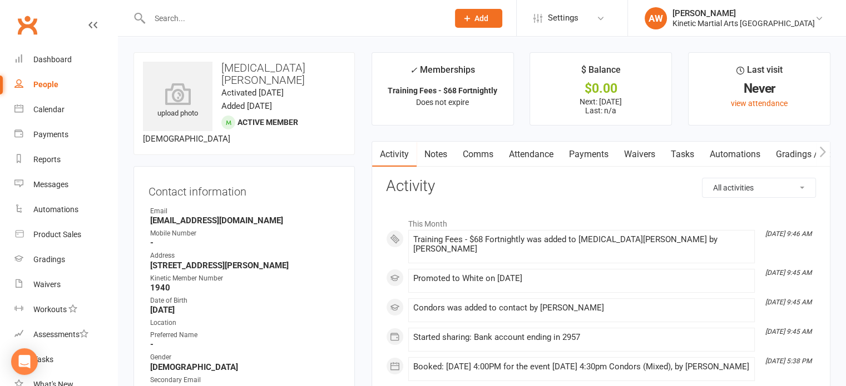
click at [579, 153] on link "Payments" at bounding box center [588, 155] width 55 height 26
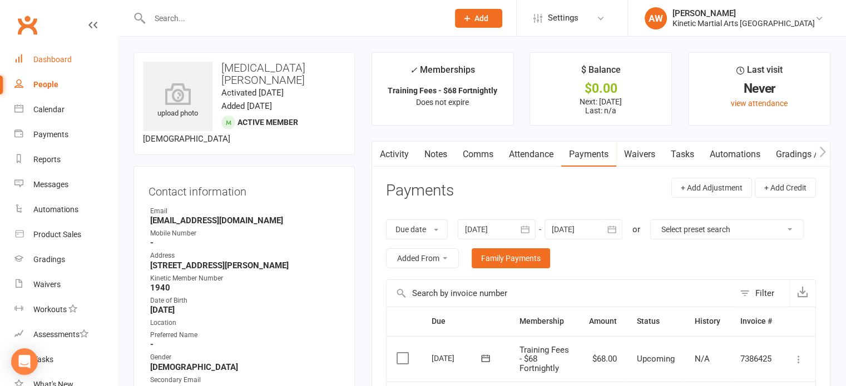
click at [42, 56] on div "Dashboard" at bounding box center [52, 59] width 38 height 9
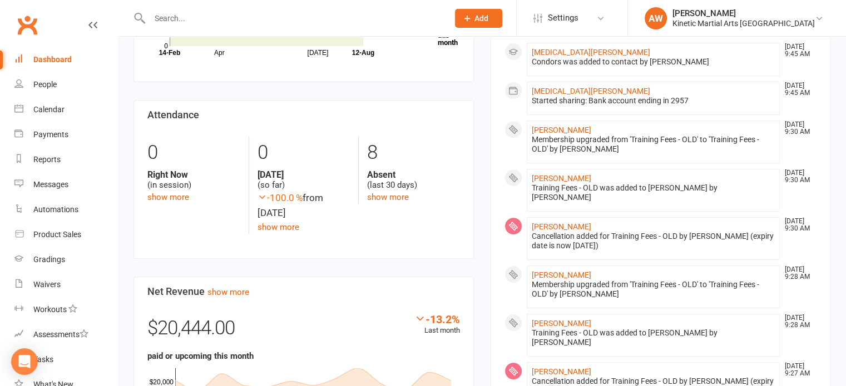
scroll to position [222, 0]
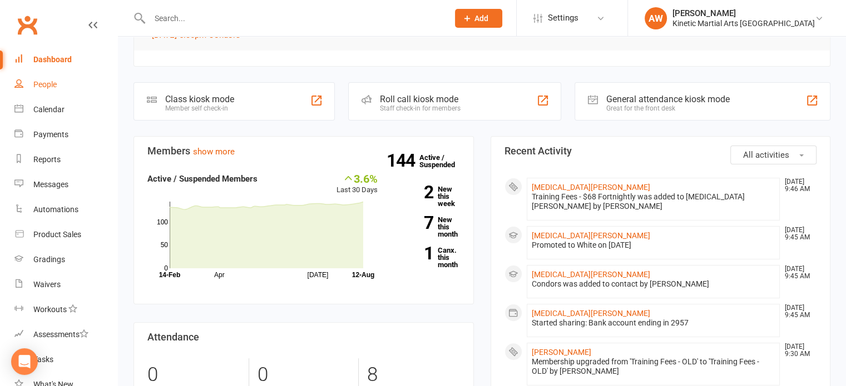
click at [56, 88] on div "People" at bounding box center [44, 84] width 23 height 9
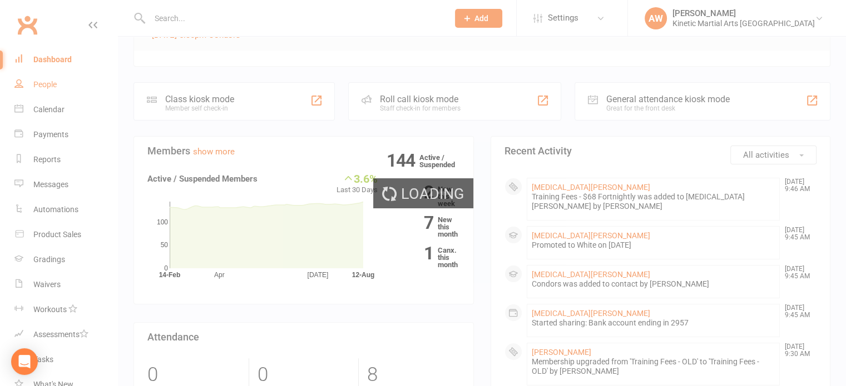
select select "100"
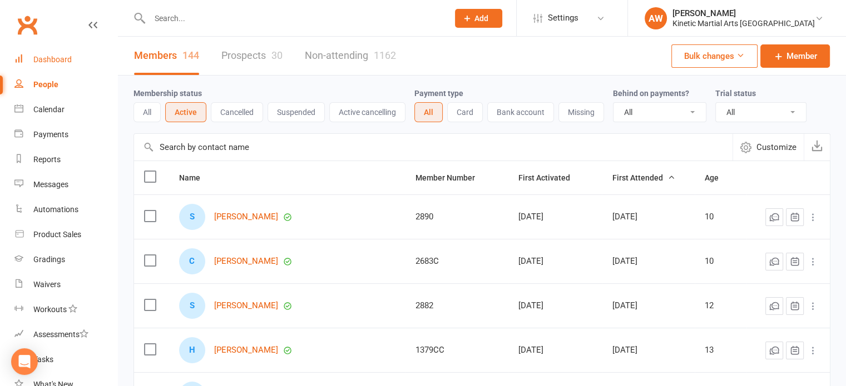
click at [51, 55] on div "Dashboard" at bounding box center [52, 59] width 38 height 9
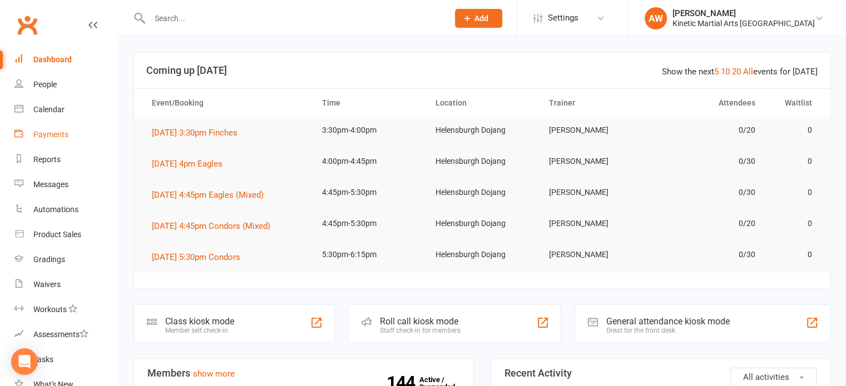
click at [45, 135] on div "Payments" at bounding box center [50, 134] width 35 height 9
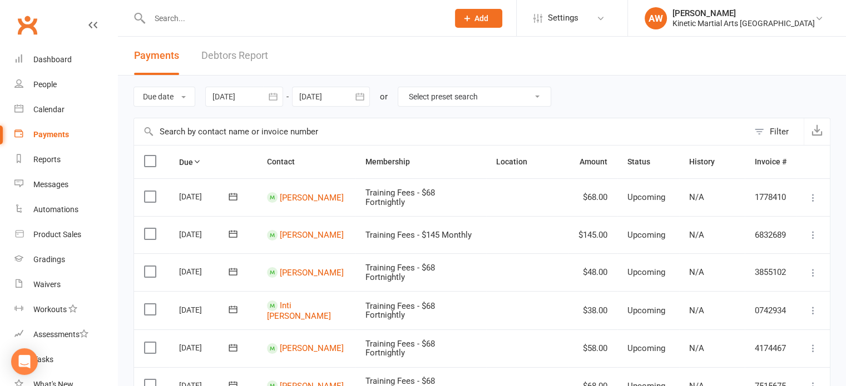
click at [266, 93] on button "button" at bounding box center [273, 97] width 20 height 20
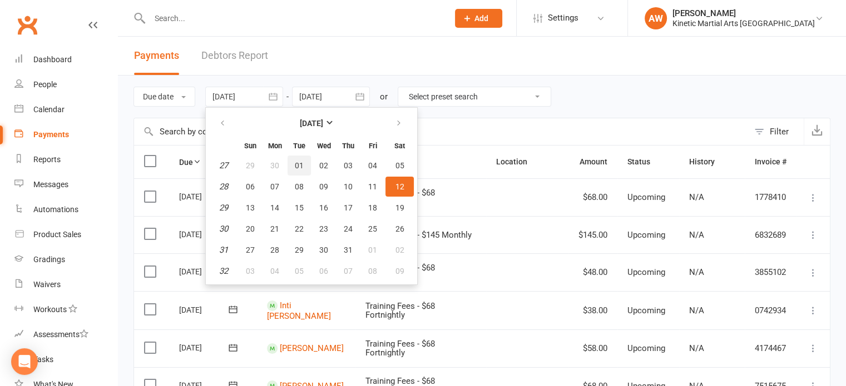
click at [300, 166] on span "01" at bounding box center [299, 165] width 9 height 9
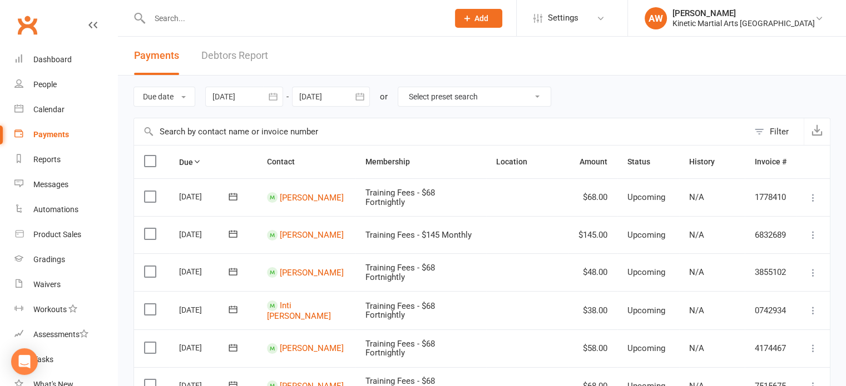
type input "[DATE]"
click at [365, 91] on icon "button" at bounding box center [359, 96] width 11 height 11
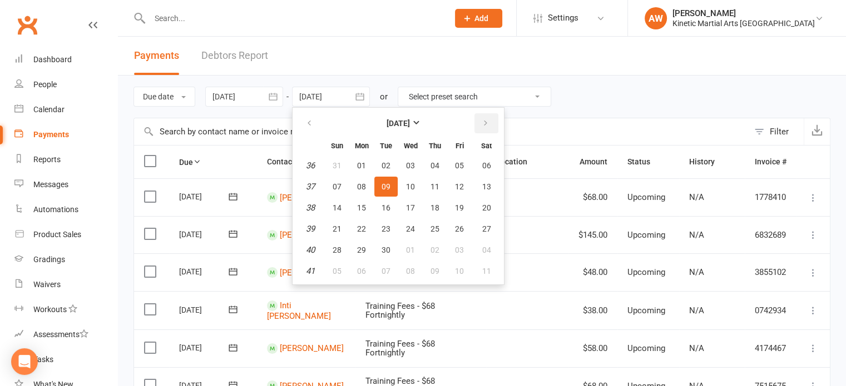
click at [489, 118] on button "button" at bounding box center [486, 123] width 24 height 20
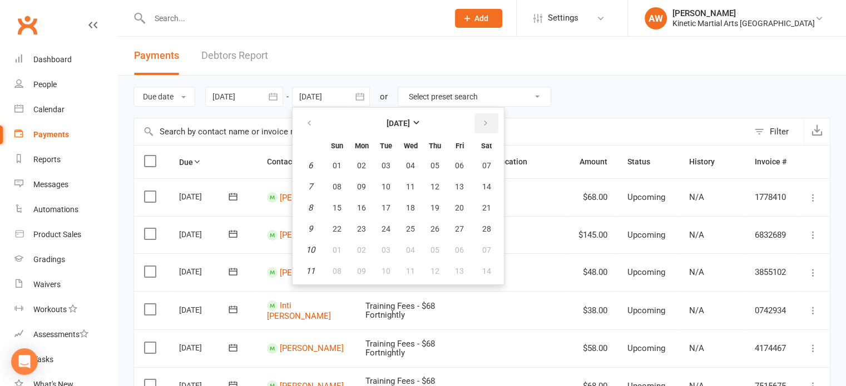
click at [489, 118] on button "button" at bounding box center [486, 123] width 24 height 20
click at [386, 246] on span "30" at bounding box center [385, 250] width 9 height 9
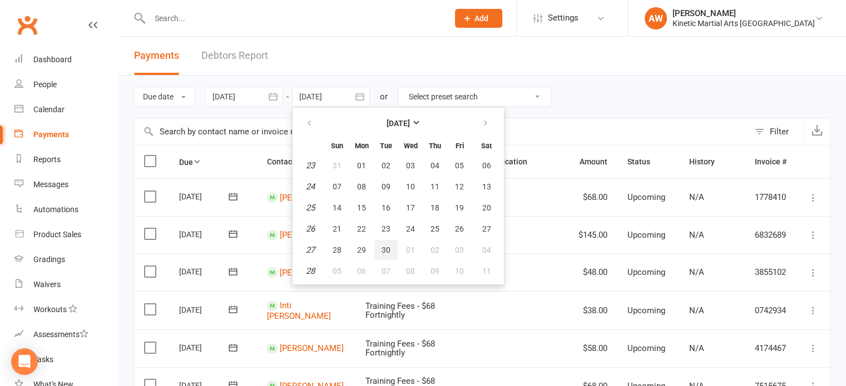
type input "[DATE]"
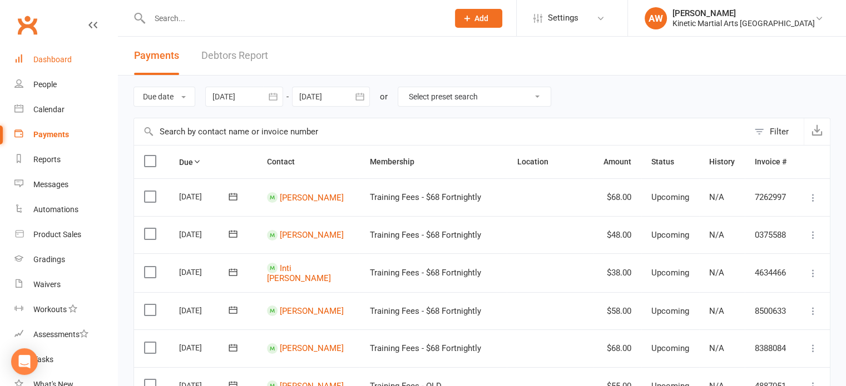
click at [52, 53] on link "Dashboard" at bounding box center [65, 59] width 103 height 25
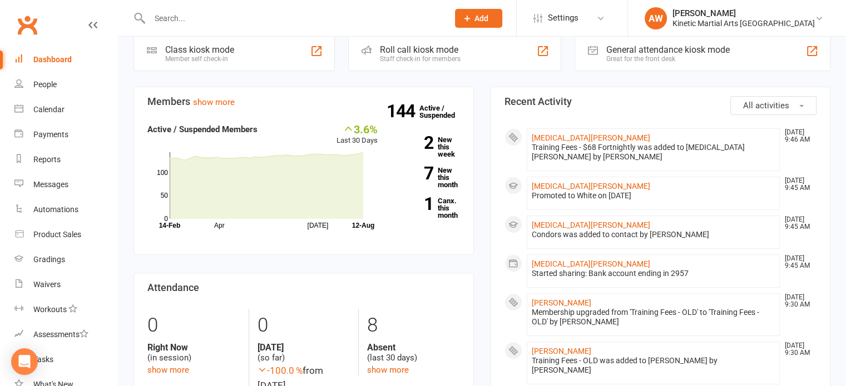
scroll to position [278, 0]
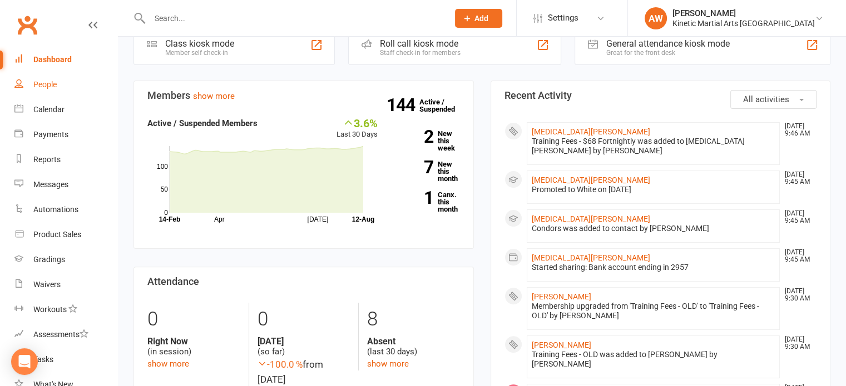
click at [34, 85] on div "People" at bounding box center [44, 84] width 23 height 9
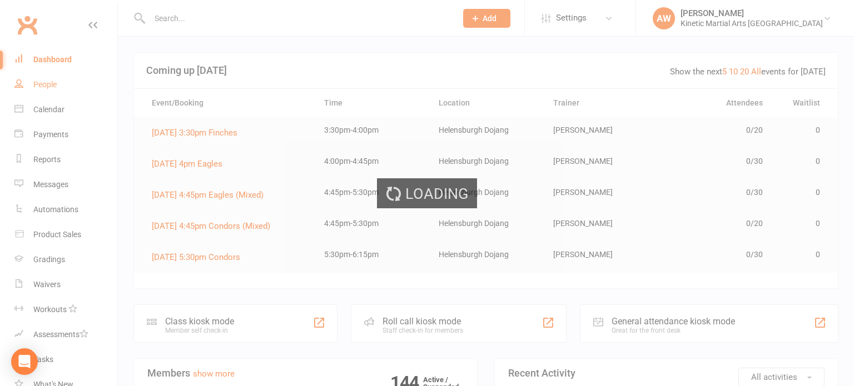
select select "100"
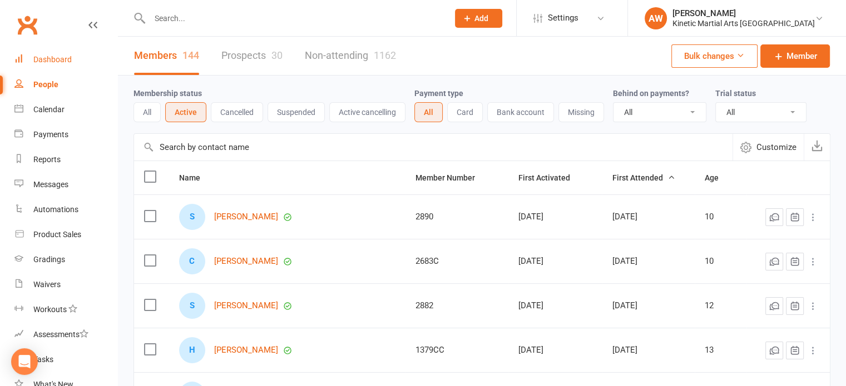
click at [53, 58] on div "Dashboard" at bounding box center [52, 59] width 38 height 9
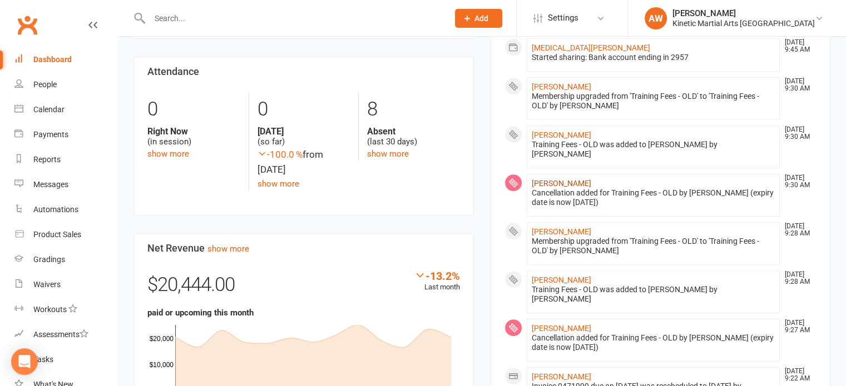
scroll to position [612, 0]
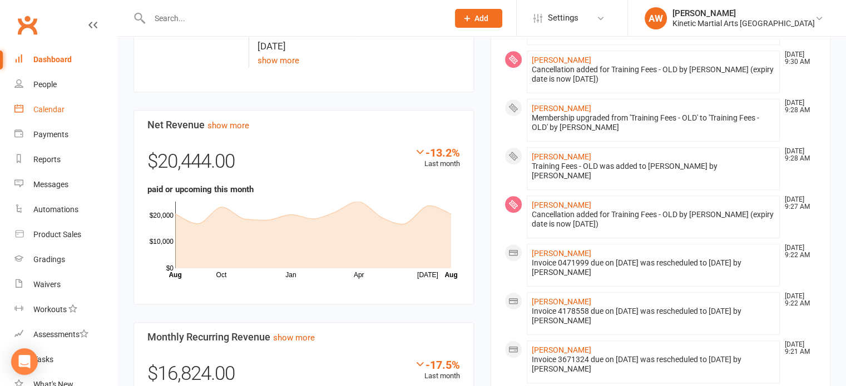
click at [48, 105] on div "Calendar" at bounding box center [48, 109] width 31 height 9
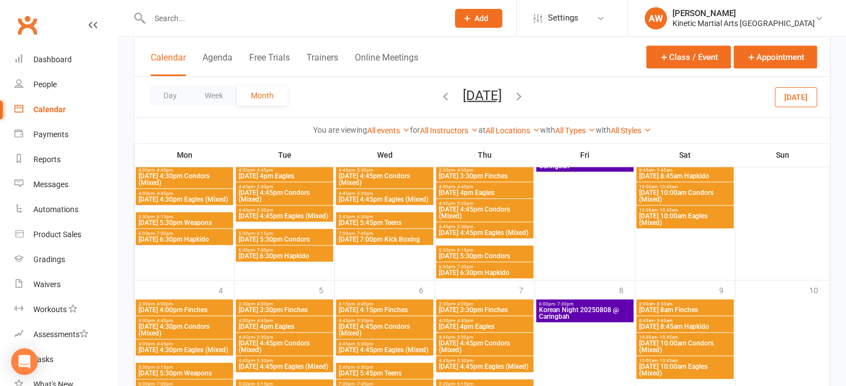
scroll to position [723, 0]
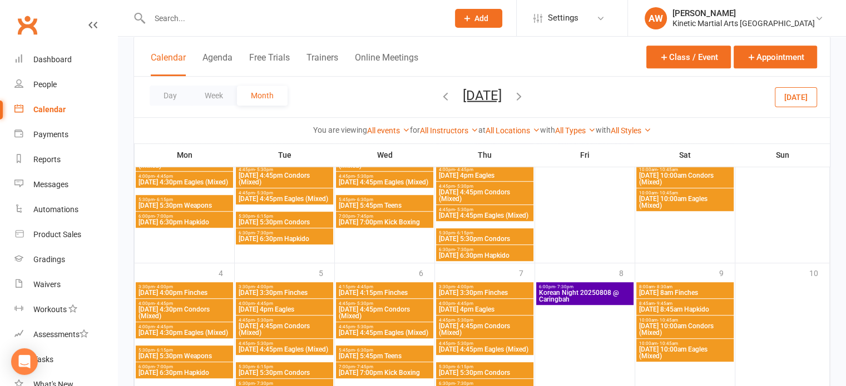
click at [525, 94] on icon "button" at bounding box center [519, 96] width 12 height 12
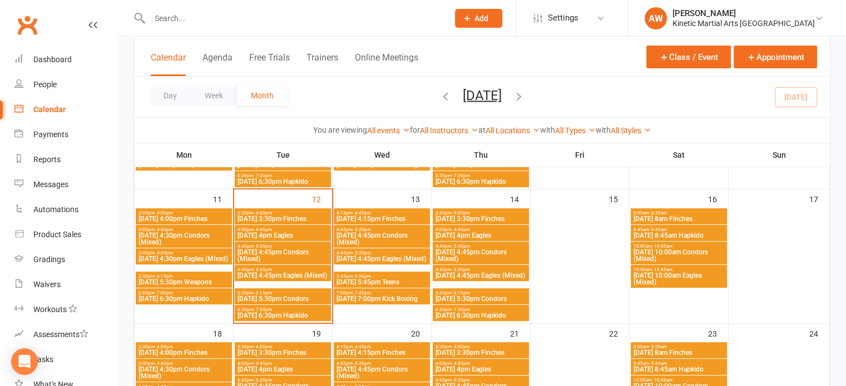
scroll to position [333, 0]
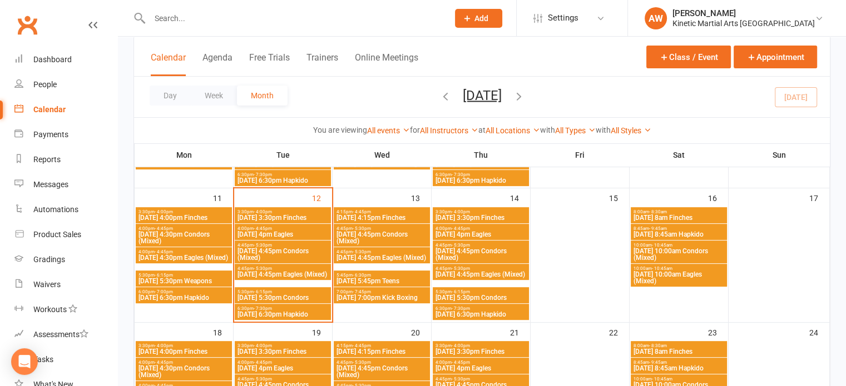
click at [194, 229] on span "4:00pm - 4:45pm" at bounding box center [184, 228] width 92 height 5
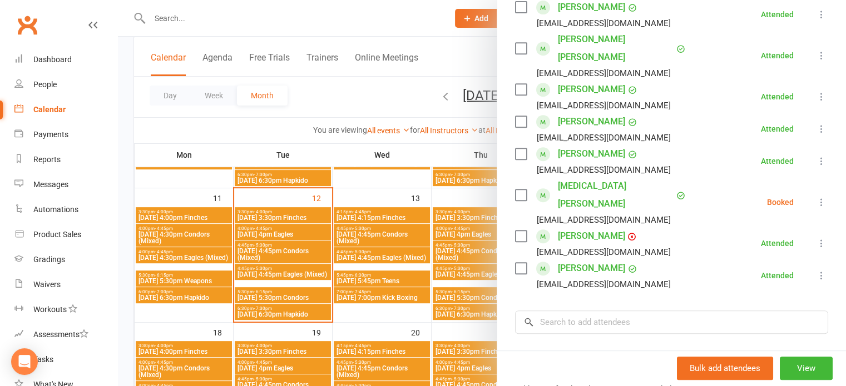
scroll to position [500, 0]
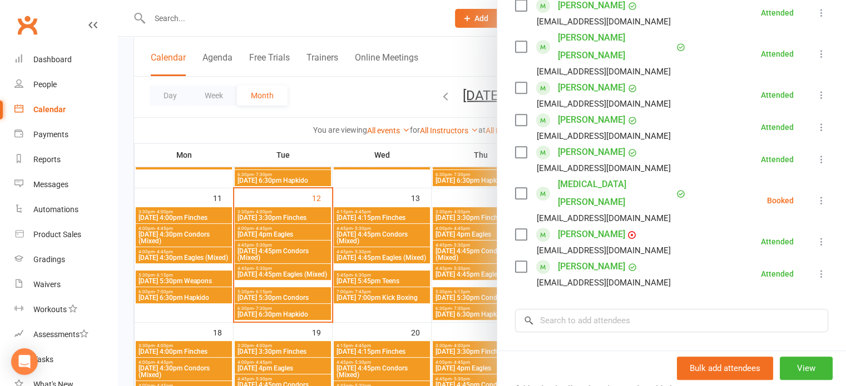
click at [515, 188] on label at bounding box center [520, 193] width 11 height 11
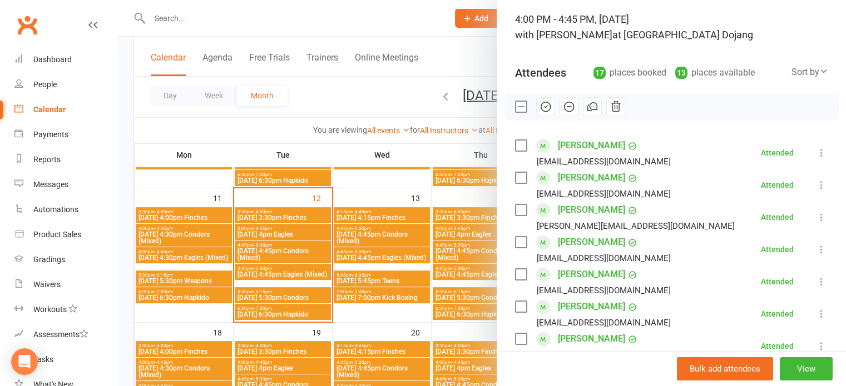
scroll to position [0, 0]
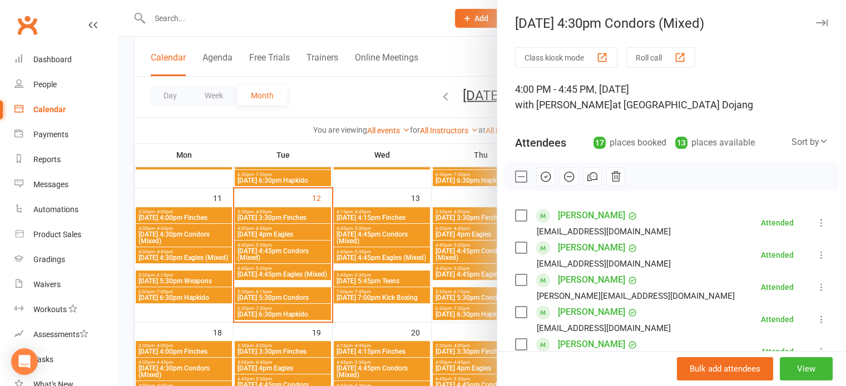
click at [545, 168] on button "button" at bounding box center [545, 176] width 19 height 19
click at [65, 54] on link "Dashboard" at bounding box center [65, 59] width 103 height 25
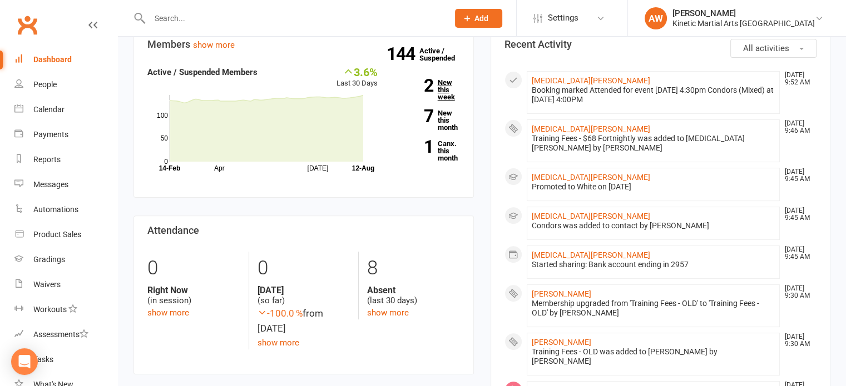
scroll to position [334, 0]
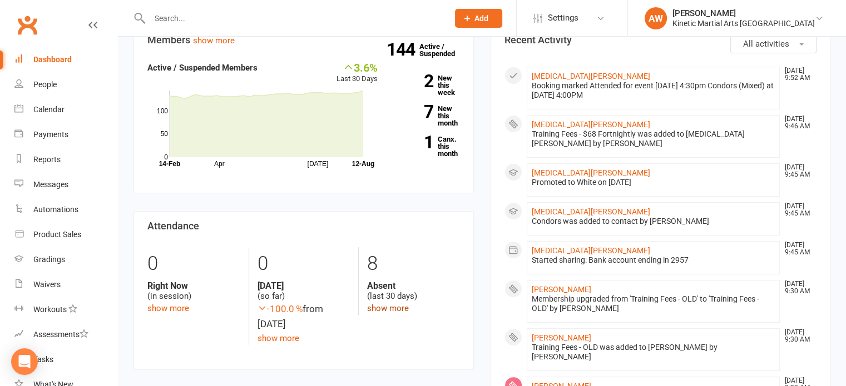
click at [401, 304] on link "show more" at bounding box center [388, 309] width 42 height 10
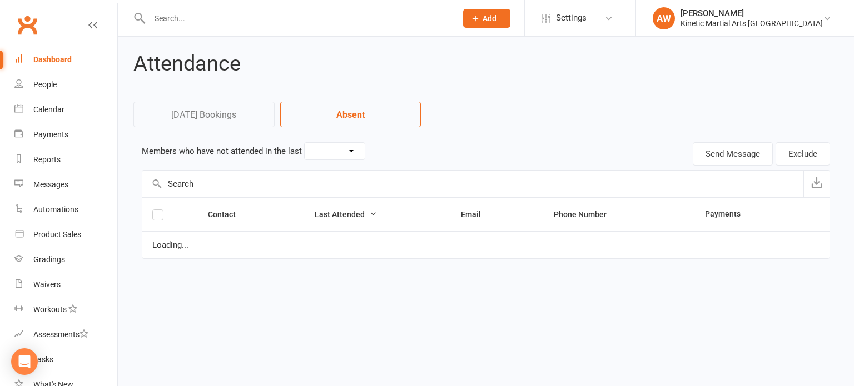
select select "30"
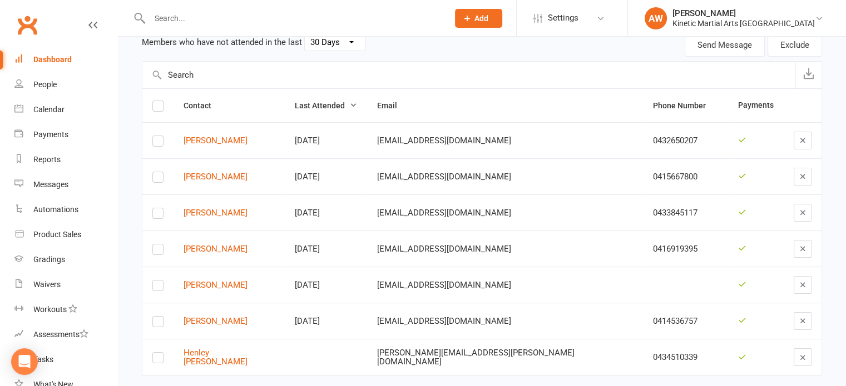
scroll to position [128, 0]
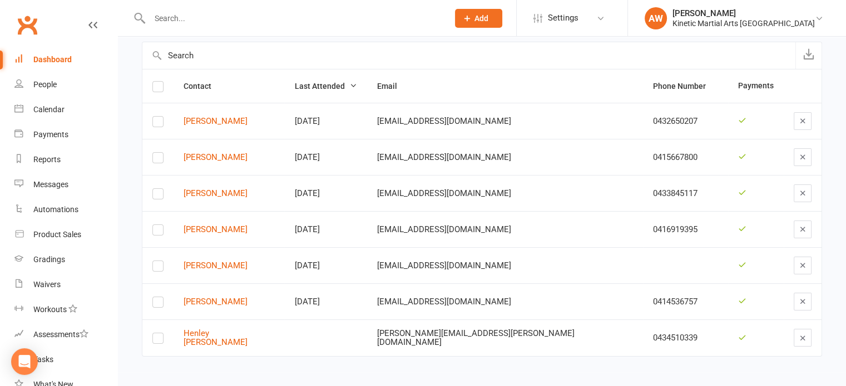
click at [49, 57] on div "Dashboard" at bounding box center [52, 59] width 38 height 9
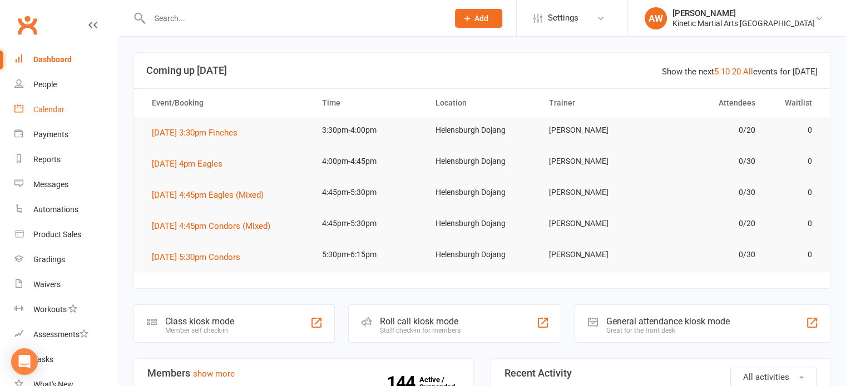
click at [45, 110] on div "Calendar" at bounding box center [48, 109] width 31 height 9
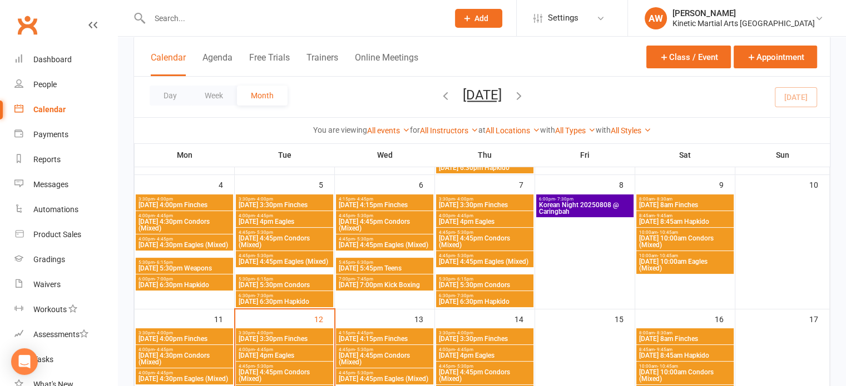
scroll to position [278, 0]
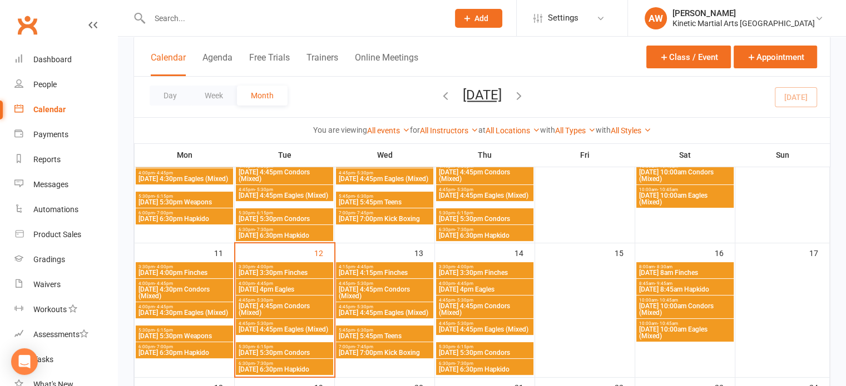
click at [184, 310] on span "[DATE] 4:30pm Eagles (Mixed)" at bounding box center [184, 313] width 93 height 7
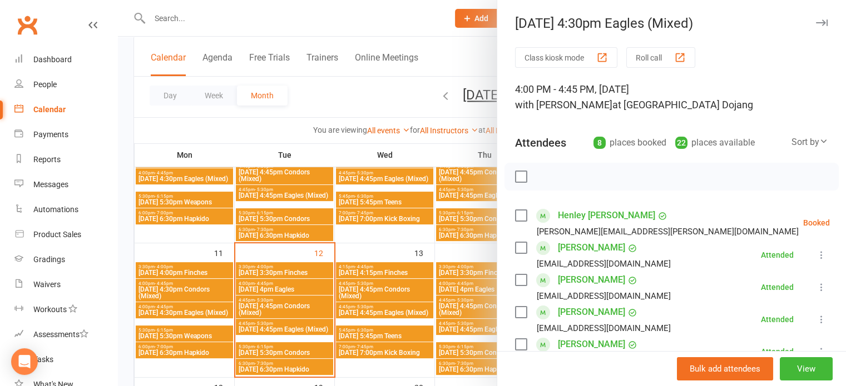
click at [516, 212] on label at bounding box center [520, 215] width 11 height 11
click at [539, 176] on icon "button" at bounding box center [545, 177] width 12 height 12
click at [75, 57] on link "Dashboard" at bounding box center [65, 59] width 103 height 25
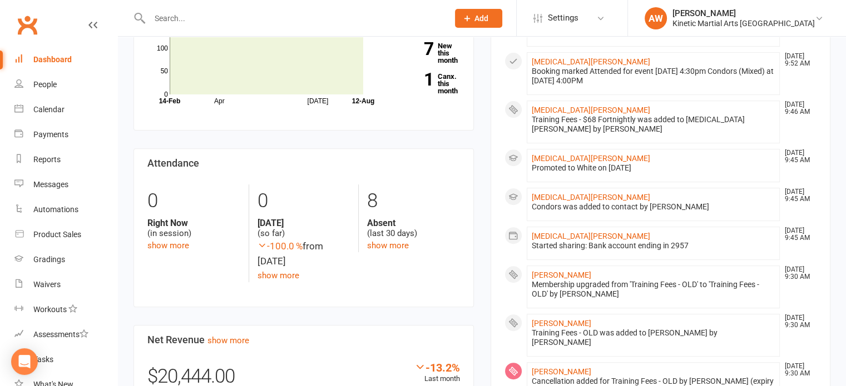
scroll to position [389, 0]
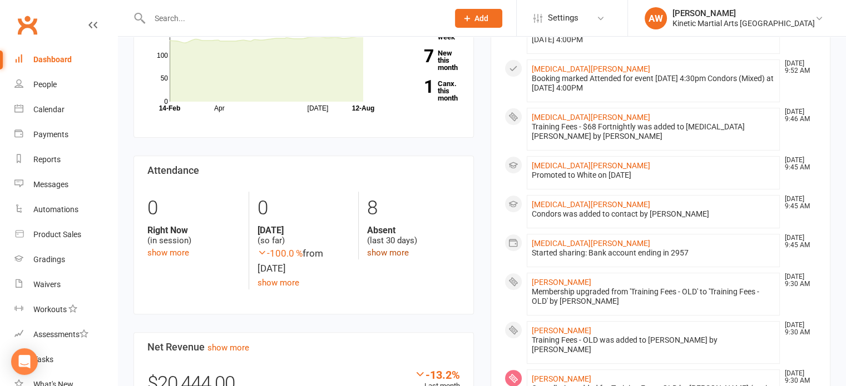
click at [389, 255] on link "show more" at bounding box center [388, 253] width 42 height 10
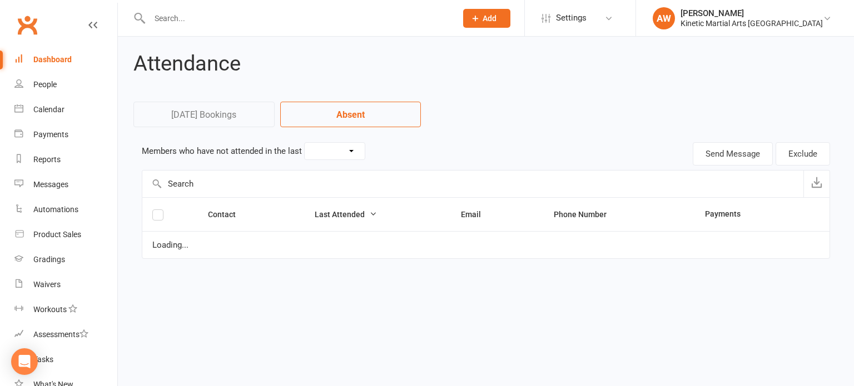
select select "30"
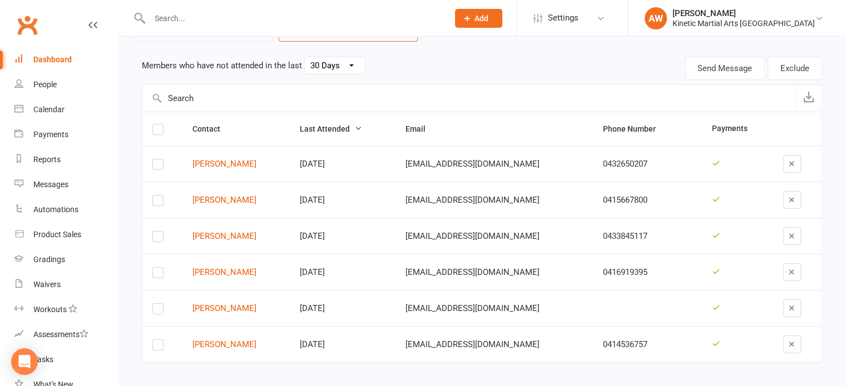
scroll to position [92, 0]
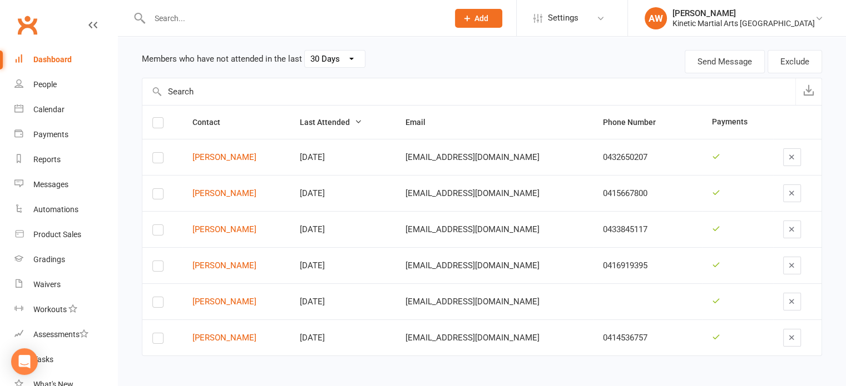
click at [63, 54] on link "Dashboard" at bounding box center [65, 59] width 103 height 25
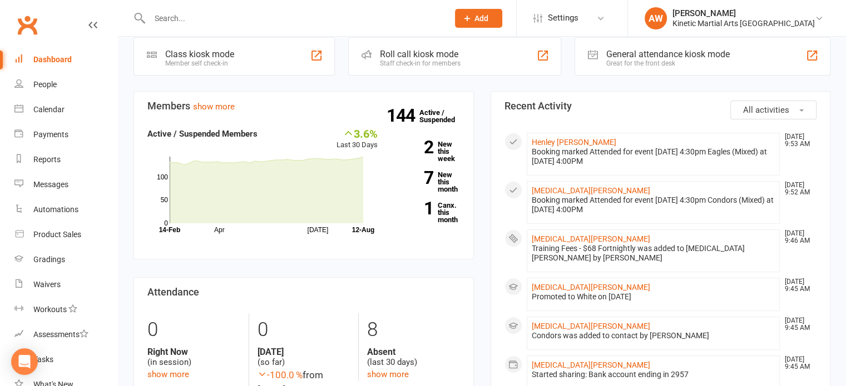
scroll to position [278, 0]
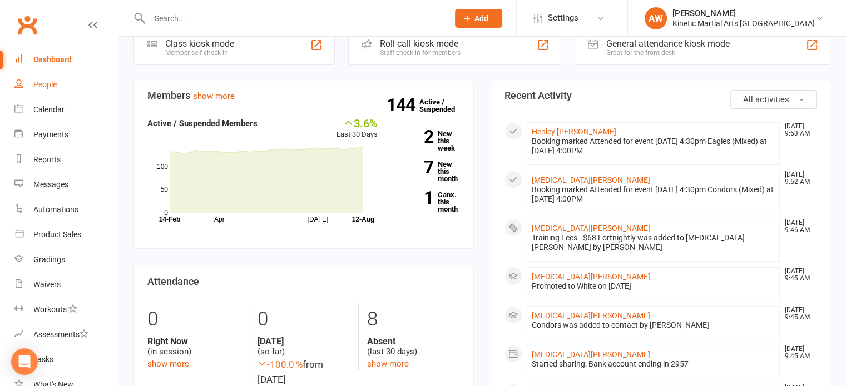
click at [44, 82] on div "People" at bounding box center [44, 84] width 23 height 9
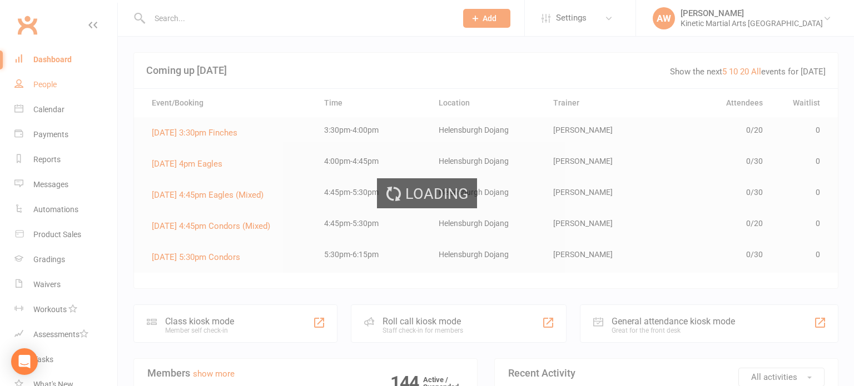
select select "100"
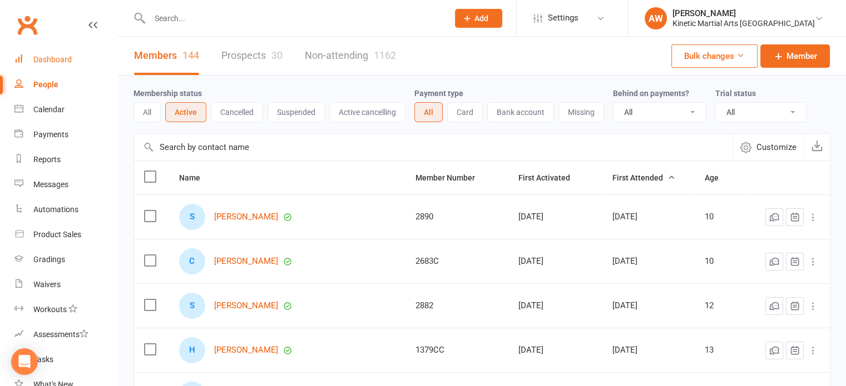
click at [44, 60] on div "Dashboard" at bounding box center [52, 59] width 38 height 9
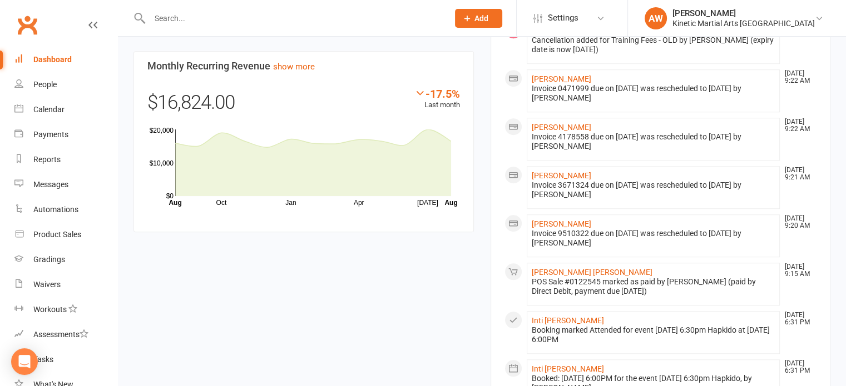
scroll to position [1031, 0]
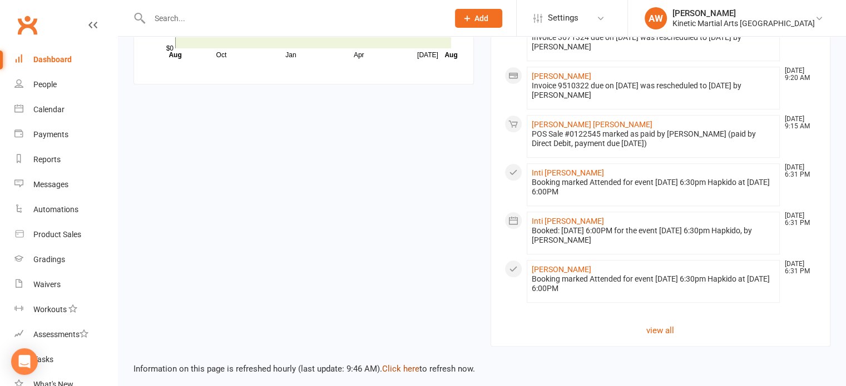
click at [406, 364] on link "Click here" at bounding box center [400, 369] width 37 height 10
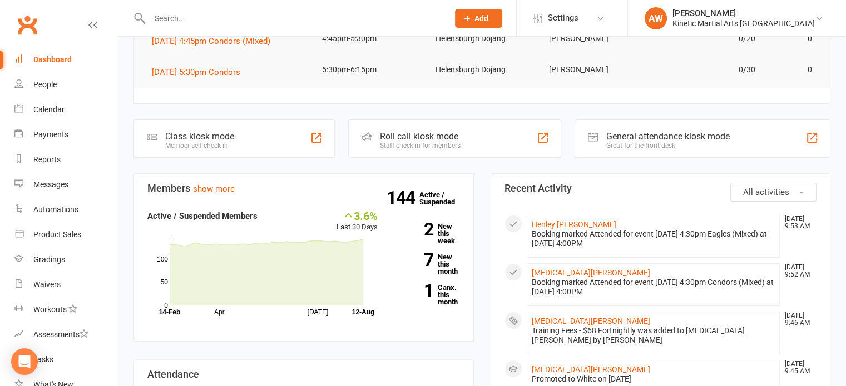
scroll to position [86, 0]
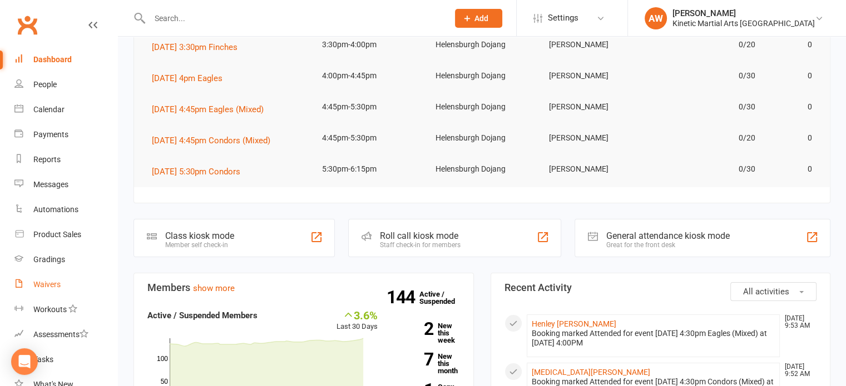
click at [40, 279] on link "Waivers" at bounding box center [65, 284] width 103 height 25
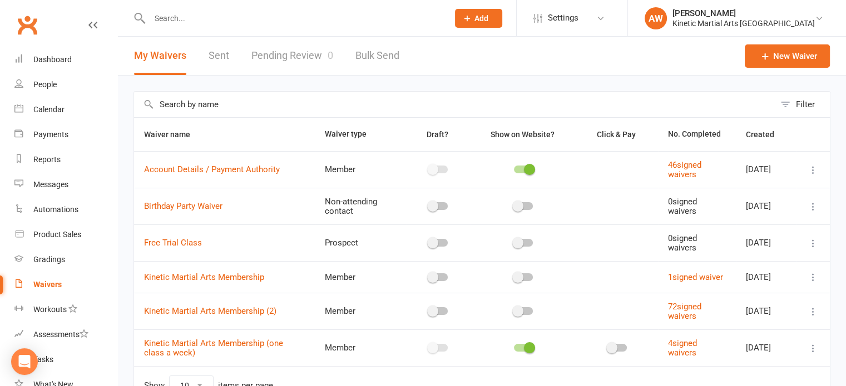
click at [286, 51] on link "Pending Review 0" at bounding box center [292, 56] width 82 height 38
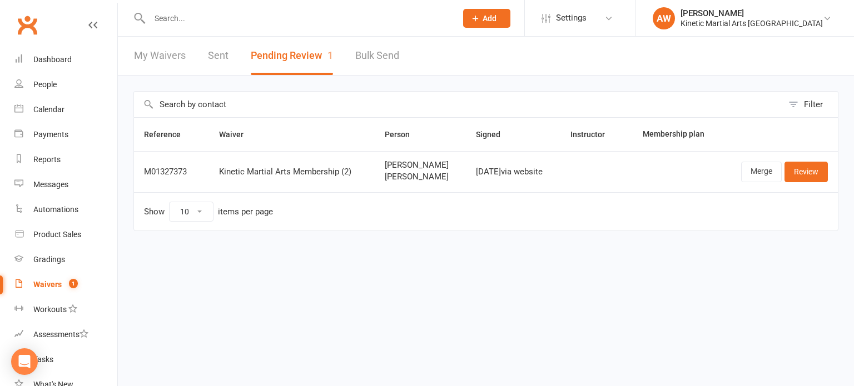
click at [207, 15] on input "text" at bounding box center [297, 19] width 303 height 16
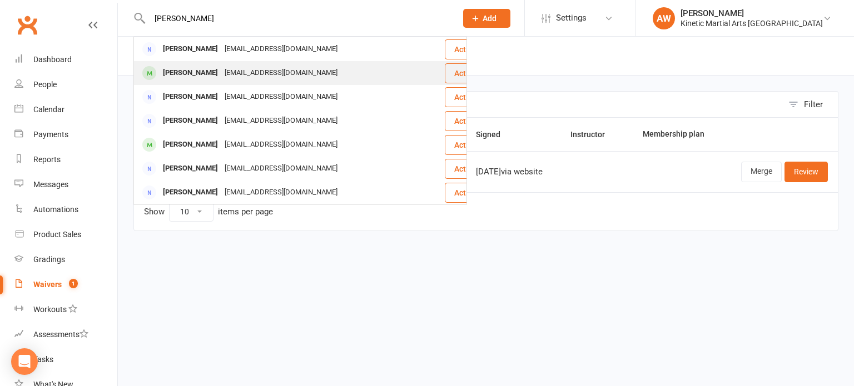
type input "[PERSON_NAME]"
click at [186, 73] on div "[PERSON_NAME]" at bounding box center [191, 73] width 62 height 16
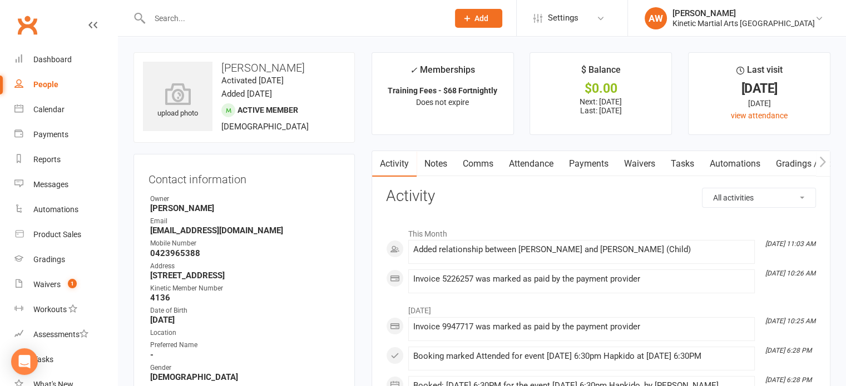
click at [583, 161] on link "Payments" at bounding box center [588, 164] width 55 height 26
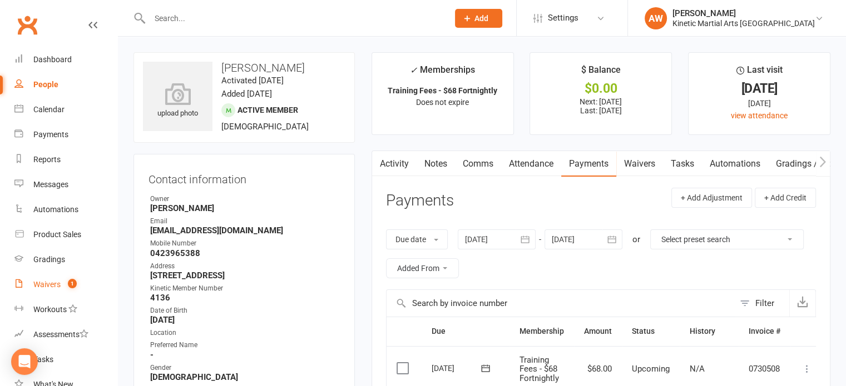
click at [36, 280] on div "Waivers" at bounding box center [46, 284] width 27 height 9
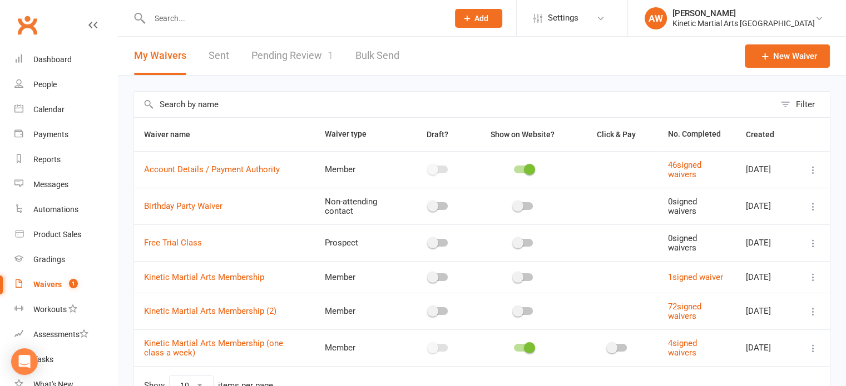
click at [300, 57] on link "Pending Review 1" at bounding box center [292, 56] width 82 height 38
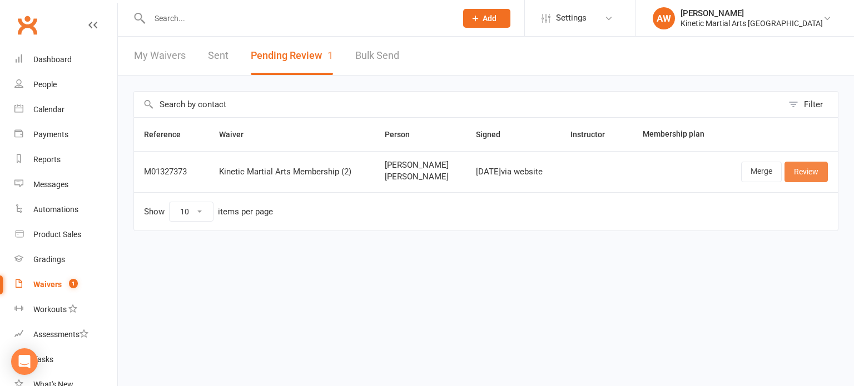
click at [807, 173] on link "Review" at bounding box center [806, 172] width 43 height 20
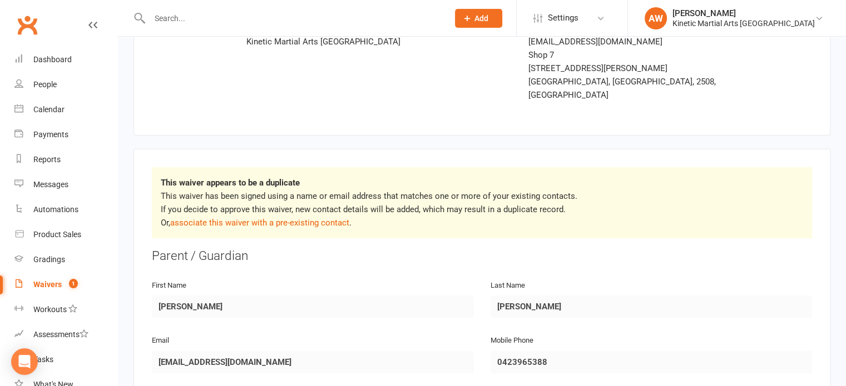
scroll to position [111, 0]
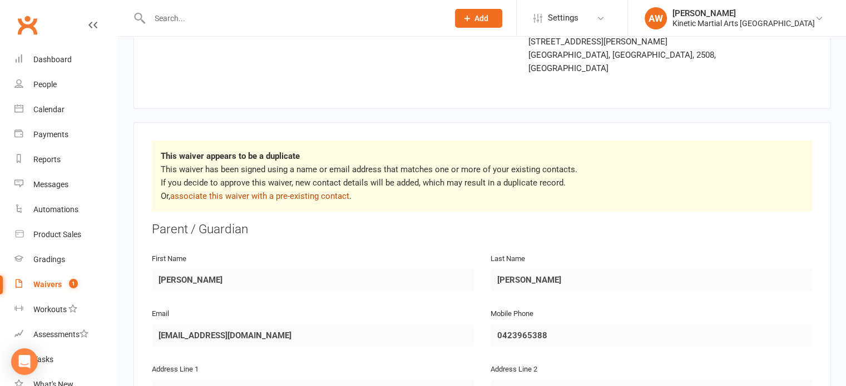
click at [296, 191] on link "associate this waiver with a pre-existing contact" at bounding box center [259, 196] width 179 height 10
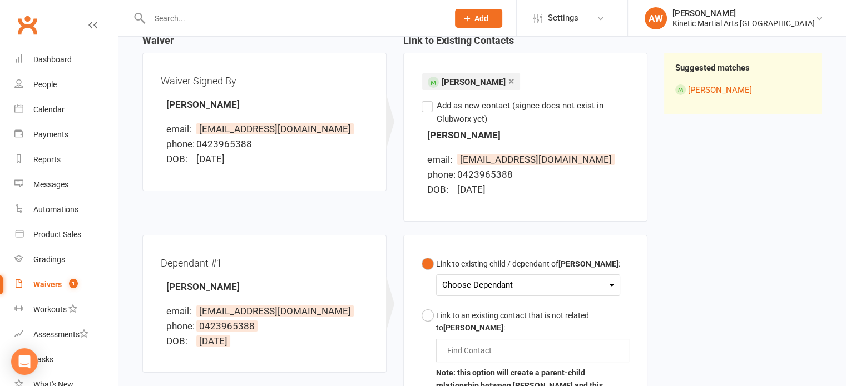
scroll to position [167, 0]
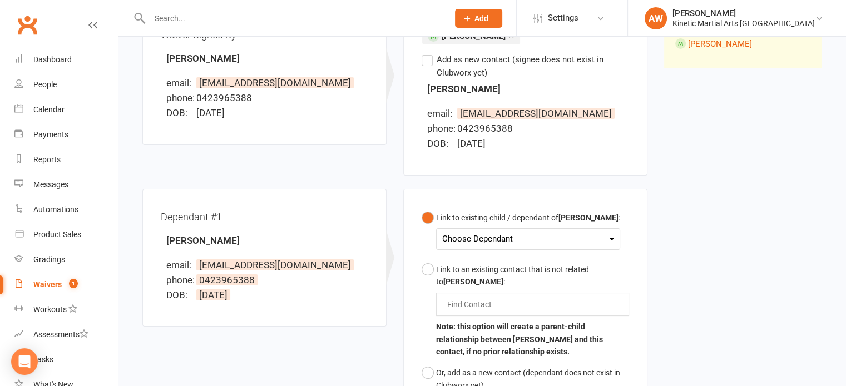
click at [534, 237] on div "Choose Dependant" at bounding box center [528, 239] width 172 height 15
click at [198, 13] on input "text" at bounding box center [293, 19] width 294 height 16
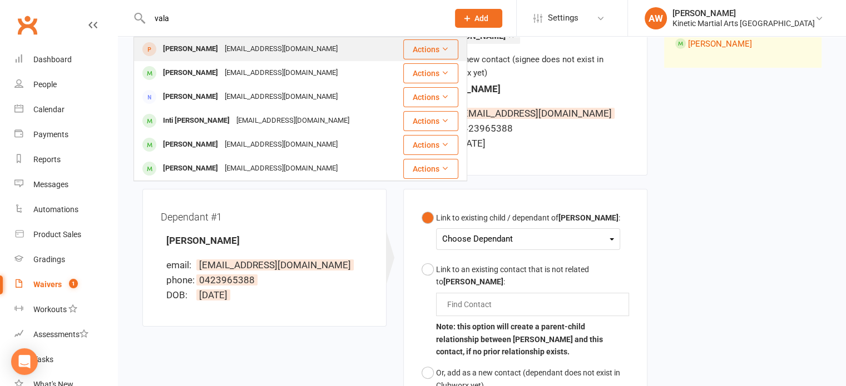
type input "vala"
click at [221, 51] on div "[EMAIL_ADDRESS][DOMAIN_NAME]" at bounding box center [281, 49] width 120 height 16
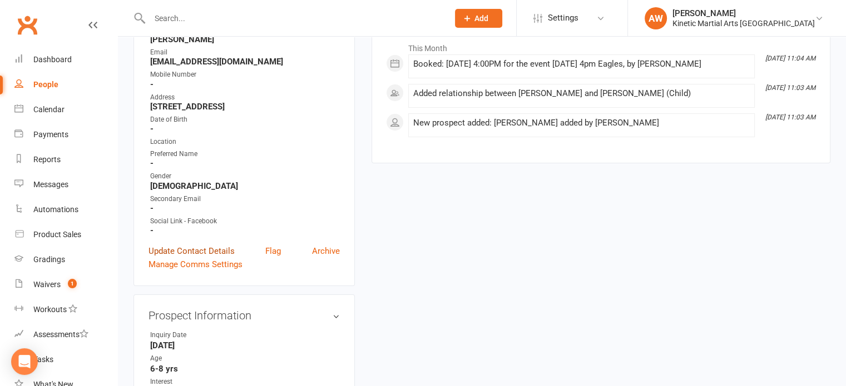
click at [209, 252] on link "Update Contact Details" at bounding box center [191, 251] width 86 height 13
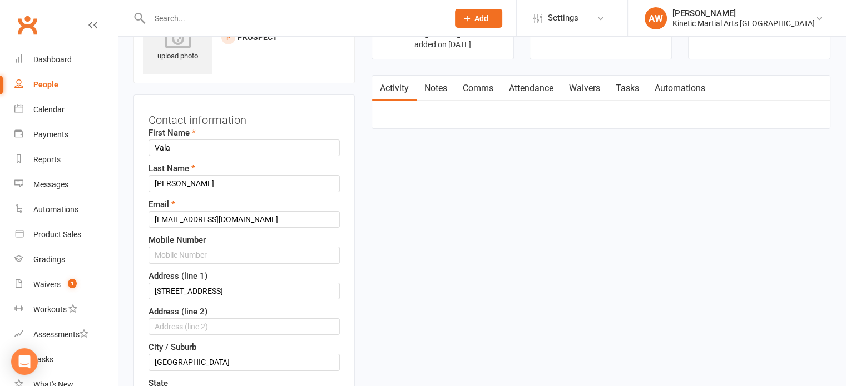
scroll to position [52, 0]
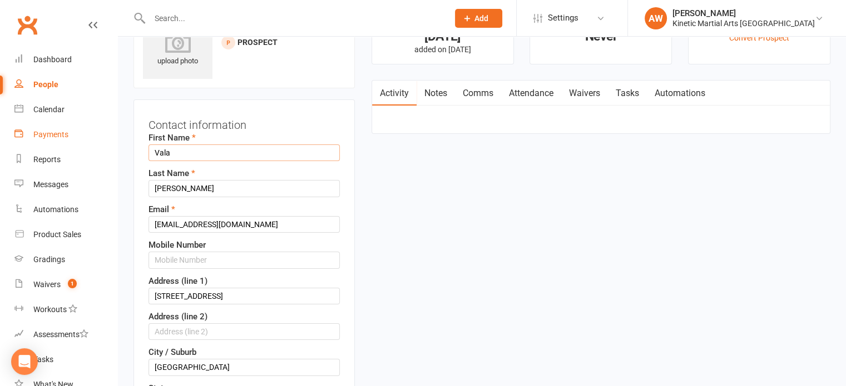
drag, startPoint x: 182, startPoint y: 157, endPoint x: 100, endPoint y: 146, distance: 83.6
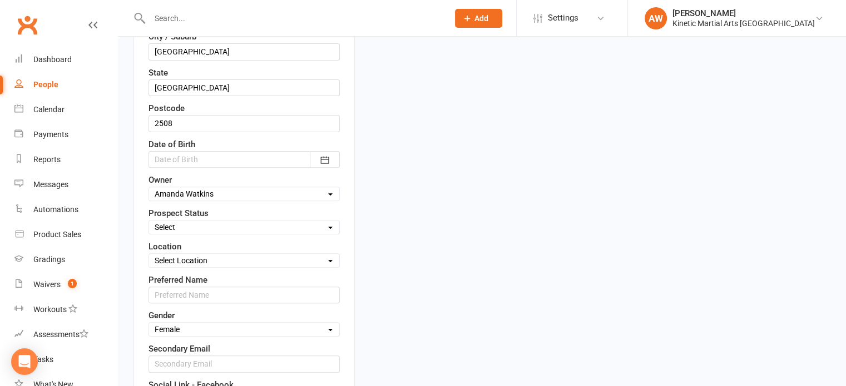
scroll to position [386, 0]
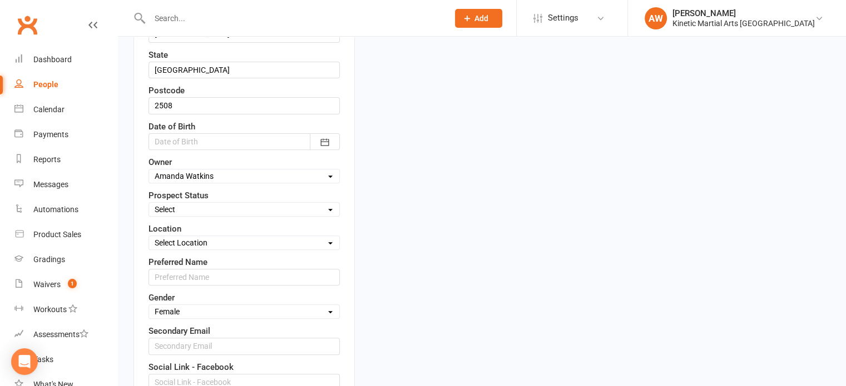
type input "[PERSON_NAME]"
click at [215, 269] on input "text" at bounding box center [243, 277] width 191 height 17
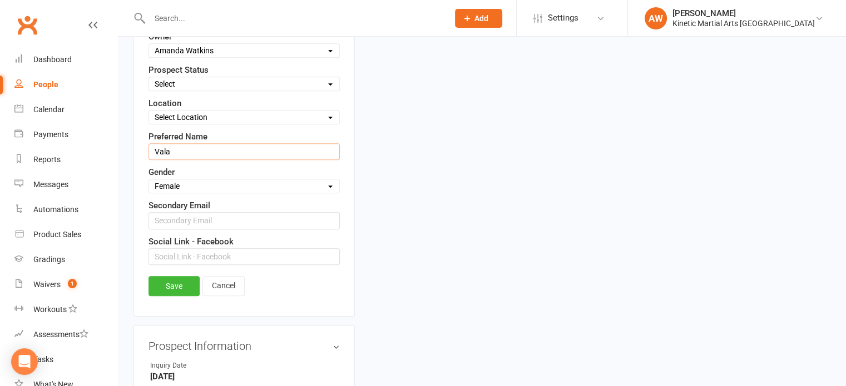
scroll to position [664, 0]
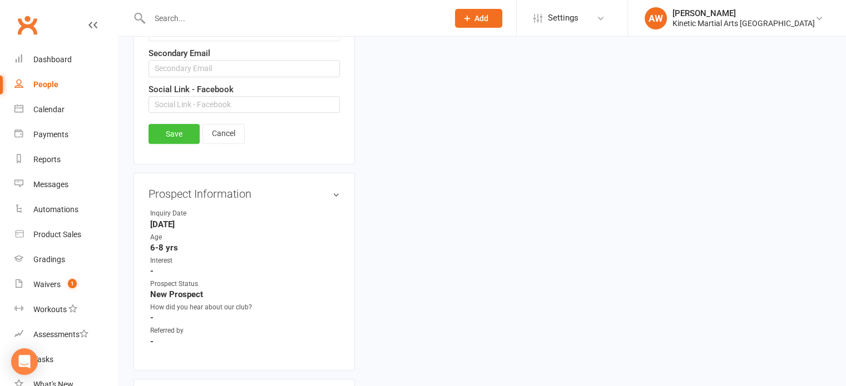
type input "Vala"
click at [178, 137] on link "Save" at bounding box center [173, 134] width 51 height 20
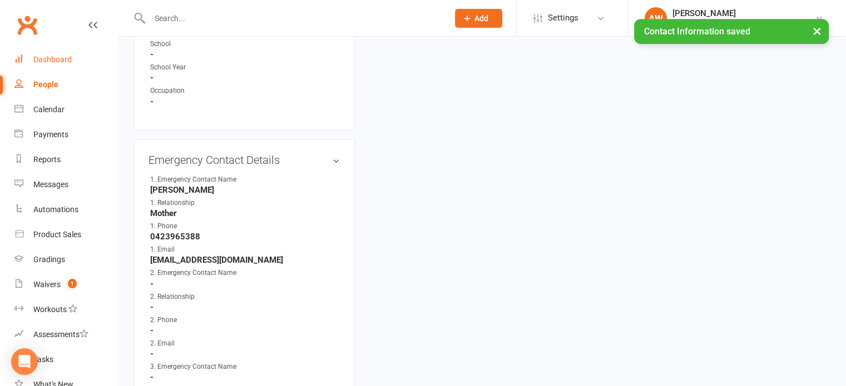
click at [58, 56] on div "Dashboard" at bounding box center [52, 59] width 38 height 9
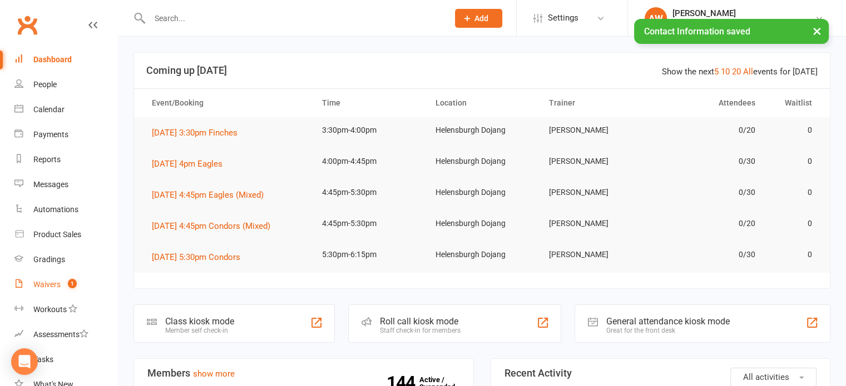
click at [49, 283] on div "Waivers" at bounding box center [46, 284] width 27 height 9
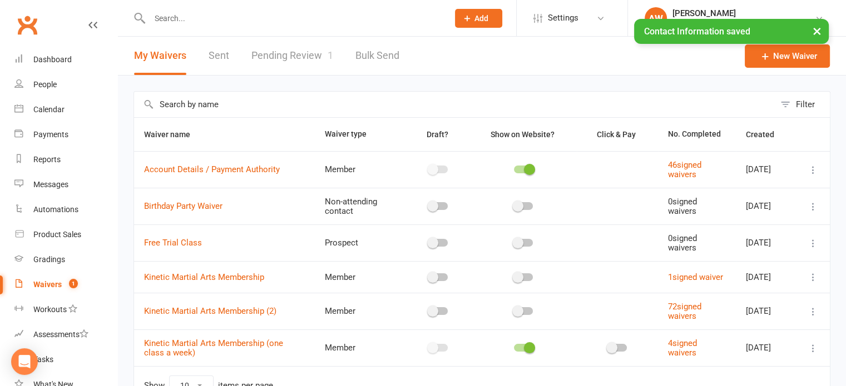
click at [299, 51] on link "Pending Review 1" at bounding box center [292, 56] width 82 height 38
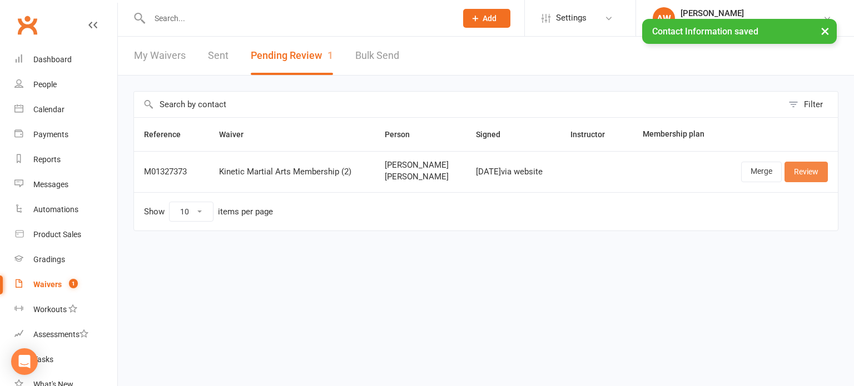
click at [806, 166] on link "Review" at bounding box center [806, 172] width 43 height 20
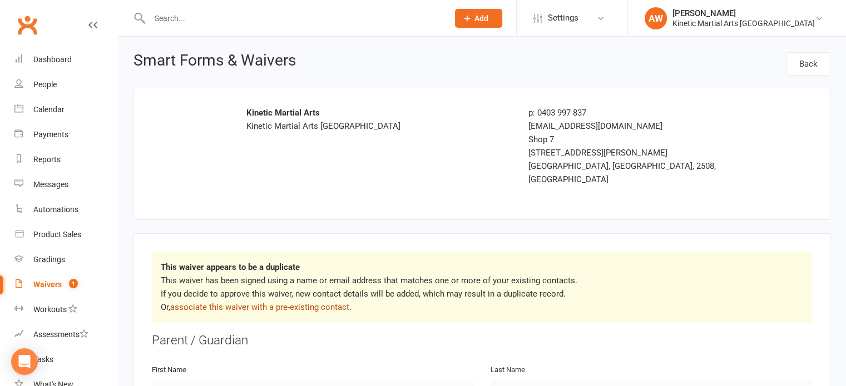
click at [281, 303] on link "associate this waiver with a pre-existing contact" at bounding box center [259, 308] width 179 height 10
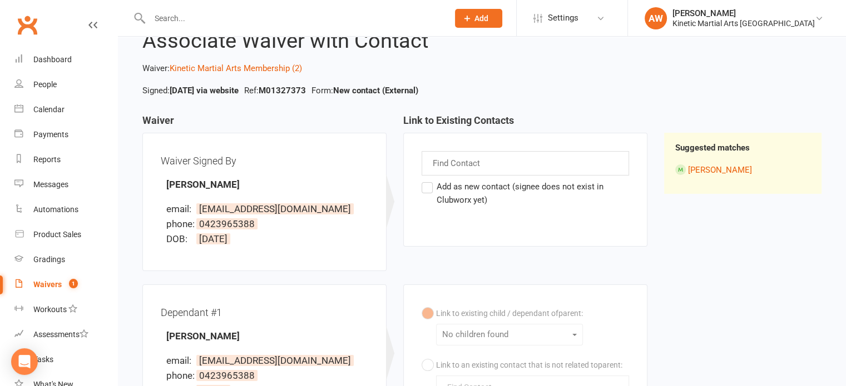
scroll to position [222, 0]
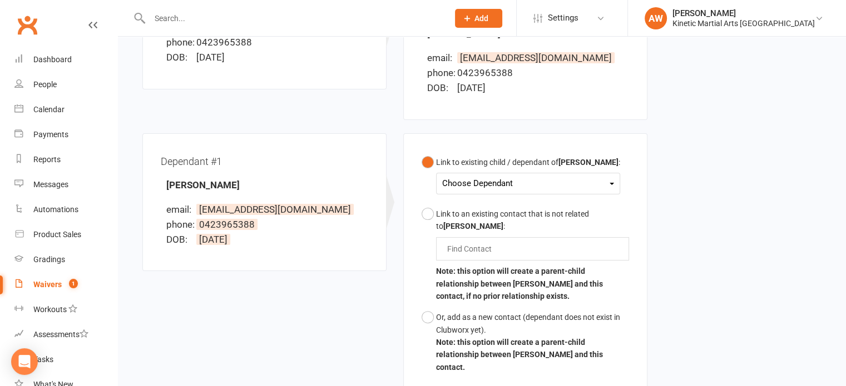
click at [514, 189] on div "Choose Dependant" at bounding box center [528, 183] width 172 height 15
click at [476, 210] on link "[PERSON_NAME]" at bounding box center [498, 210] width 110 height 24
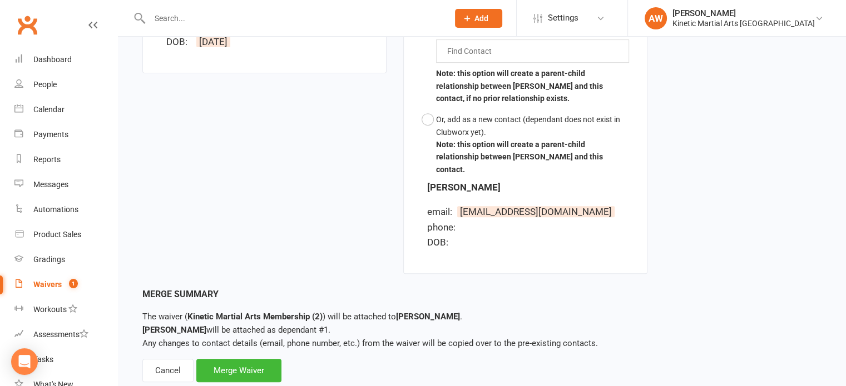
scroll to position [437, 0]
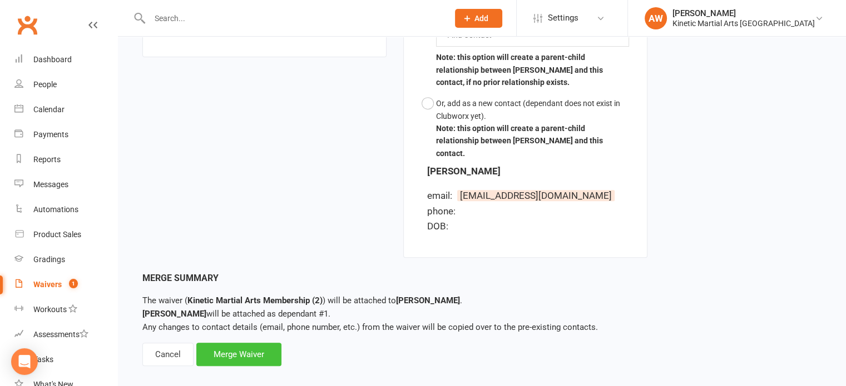
click at [247, 343] on div "Merge Waiver" at bounding box center [238, 354] width 85 height 23
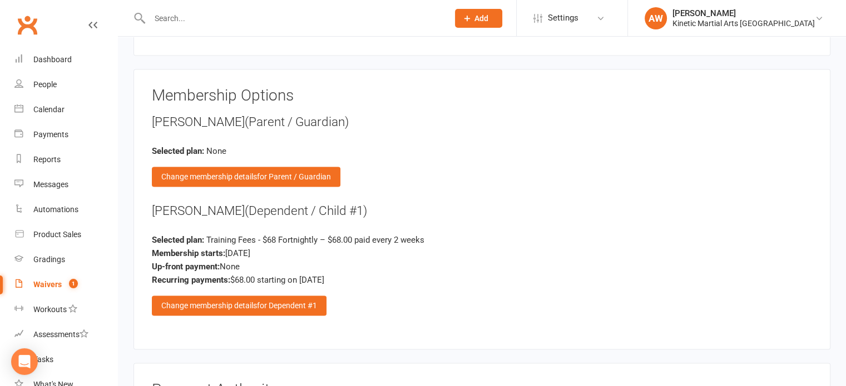
scroll to position [1779, 0]
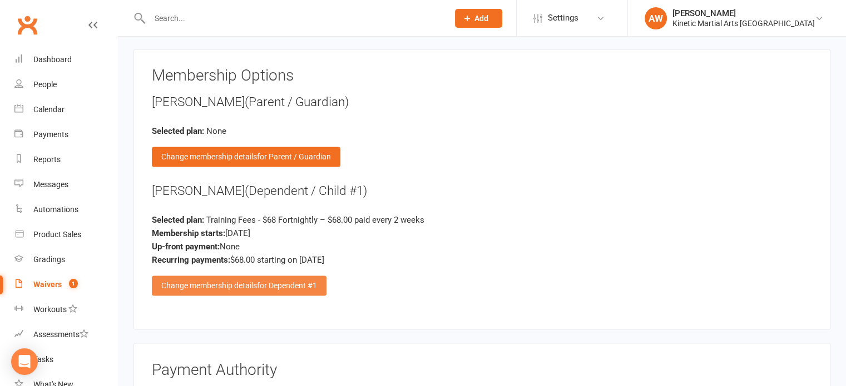
click at [292, 281] on span "for Dependent #1" at bounding box center [287, 285] width 60 height 9
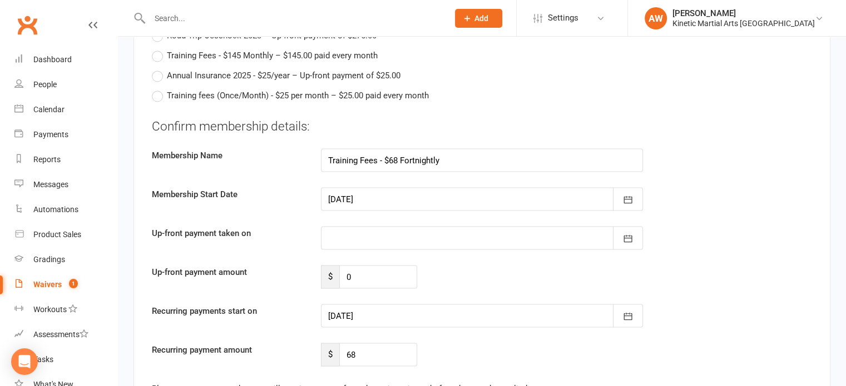
scroll to position [2169, 0]
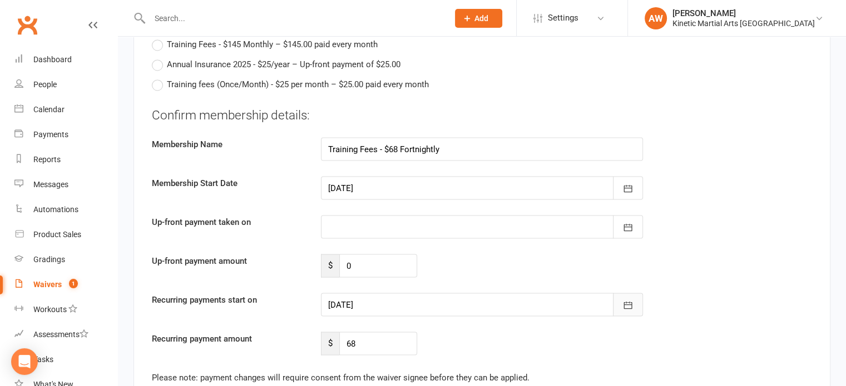
click at [621, 294] on button "button" at bounding box center [628, 305] width 30 height 23
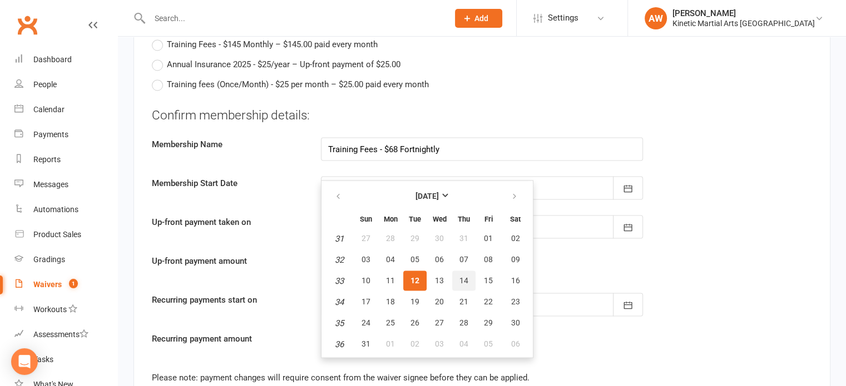
click at [459, 276] on span "14" at bounding box center [463, 280] width 9 height 9
type input "[DATE]"
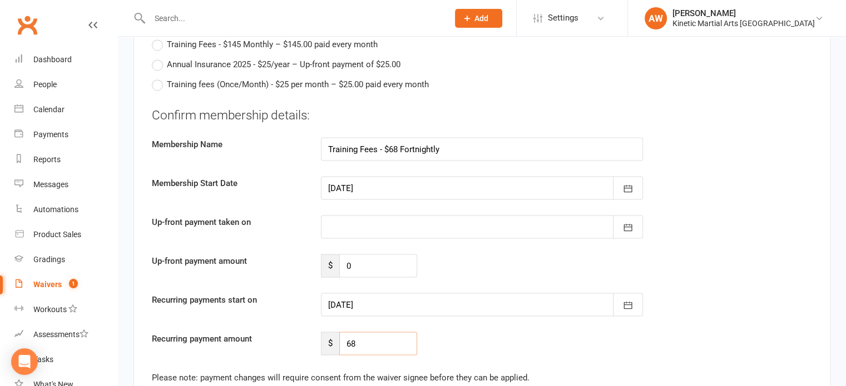
drag, startPoint x: 328, startPoint y: 326, endPoint x: 339, endPoint y: 318, distance: 14.4
click at [324, 333] on div "$ 68" at bounding box center [369, 344] width 96 height 23
type input "58"
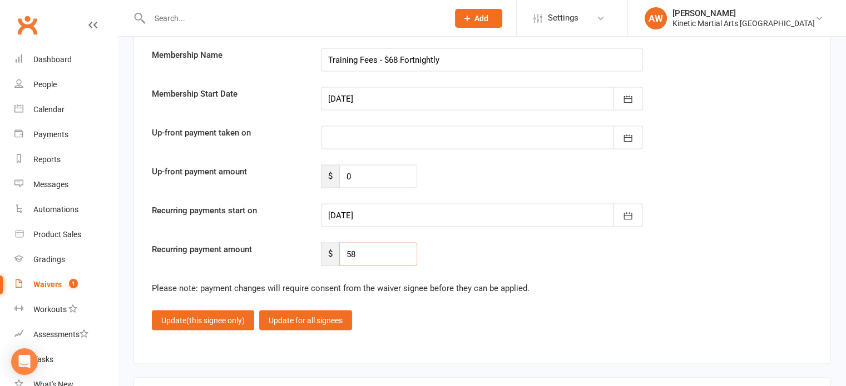
scroll to position [2335, 0]
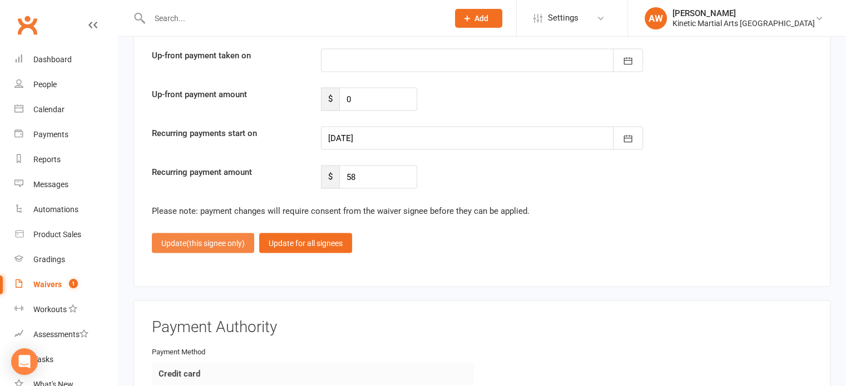
click at [227, 239] on span "(this signee only)" at bounding box center [215, 243] width 58 height 9
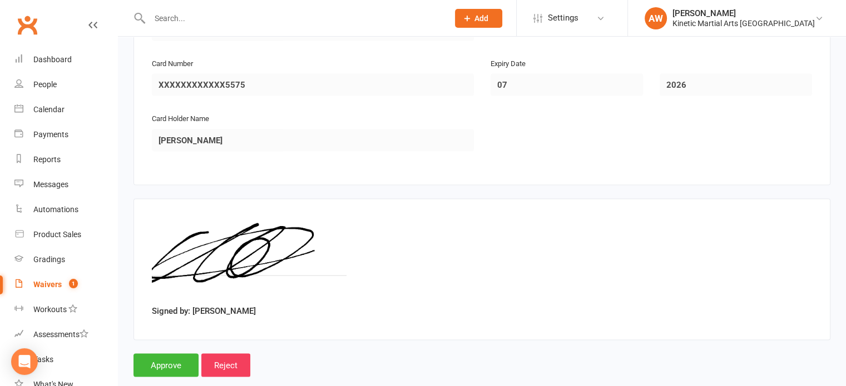
scroll to position [2167, 0]
click at [159, 353] on input "Approve" at bounding box center [165, 364] width 65 height 23
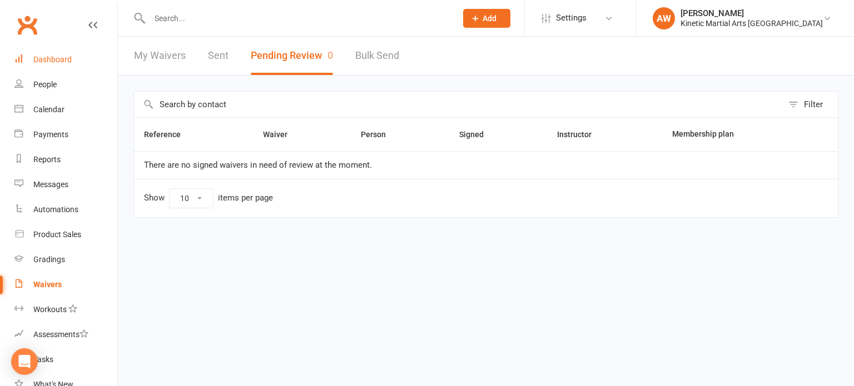
click at [44, 57] on div "Dashboard" at bounding box center [52, 59] width 38 height 9
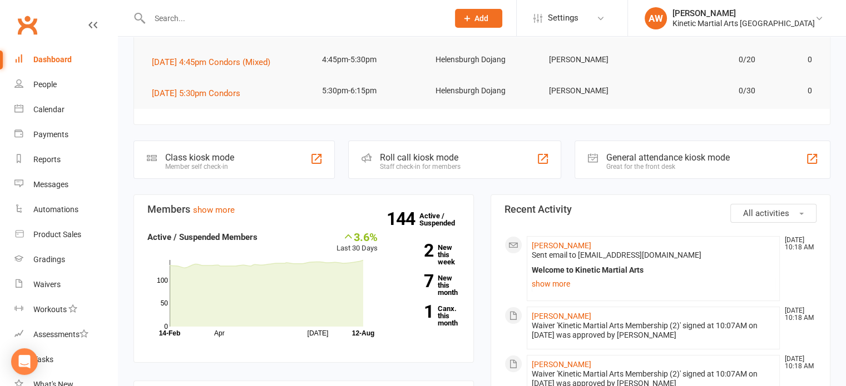
scroll to position [167, 0]
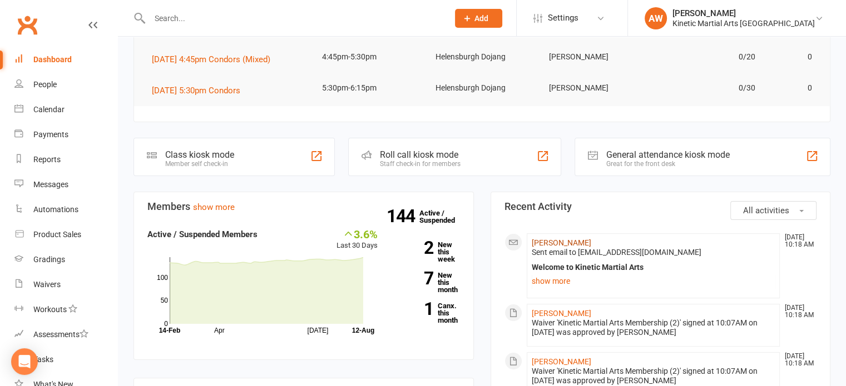
click at [566, 241] on link "[PERSON_NAME]" at bounding box center [561, 243] width 59 height 9
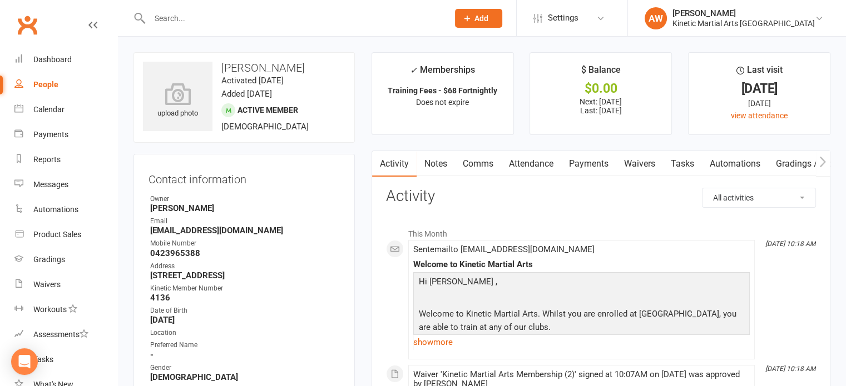
click at [598, 162] on link "Payments" at bounding box center [588, 164] width 55 height 26
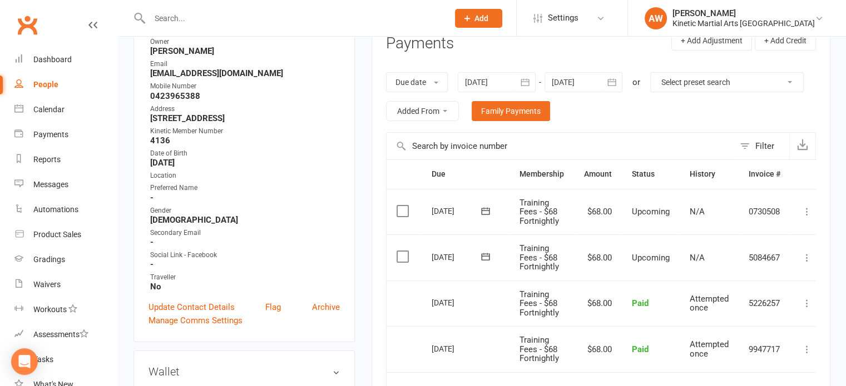
scroll to position [167, 0]
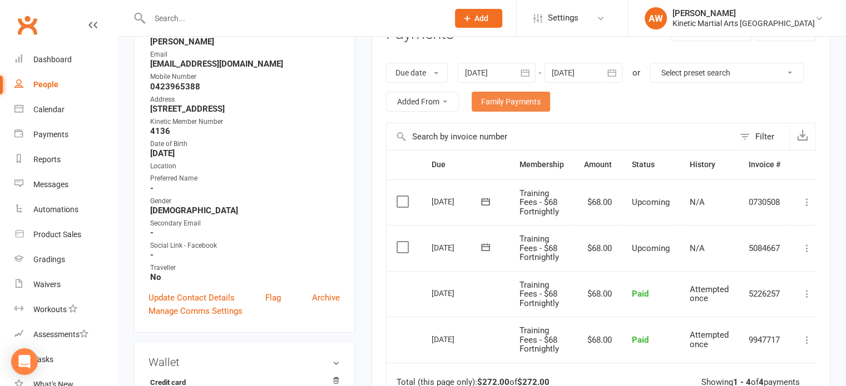
click at [550, 98] on link "Family Payments" at bounding box center [511, 102] width 78 height 20
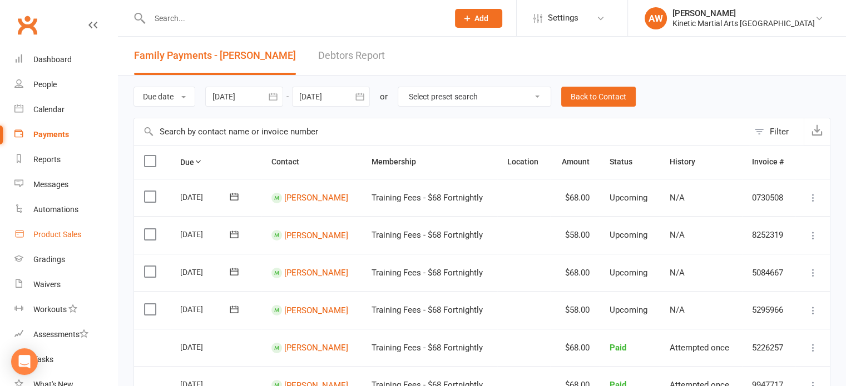
click at [59, 233] on div "Product Sales" at bounding box center [57, 234] width 48 height 9
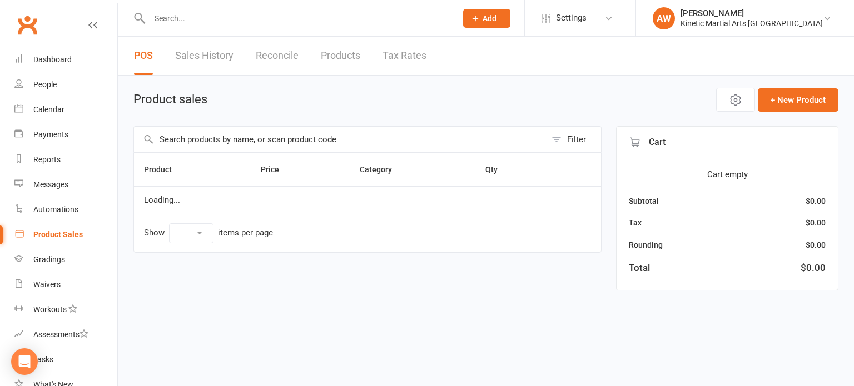
select select "100"
click at [267, 145] on input "text" at bounding box center [340, 140] width 412 height 26
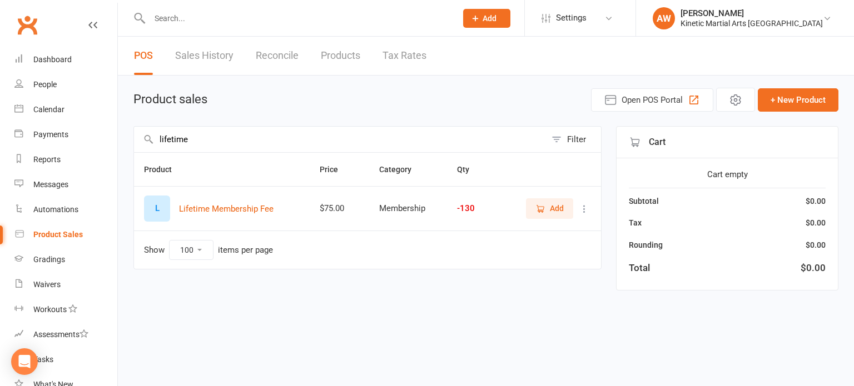
type input "lifetime"
click at [561, 208] on span "Add" at bounding box center [557, 208] width 14 height 12
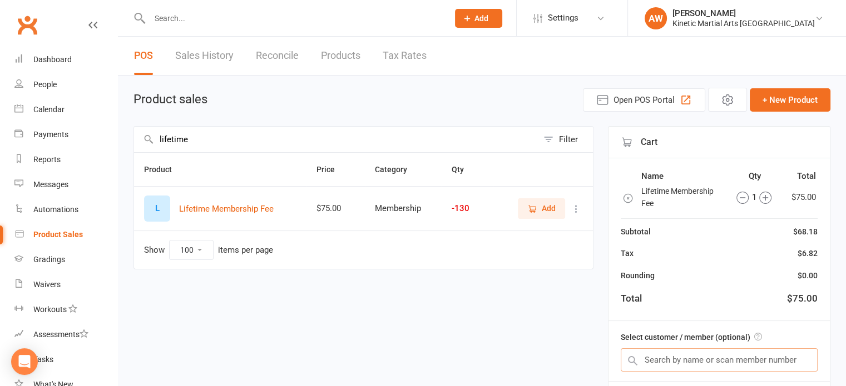
click at [698, 353] on input "text" at bounding box center [719, 360] width 197 height 23
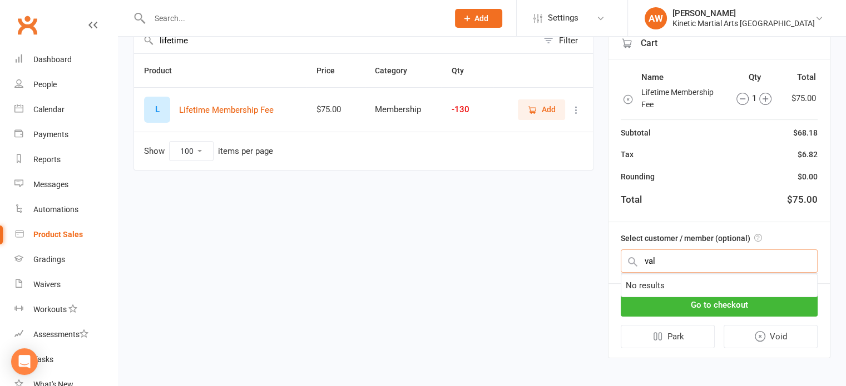
scroll to position [100, 0]
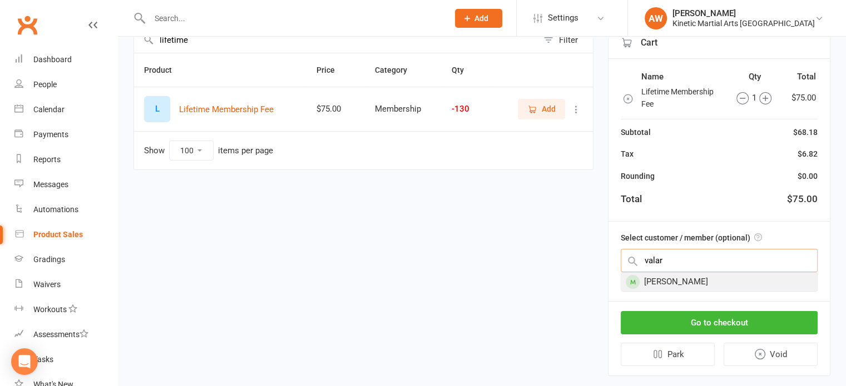
type input "valar"
click at [687, 275] on div "[PERSON_NAME]" at bounding box center [719, 282] width 196 height 18
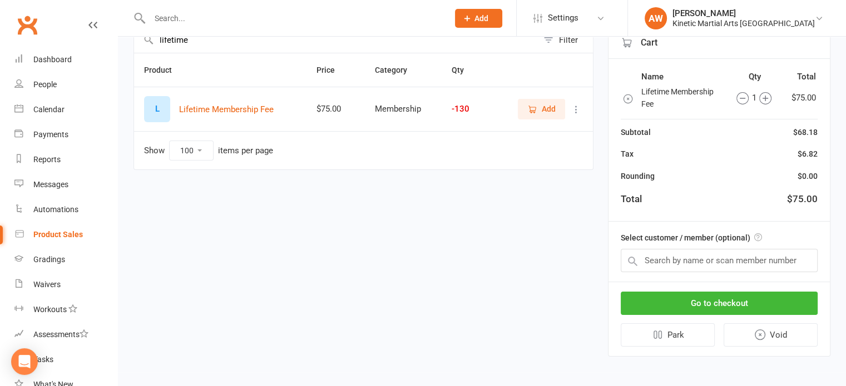
scroll to position [96, 0]
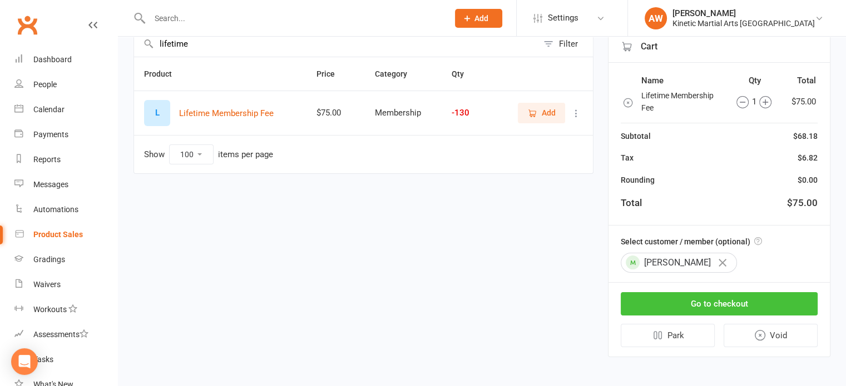
click at [712, 299] on button "Go to checkout" at bounding box center [719, 303] width 197 height 23
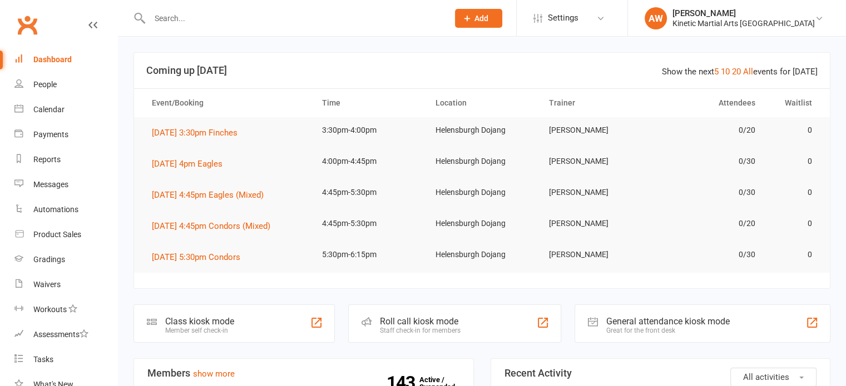
click at [216, 19] on input "text" at bounding box center [293, 19] width 294 height 16
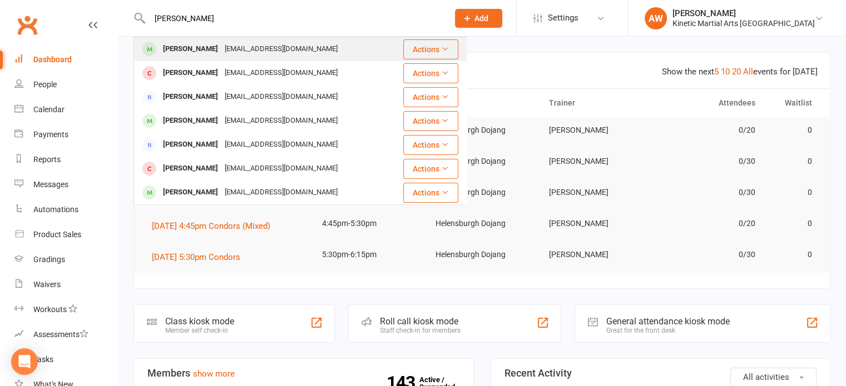
type input "william holl"
click at [200, 53] on div "William Holloway" at bounding box center [191, 49] width 62 height 16
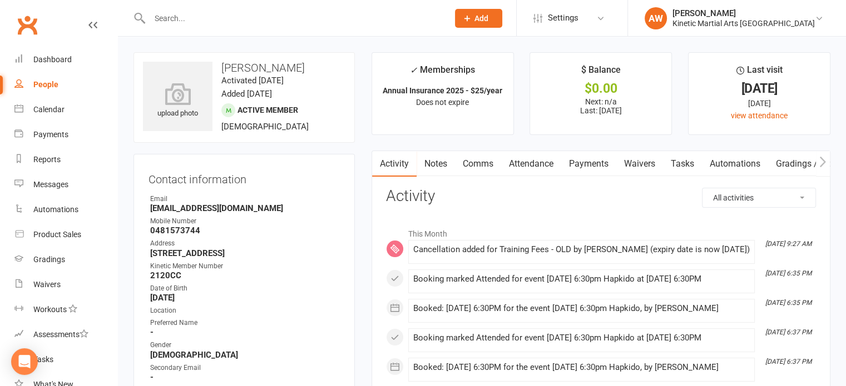
click at [573, 168] on link "Payments" at bounding box center [588, 164] width 55 height 26
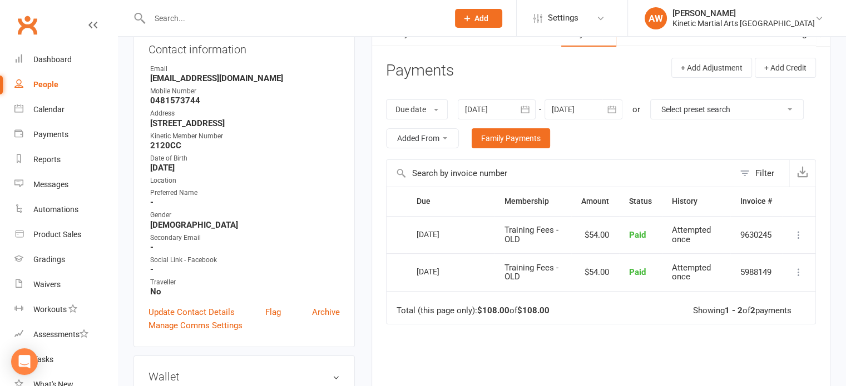
scroll to position [167, 0]
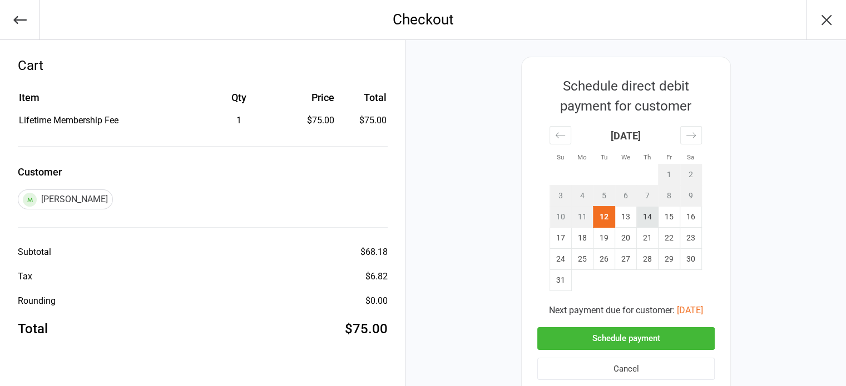
click at [649, 214] on td "14" at bounding box center [648, 217] width 22 height 21
click at [653, 336] on button "Schedule payment" at bounding box center [625, 339] width 177 height 23
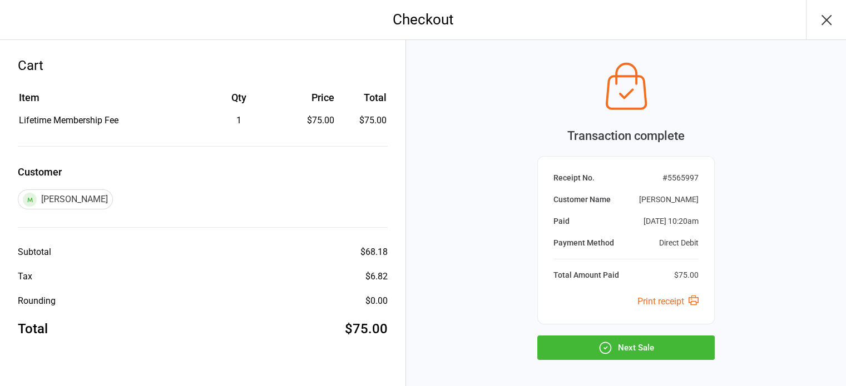
click at [614, 349] on button "Next Sale" at bounding box center [625, 348] width 177 height 24
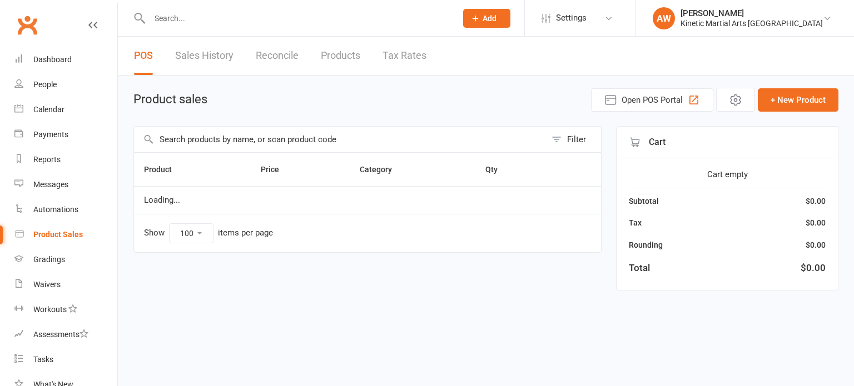
select select "100"
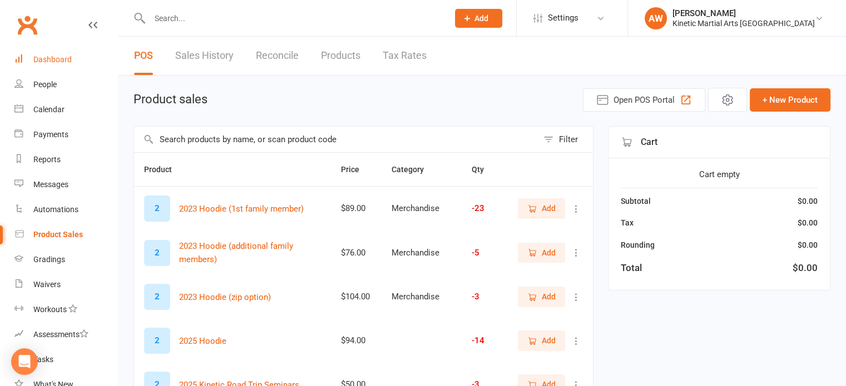
click at [67, 59] on div "Dashboard" at bounding box center [52, 59] width 38 height 9
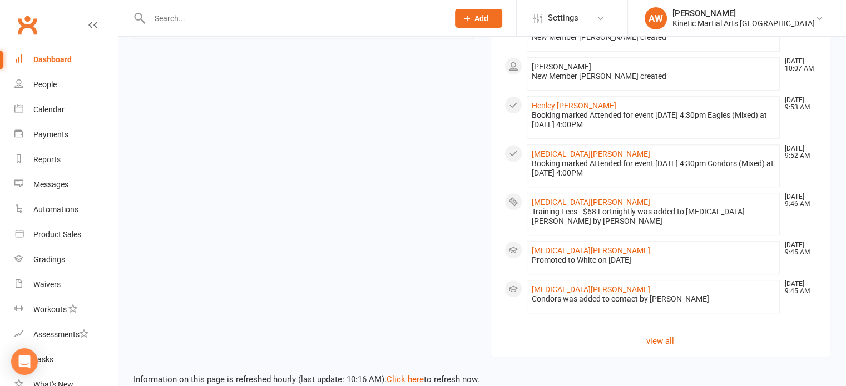
scroll to position [1087, 0]
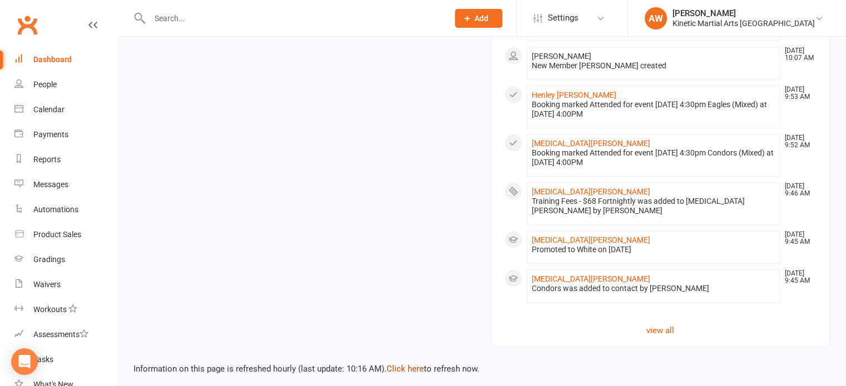
click at [415, 364] on link "Click here" at bounding box center [404, 369] width 37 height 10
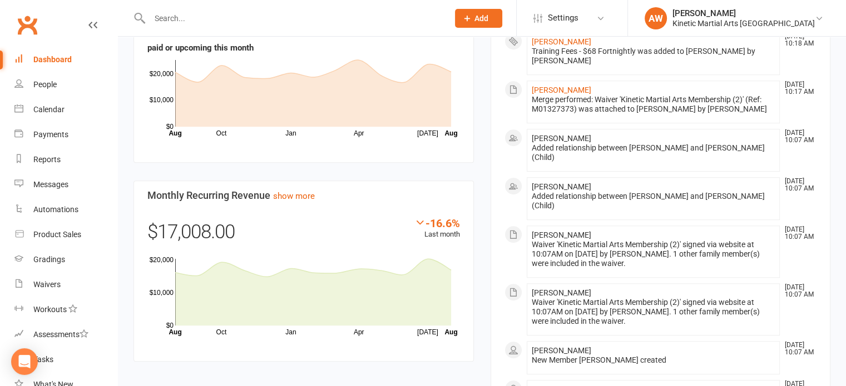
scroll to position [309, 0]
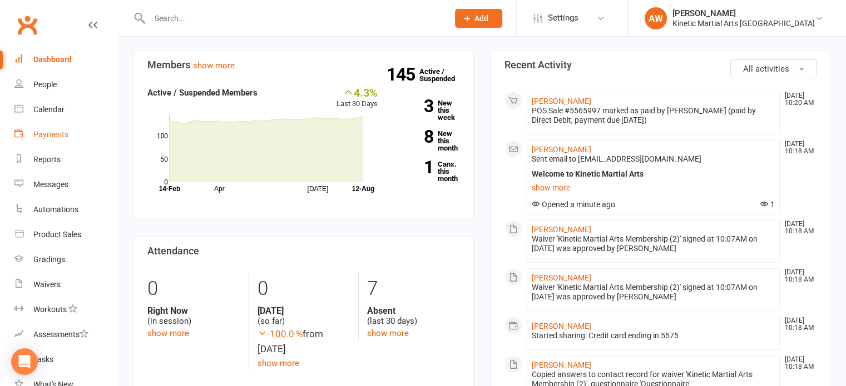
click at [47, 128] on link "Payments" at bounding box center [65, 134] width 103 height 25
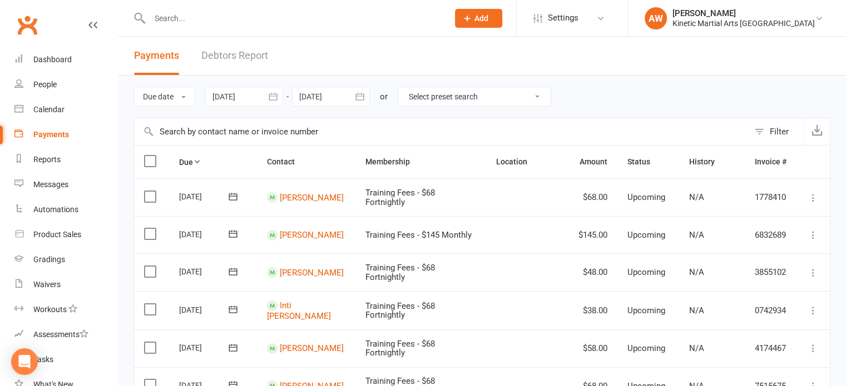
click at [280, 95] on button "button" at bounding box center [273, 97] width 20 height 20
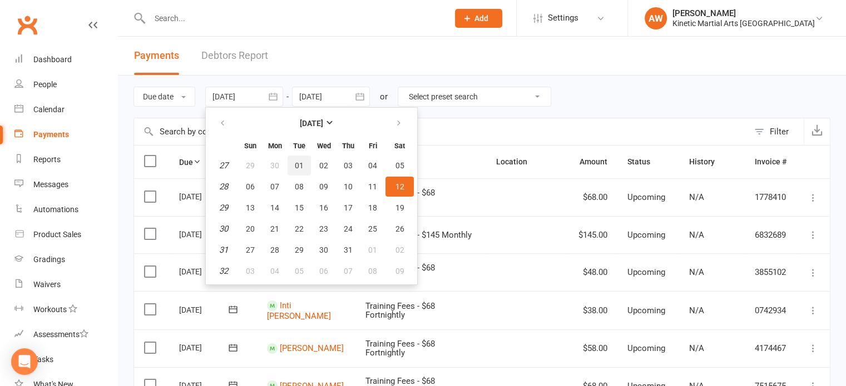
click at [294, 164] on button "01" at bounding box center [298, 166] width 23 height 20
type input "[DATE]"
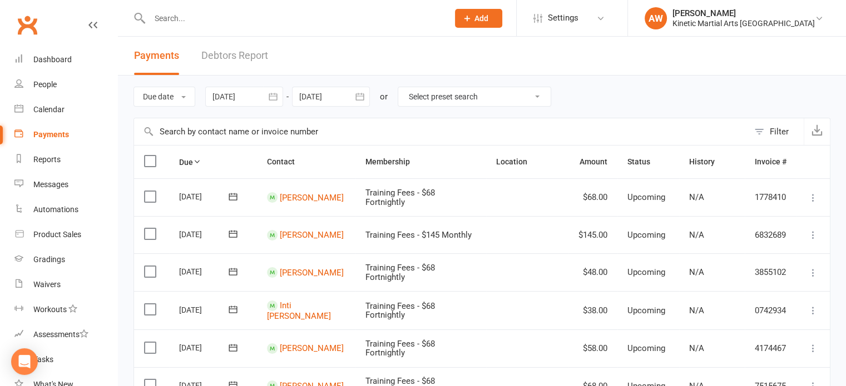
click at [366, 87] on button "button" at bounding box center [360, 97] width 20 height 20
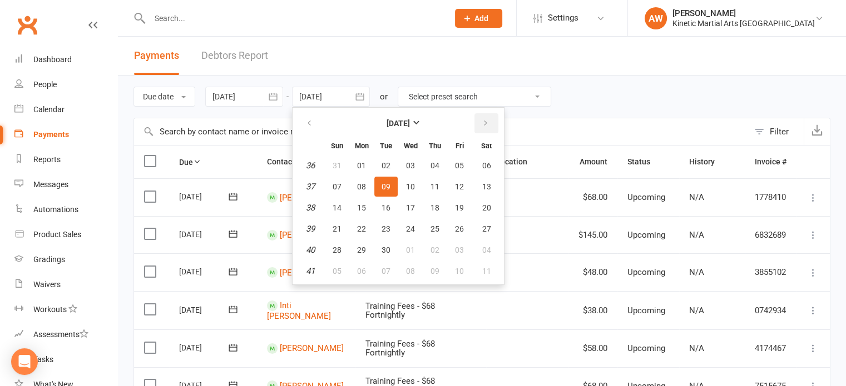
click at [485, 120] on icon "button" at bounding box center [486, 123] width 8 height 9
click at [485, 121] on icon "button" at bounding box center [486, 123] width 8 height 9
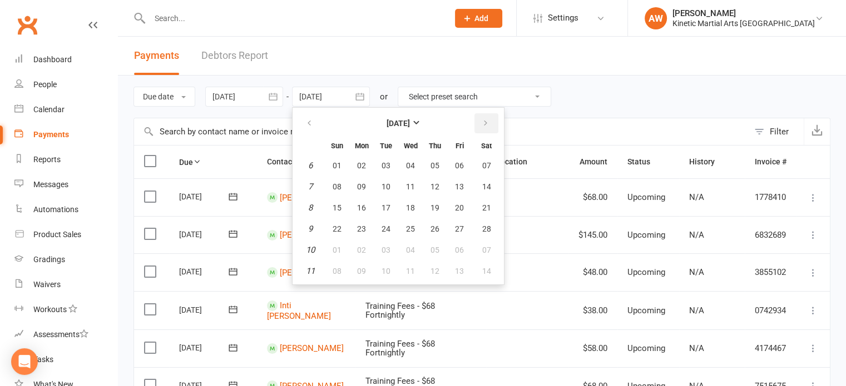
click at [485, 120] on icon "button" at bounding box center [486, 123] width 8 height 9
click at [389, 247] on span "30" at bounding box center [385, 250] width 9 height 9
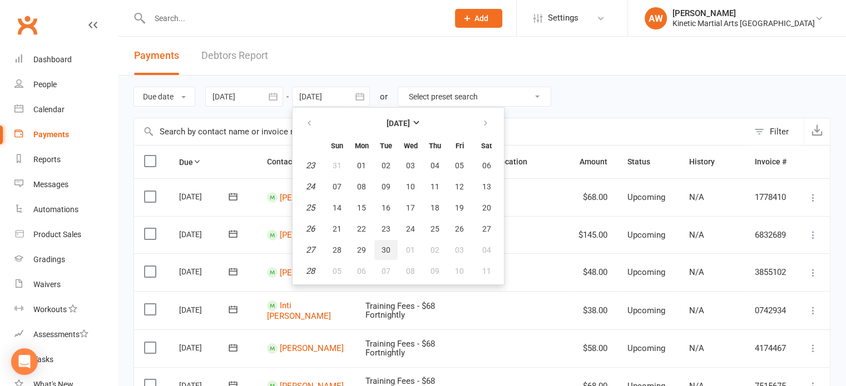
type input "[DATE]"
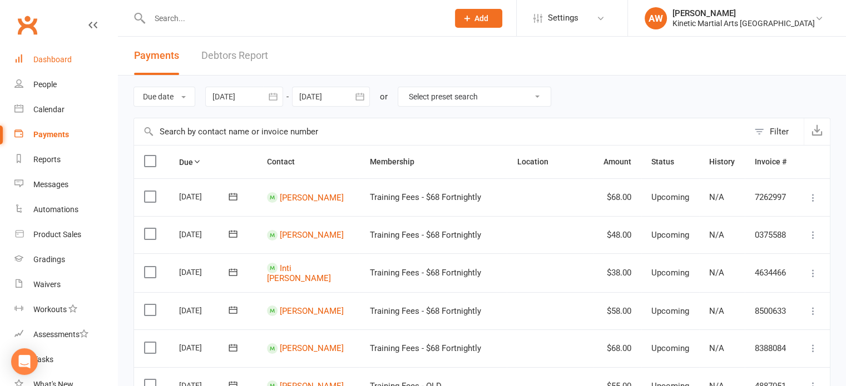
click at [66, 62] on div "Dashboard" at bounding box center [52, 59] width 38 height 9
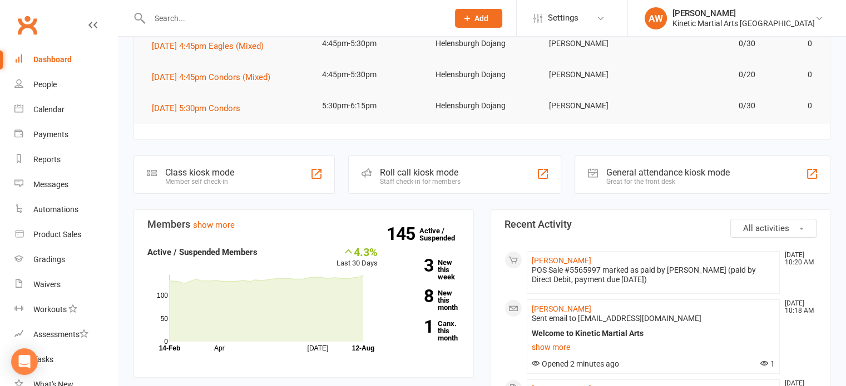
scroll to position [167, 0]
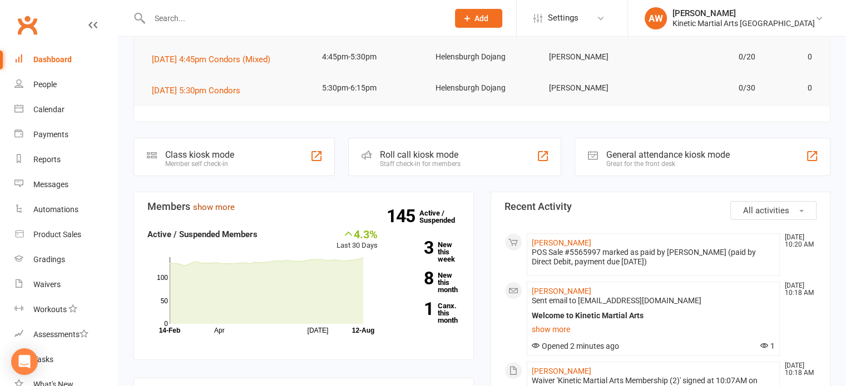
click at [220, 206] on link "show more" at bounding box center [214, 207] width 42 height 10
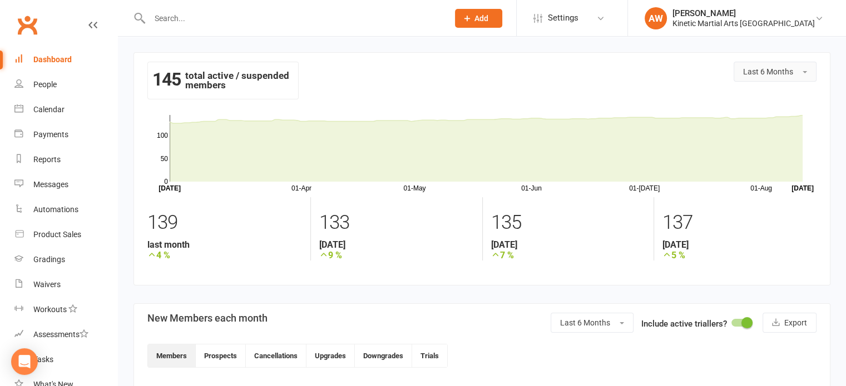
click at [807, 73] on button "Last 6 Months" at bounding box center [774, 72] width 83 height 20
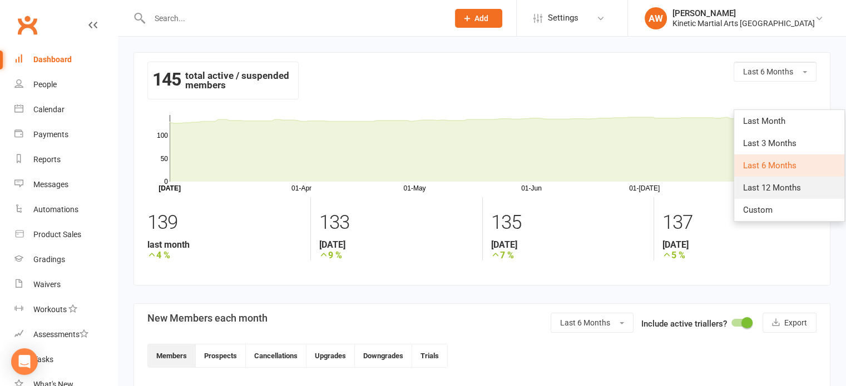
click at [751, 186] on span "Last 12 Months" at bounding box center [772, 188] width 58 height 10
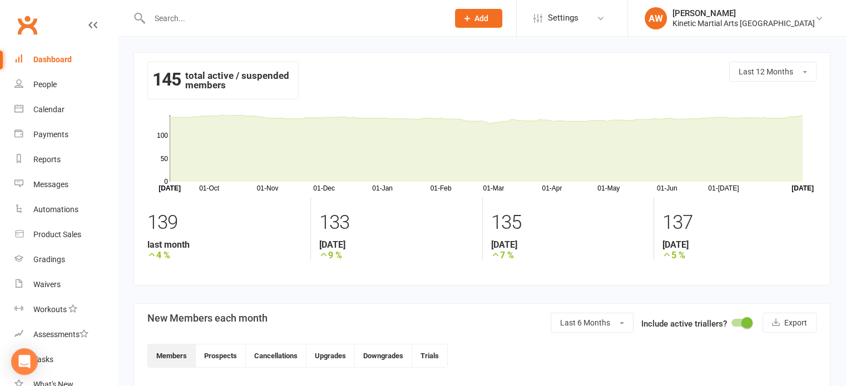
click at [61, 59] on div "Dashboard" at bounding box center [52, 59] width 38 height 9
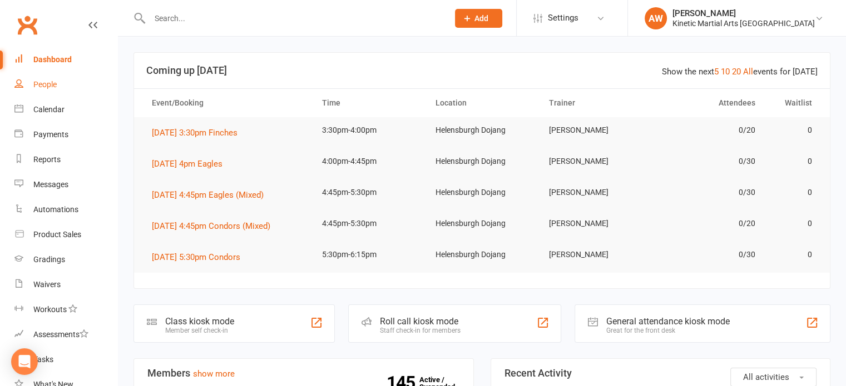
click at [49, 79] on link "People" at bounding box center [65, 84] width 103 height 25
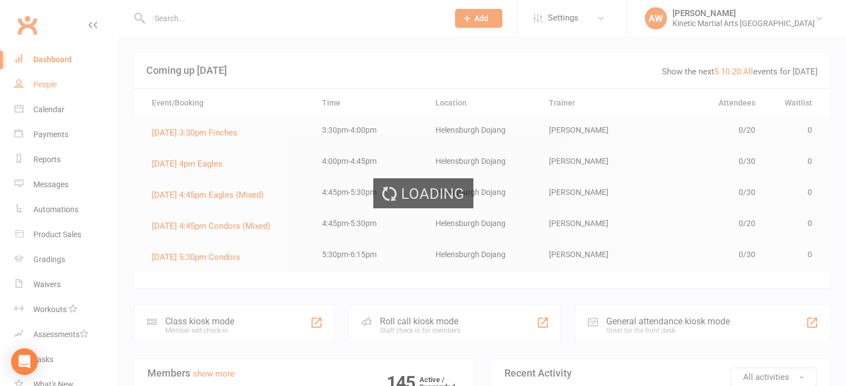
select select "100"
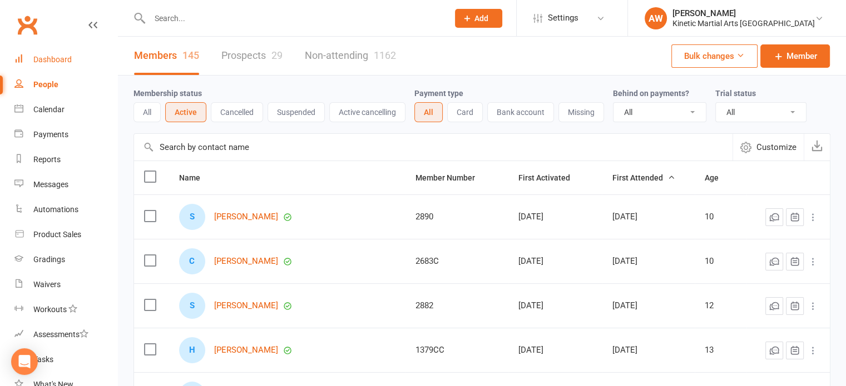
click at [43, 59] on div "Dashboard" at bounding box center [52, 59] width 38 height 9
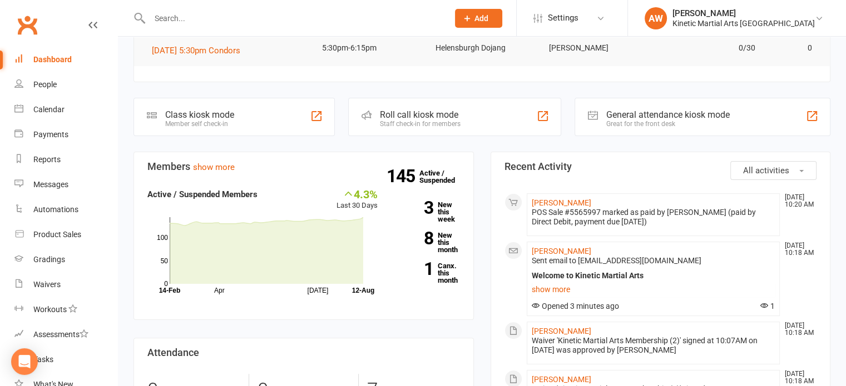
scroll to position [142, 0]
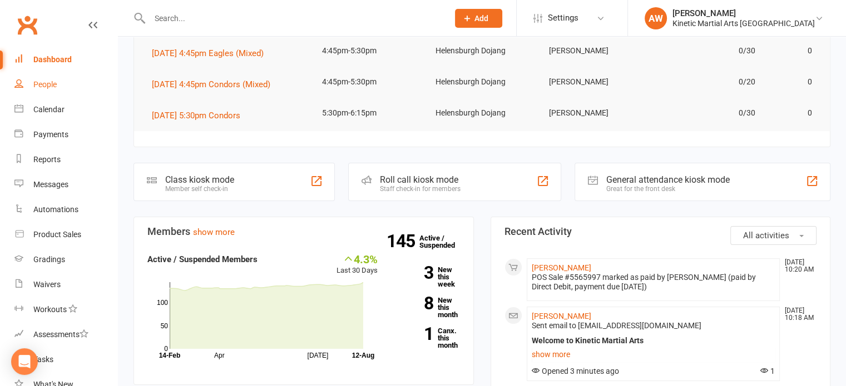
click at [48, 84] on div "People" at bounding box center [44, 84] width 23 height 9
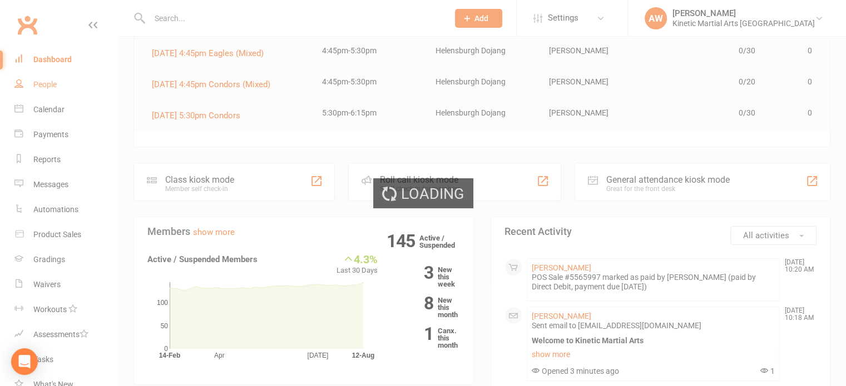
select select "100"
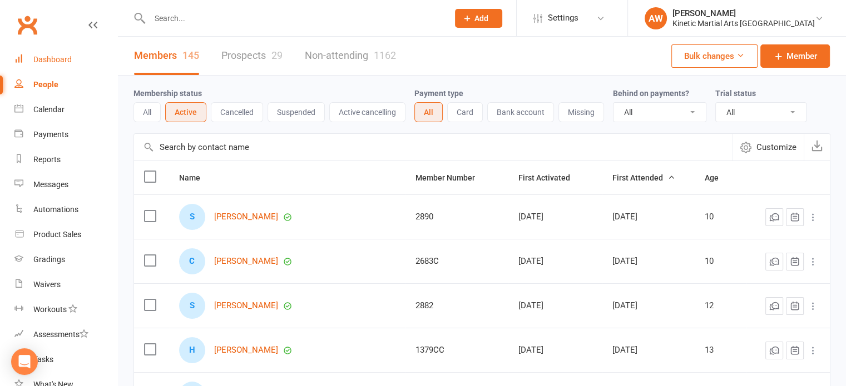
click at [53, 60] on div "Dashboard" at bounding box center [52, 59] width 38 height 9
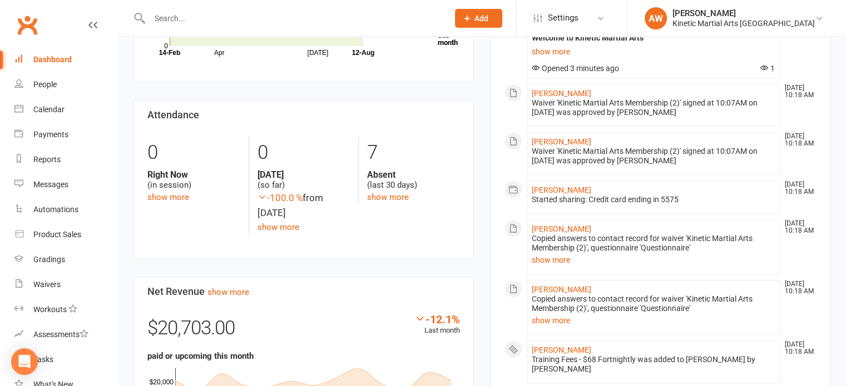
scroll to position [500, 0]
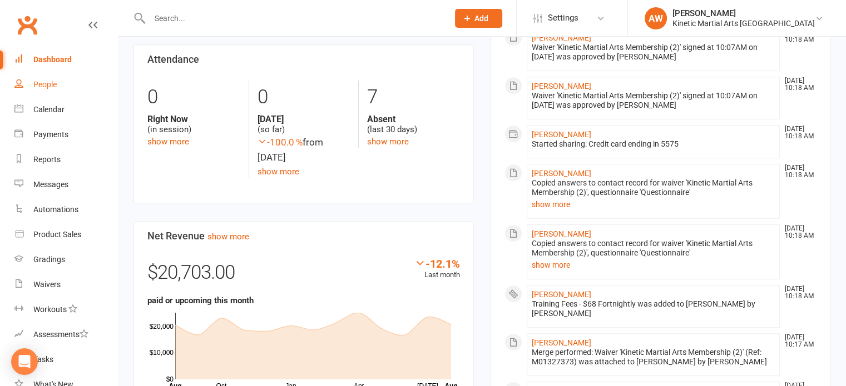
click at [50, 85] on div "People" at bounding box center [44, 84] width 23 height 9
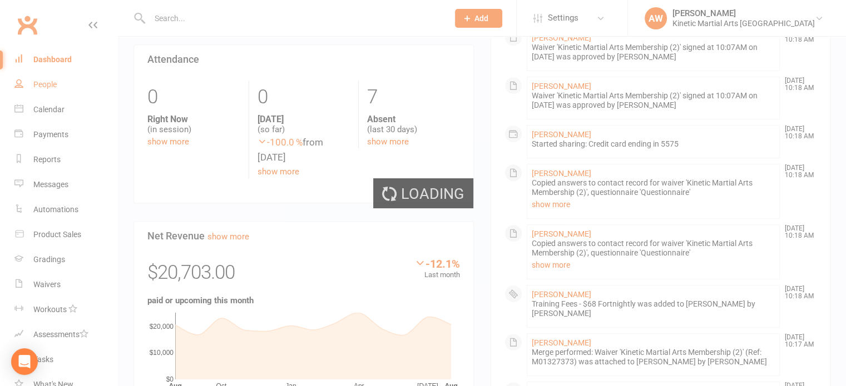
select select "100"
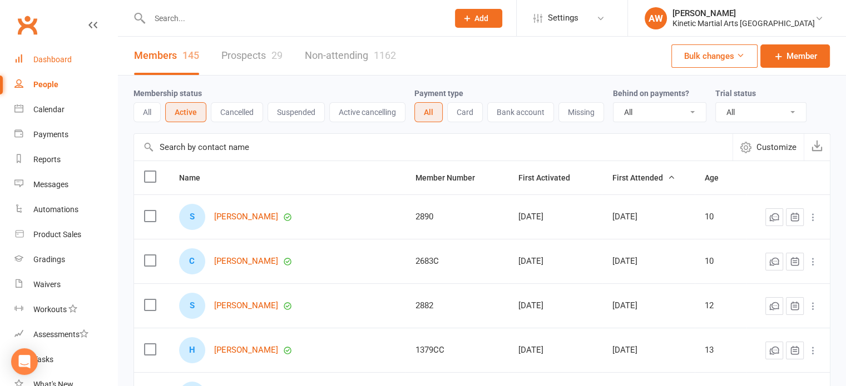
click at [60, 56] on div "Dashboard" at bounding box center [52, 59] width 38 height 9
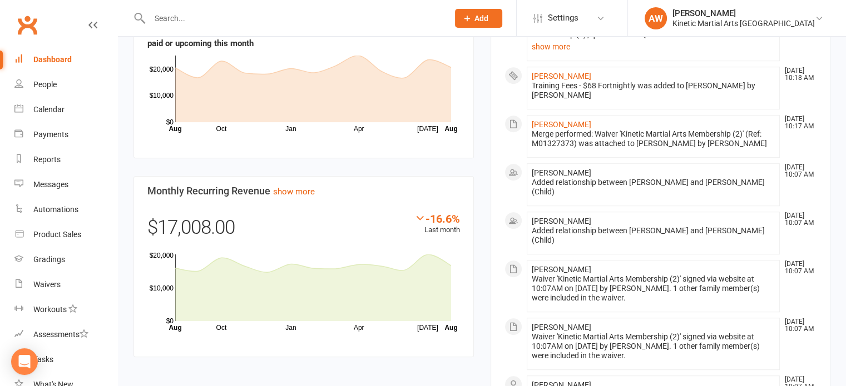
scroll to position [612, 0]
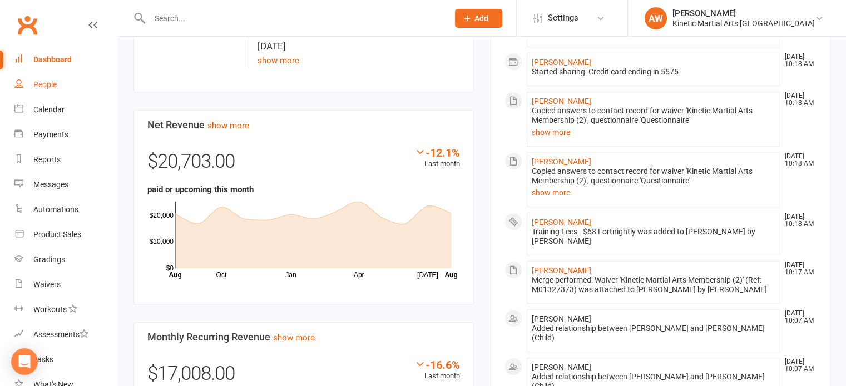
click at [56, 83] on div "People" at bounding box center [44, 84] width 23 height 9
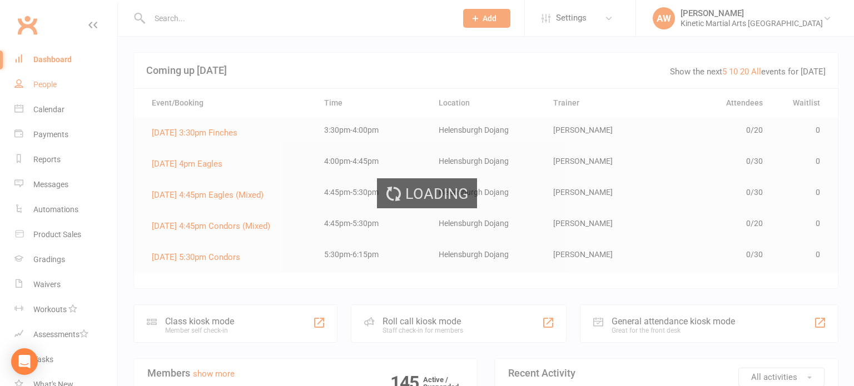
select select "100"
